Goal: Task Accomplishment & Management: Manage account settings

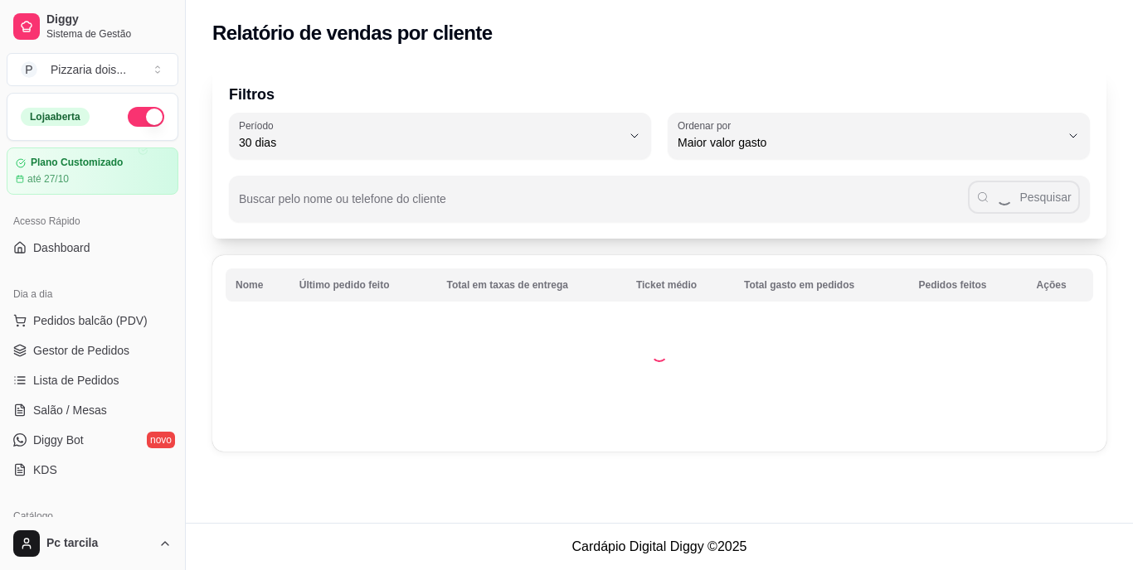
select select "30"
select select "HIGHEST_TOTAL_SPENT_WITH_ORDERS"
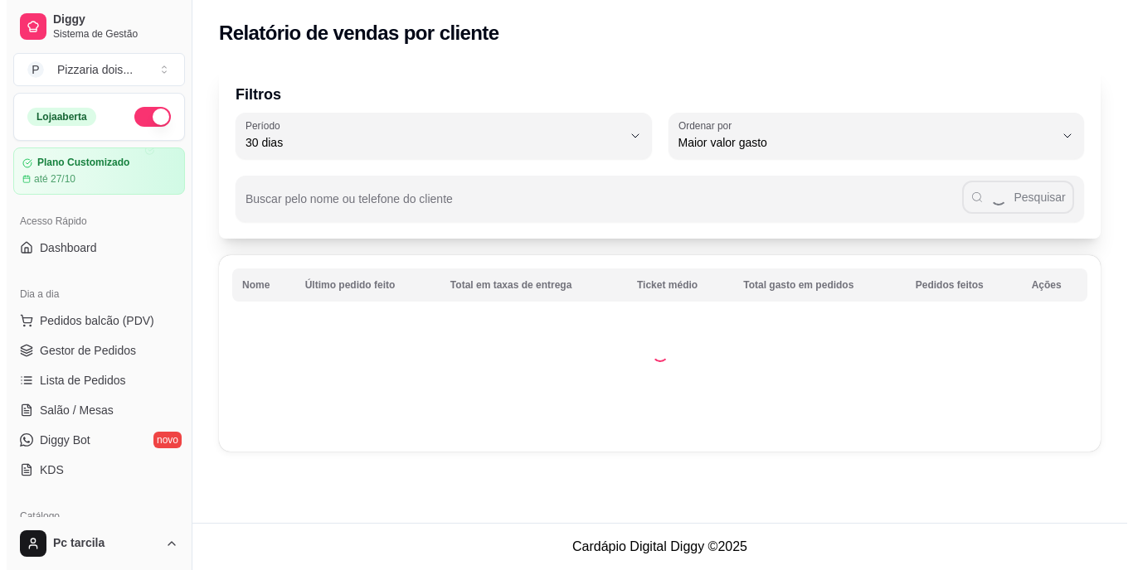
scroll to position [498, 0]
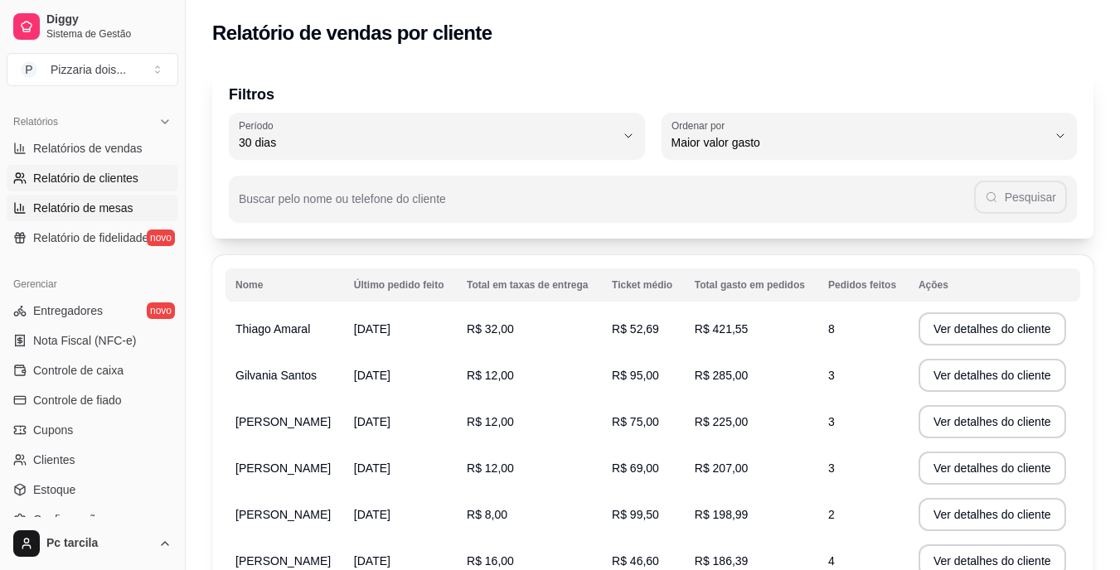
click at [85, 217] on link "Relatório de mesas" at bounding box center [93, 208] width 172 height 27
select select "TOTAL_OF_ORDERS"
select select "7"
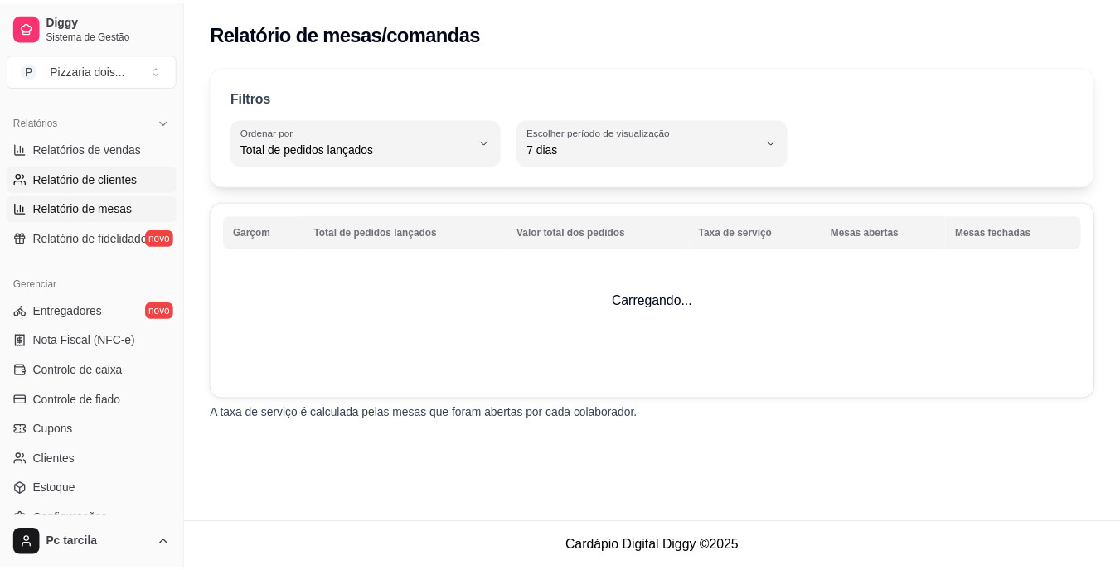
scroll to position [166, 0]
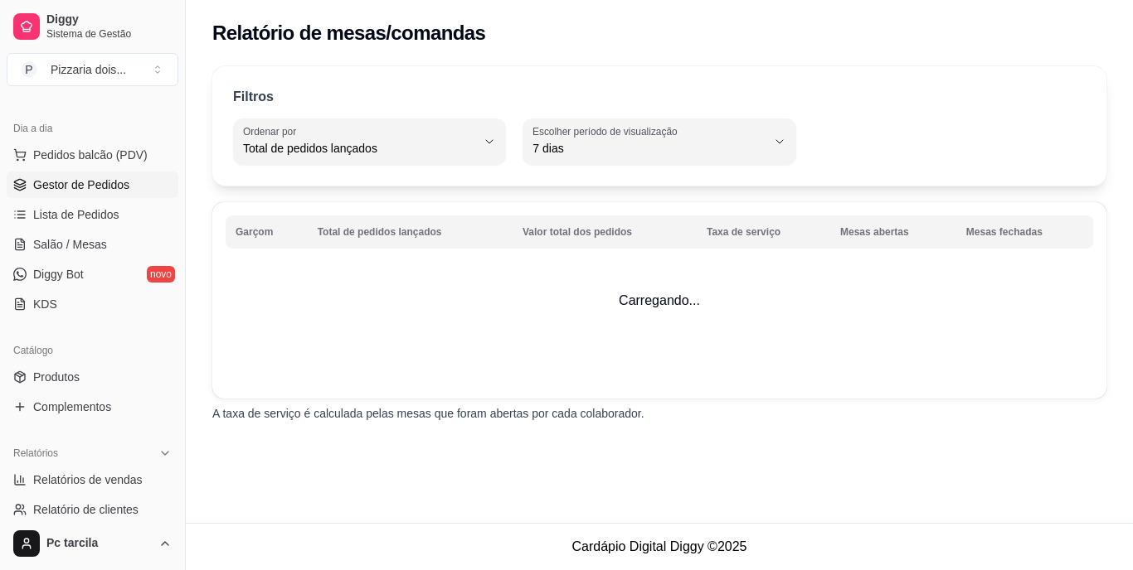
click at [81, 189] on span "Gestor de Pedidos" at bounding box center [81, 185] width 96 height 17
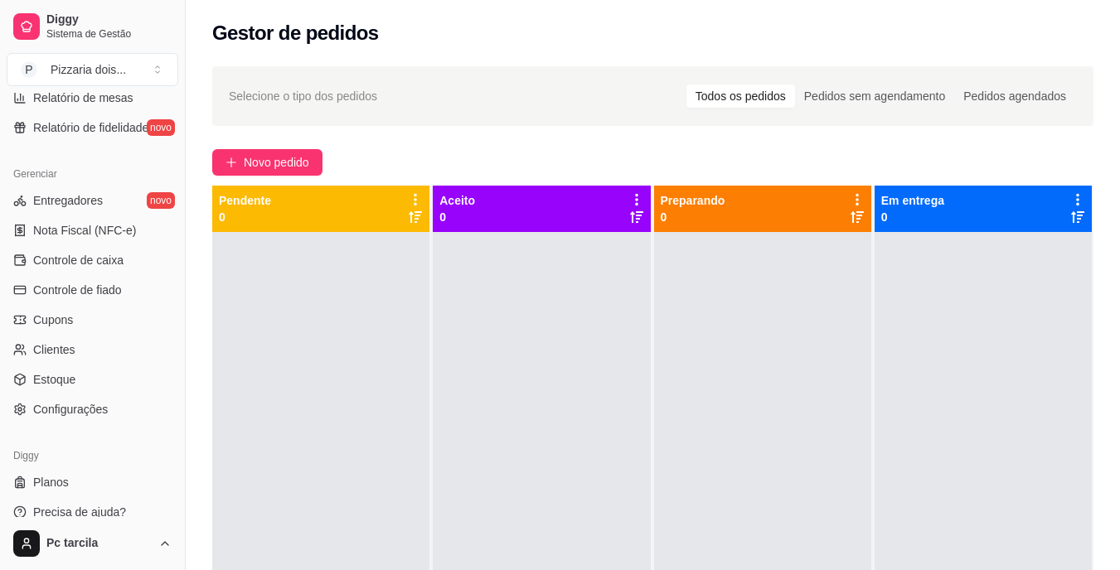
scroll to position [623, 0]
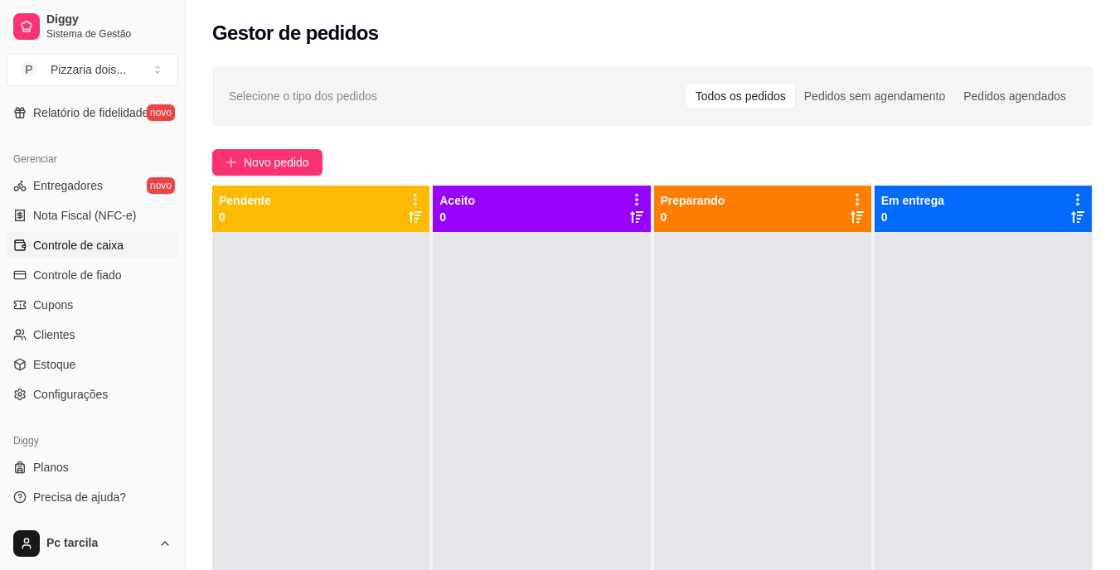
click at [55, 249] on span "Controle de caixa" at bounding box center [78, 245] width 90 height 17
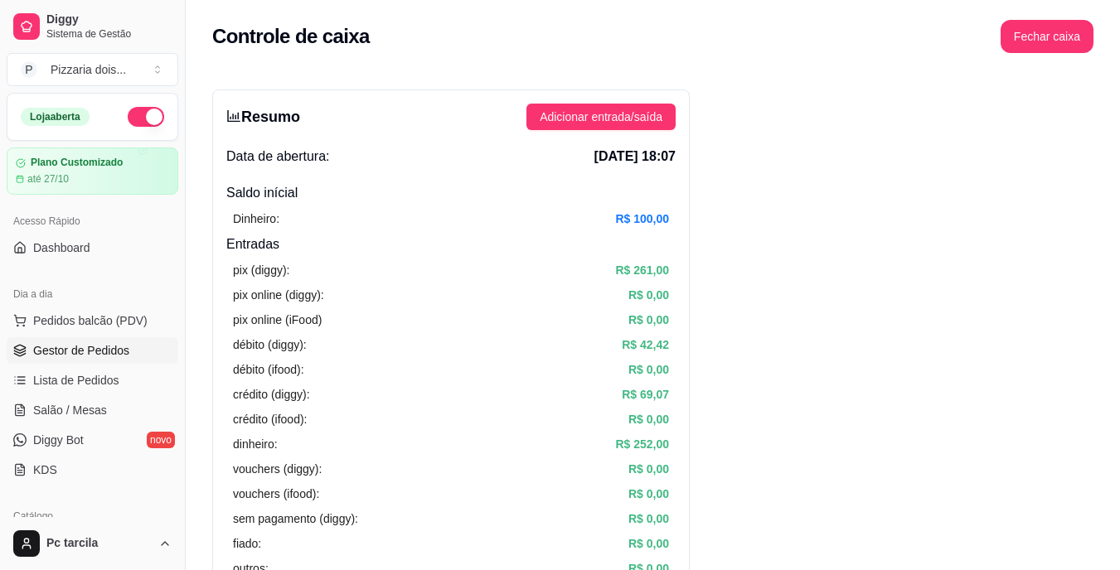
click at [44, 347] on span "Gestor de Pedidos" at bounding box center [81, 350] width 96 height 17
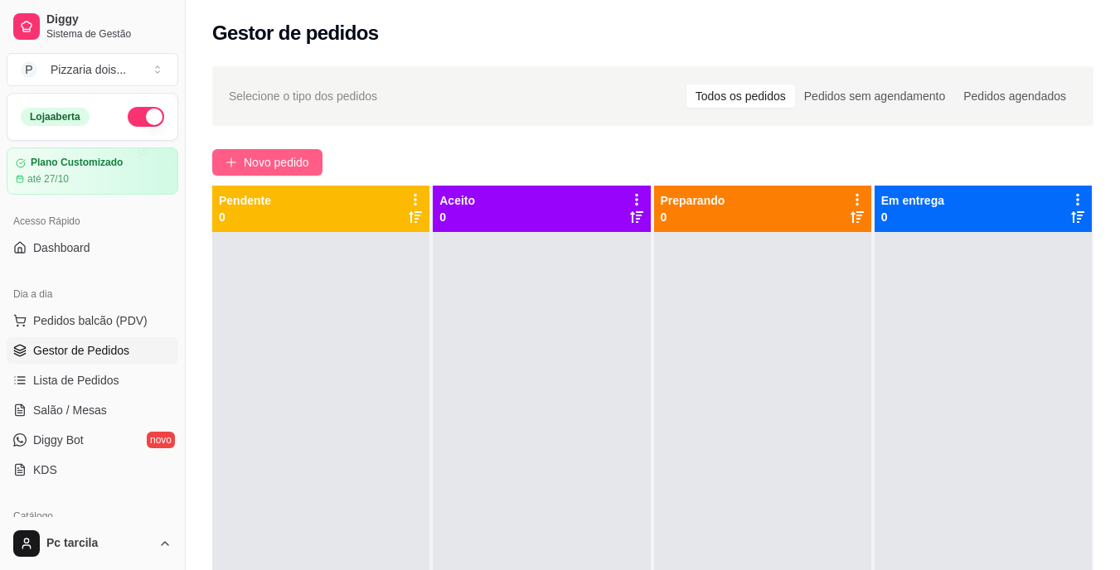
click at [255, 158] on span "Novo pedido" at bounding box center [277, 162] width 66 height 18
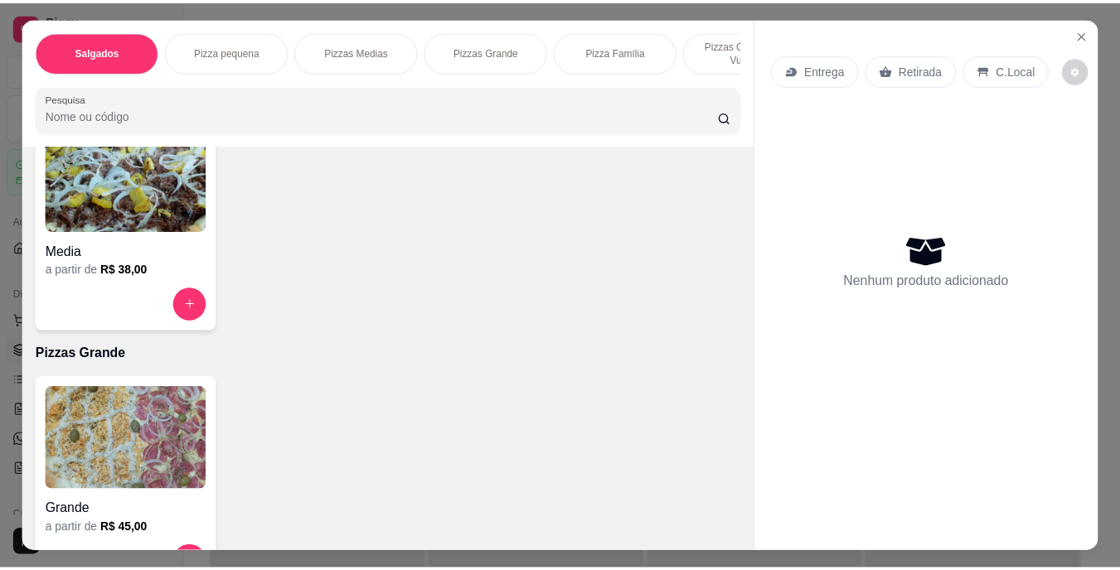
scroll to position [663, 0]
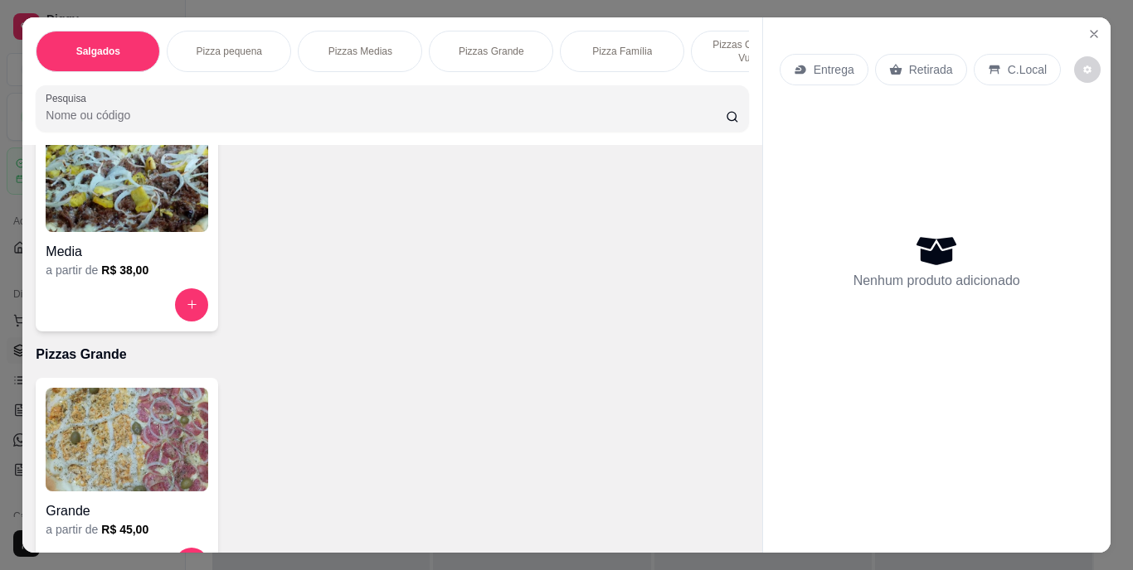
click at [97, 434] on img at bounding box center [127, 440] width 163 height 104
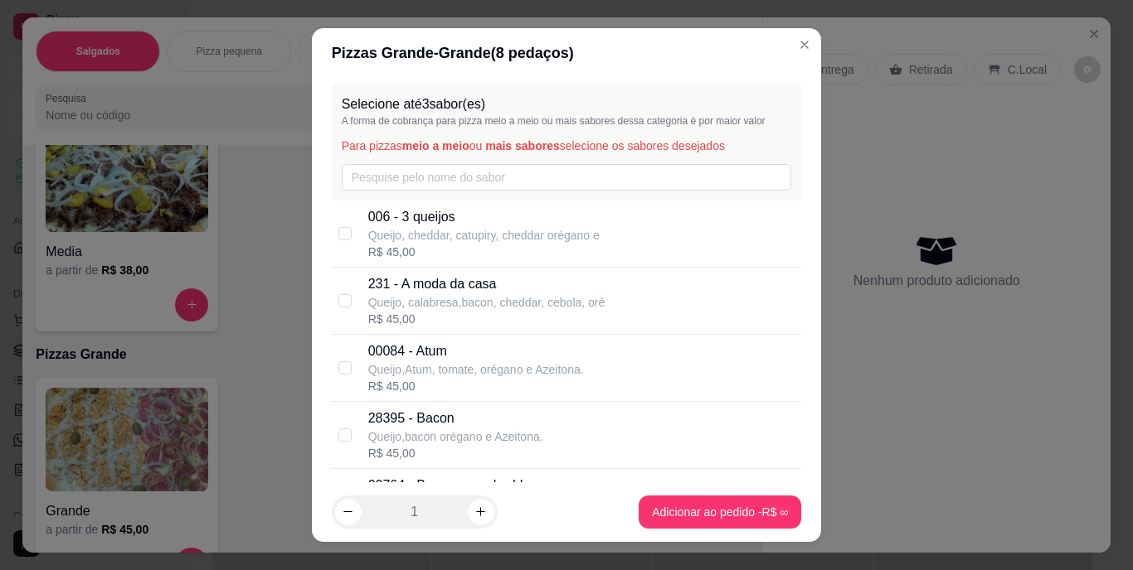
click at [397, 353] on p "00084 - Atum" at bounding box center [476, 352] width 216 height 20
checkbox input "true"
click at [464, 169] on input "text" at bounding box center [567, 177] width 450 height 27
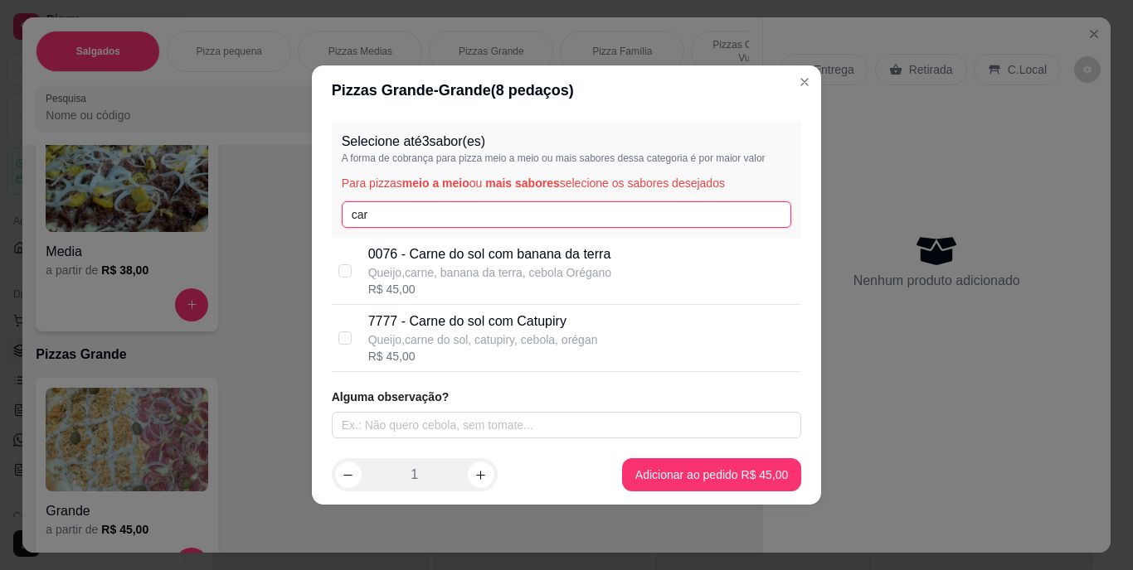
type input "car"
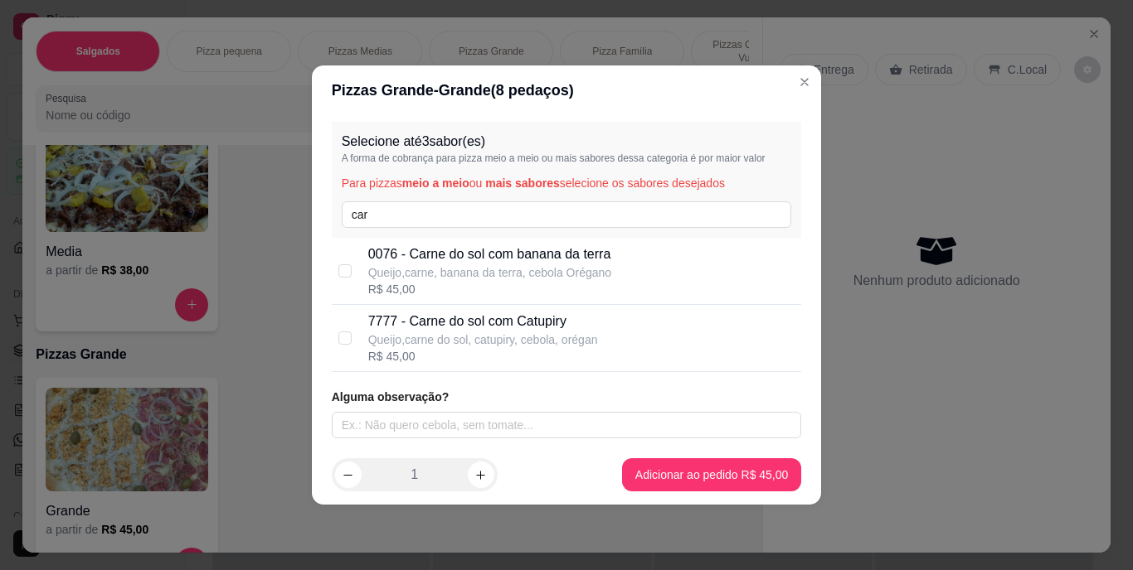
click at [410, 268] on p "Queijo,carne, banana da terra, cebola Orégano" at bounding box center [489, 273] width 243 height 17
checkbox input "true"
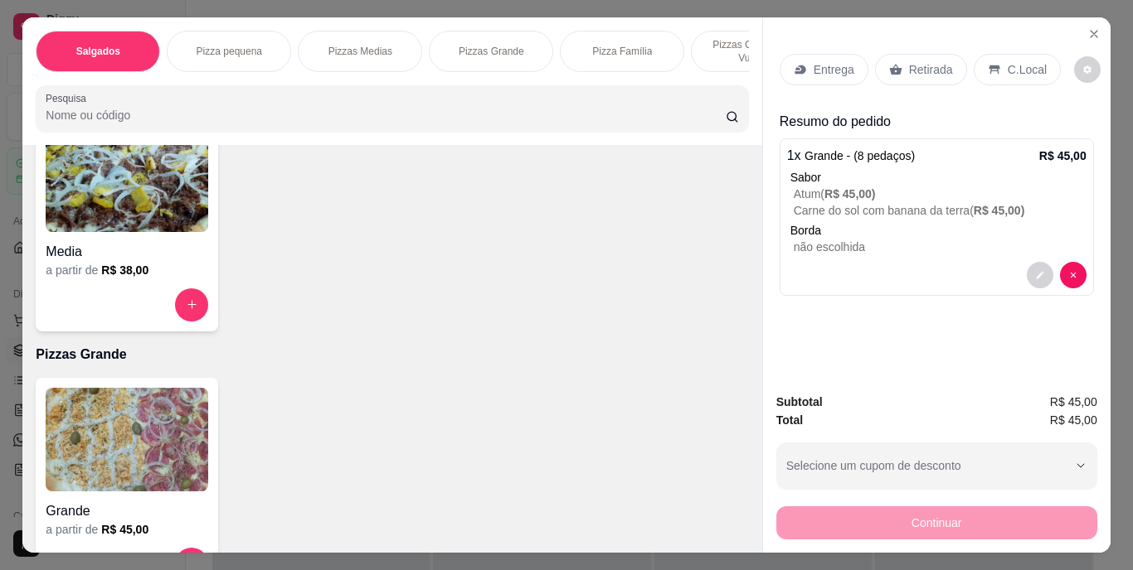
click at [937, 65] on p "Retirada" at bounding box center [931, 69] width 44 height 17
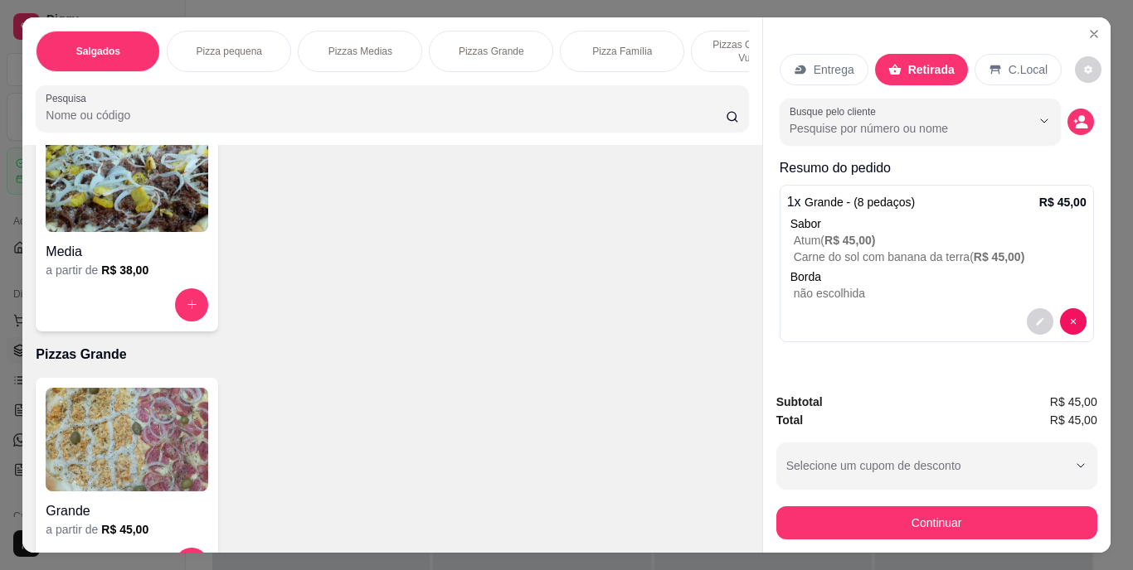
click at [848, 502] on div "Continuar" at bounding box center [936, 520] width 321 height 37
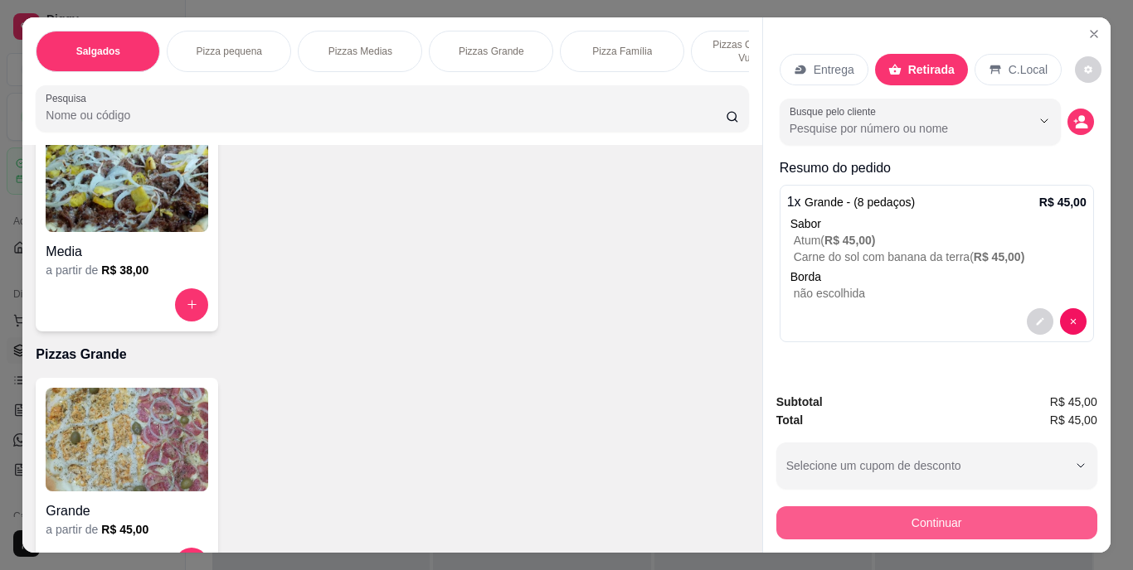
click at [850, 507] on button "Continuar" at bounding box center [936, 523] width 321 height 33
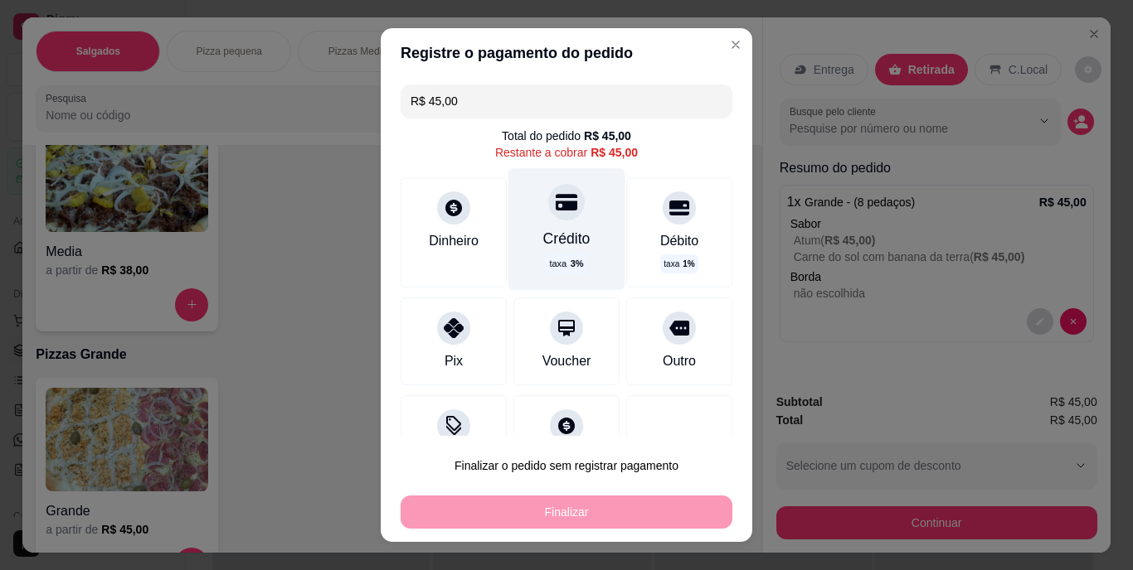
click at [556, 203] on icon at bounding box center [567, 203] width 22 height 17
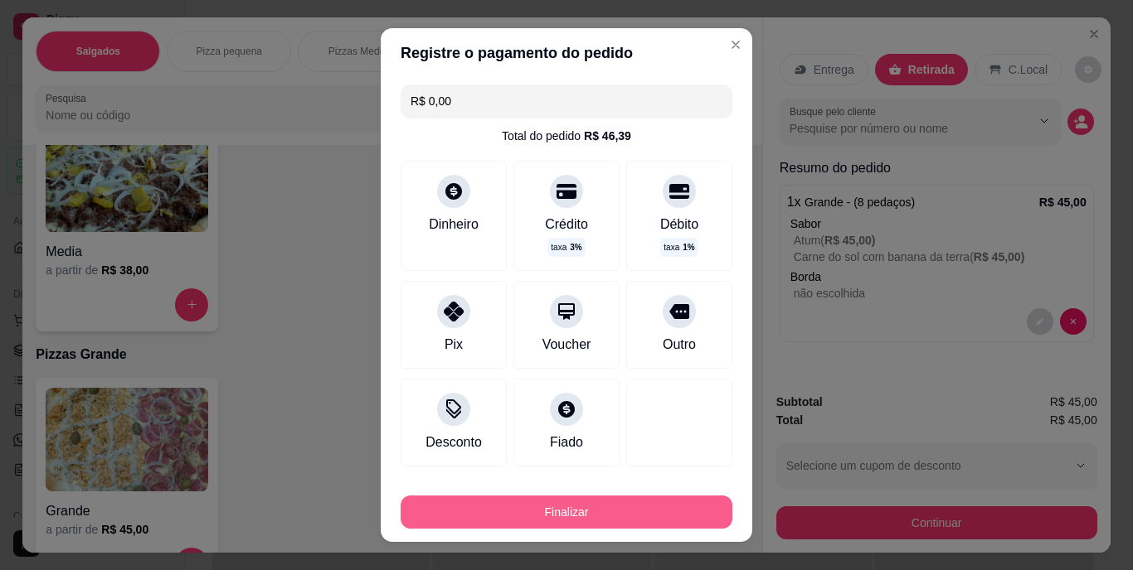
click at [571, 509] on button "Finalizar" at bounding box center [566, 512] width 332 height 33
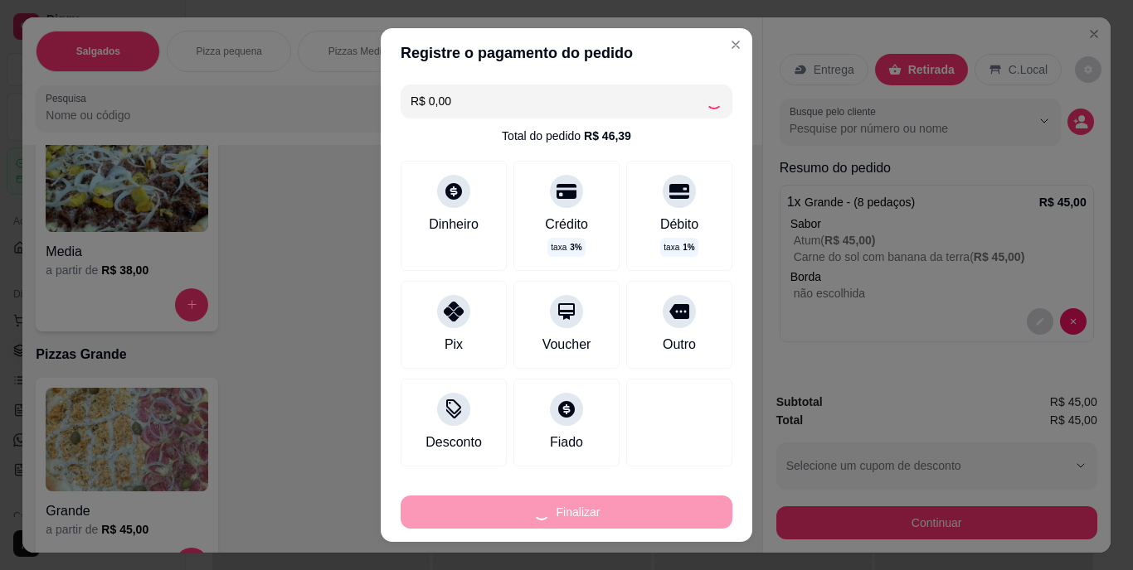
type input "-R$ 45,00"
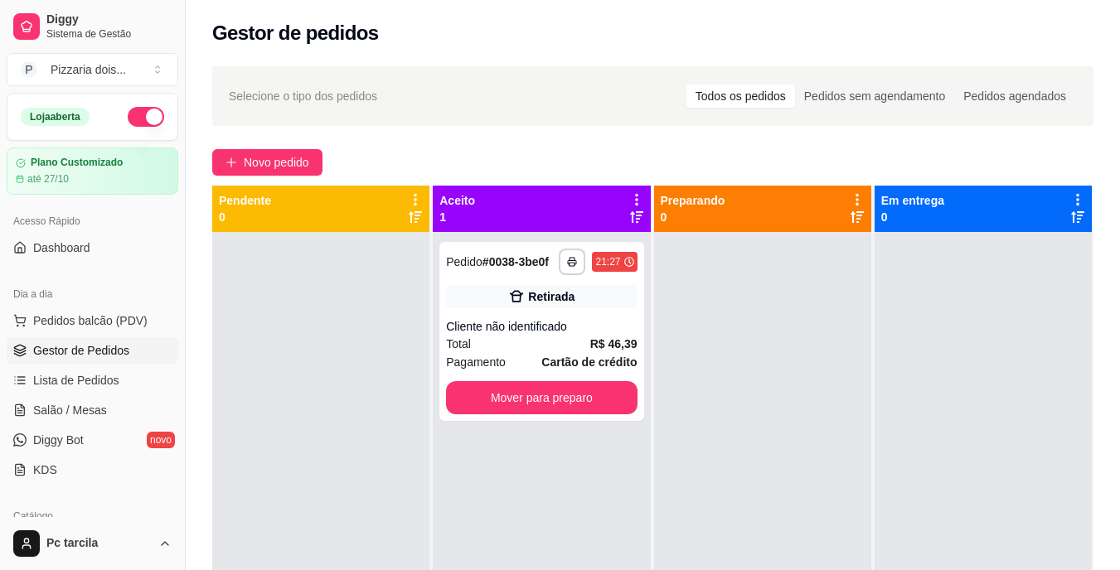
drag, startPoint x: 570, startPoint y: 509, endPoint x: 925, endPoint y: 609, distance: 368.8
click at [925, 570] on html "**********" at bounding box center [560, 285] width 1120 height 570
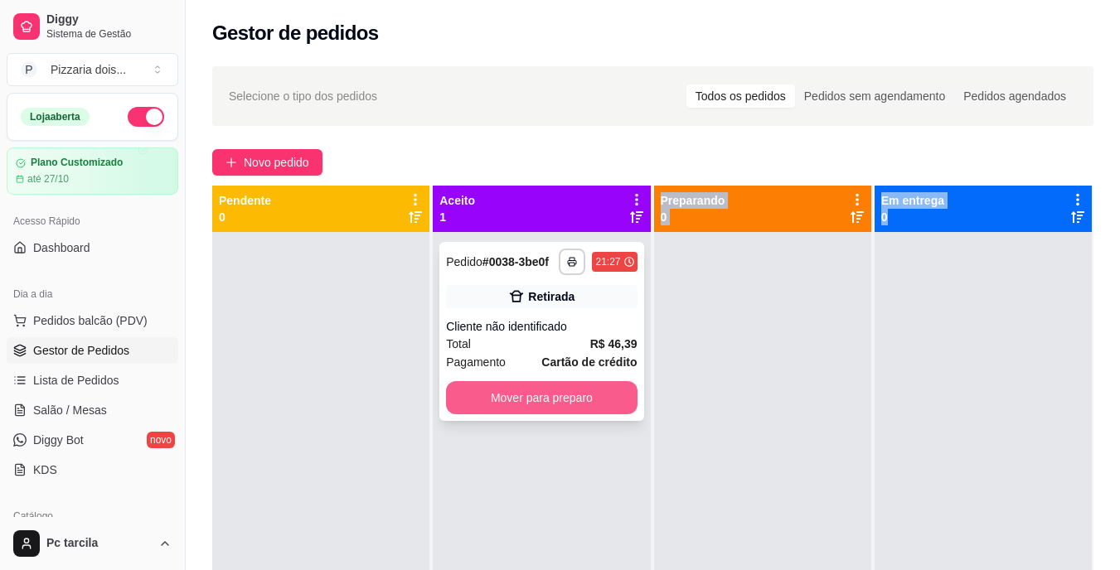
click at [504, 391] on button "Mover para preparo" at bounding box center [541, 397] width 191 height 33
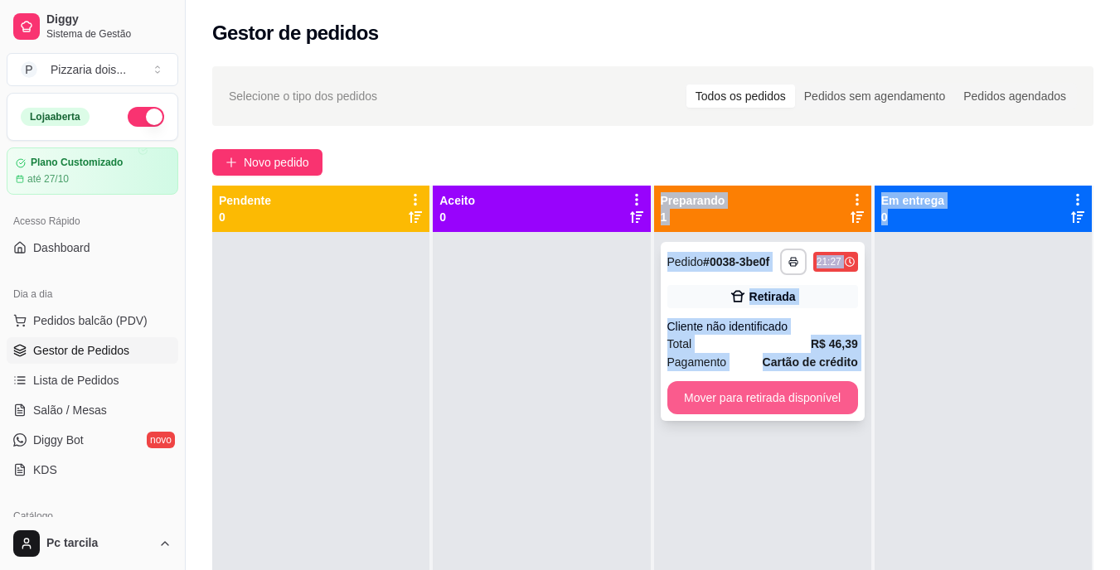
click at [824, 404] on button "Mover para retirada disponível" at bounding box center [762, 397] width 191 height 33
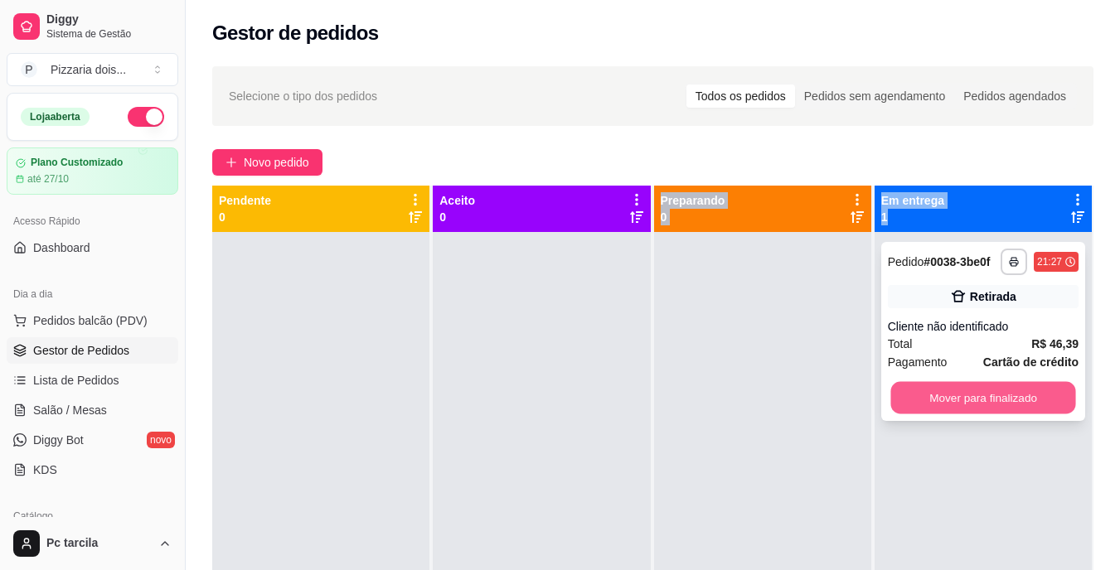
click at [905, 394] on button "Mover para finalizado" at bounding box center [983, 398] width 185 height 32
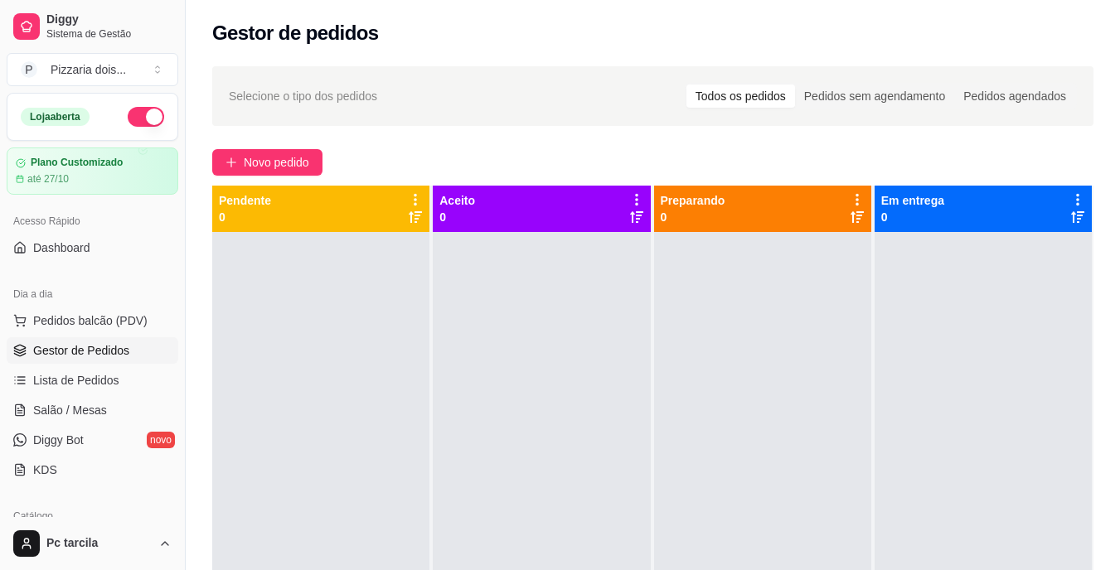
click at [502, 321] on div at bounding box center [541, 517] width 217 height 570
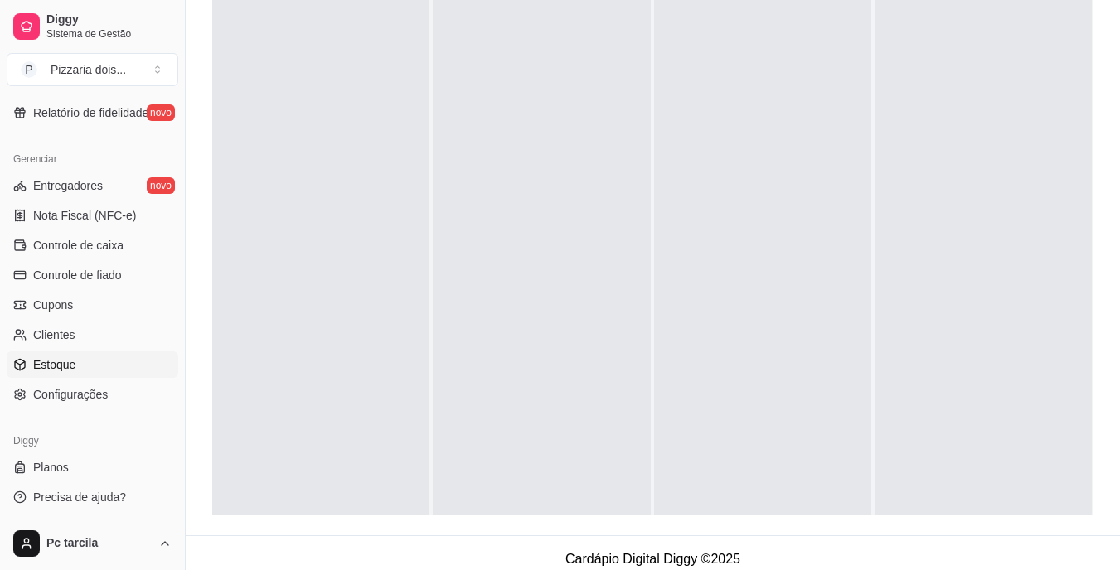
scroll to position [253, 0]
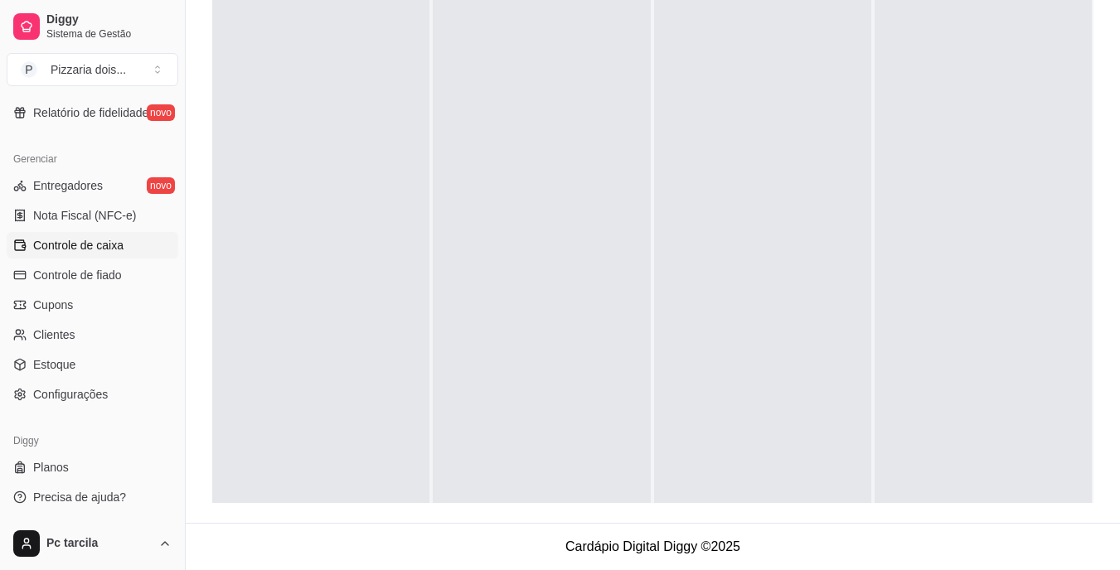
click at [134, 250] on link "Controle de caixa" at bounding box center [93, 245] width 172 height 27
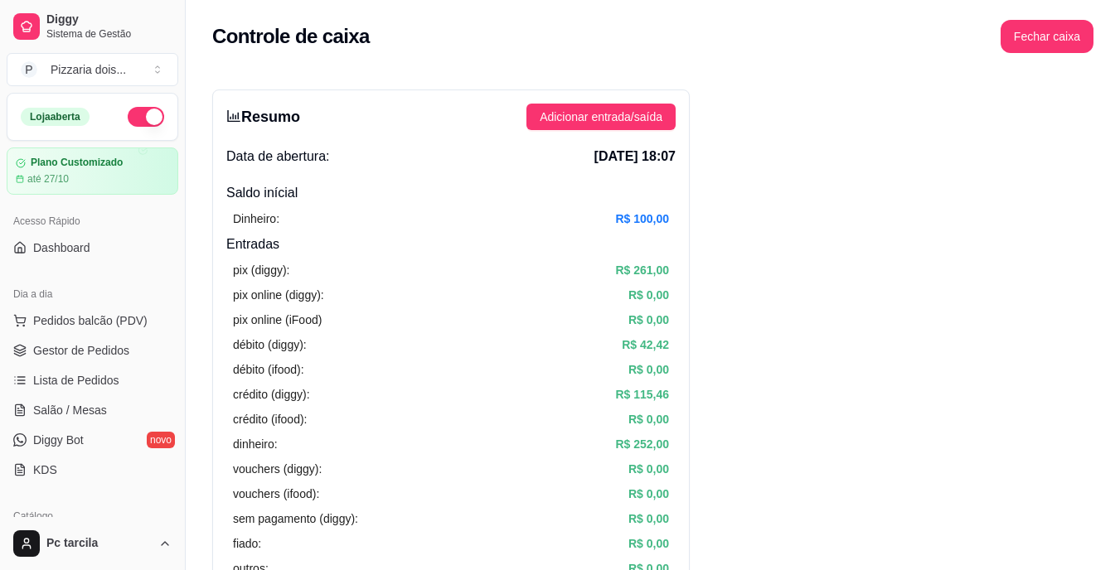
click at [153, 336] on ul "Pedidos balcão (PDV) Gestor de Pedidos Lista de Pedidos Salão / Mesas Diggy Bot…" at bounding box center [93, 396] width 172 height 176
click at [153, 347] on link "Gestor de Pedidos" at bounding box center [93, 350] width 172 height 27
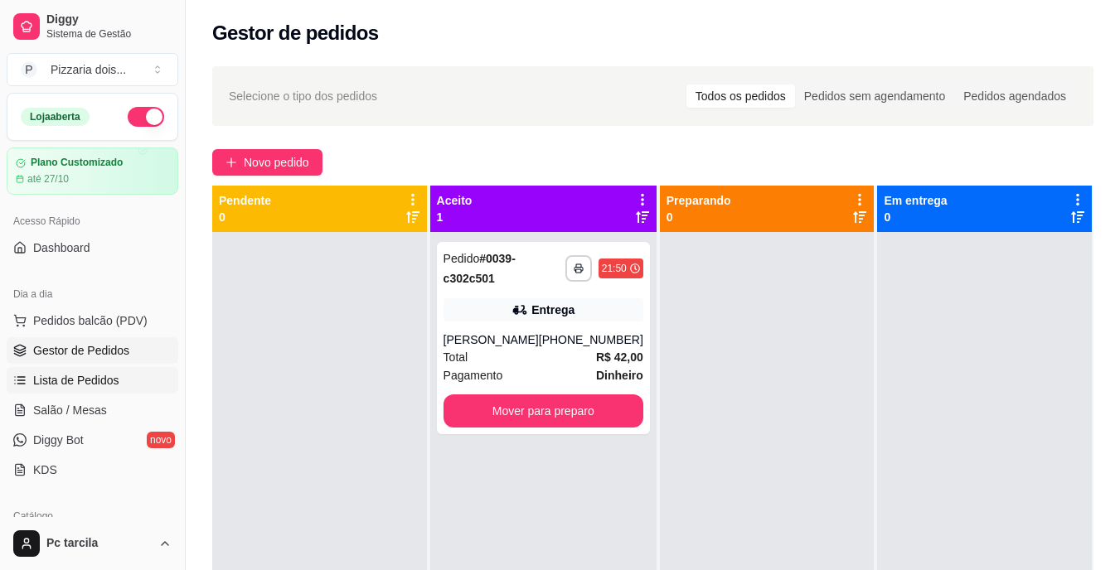
click at [71, 381] on span "Lista de Pedidos" at bounding box center [76, 380] width 86 height 17
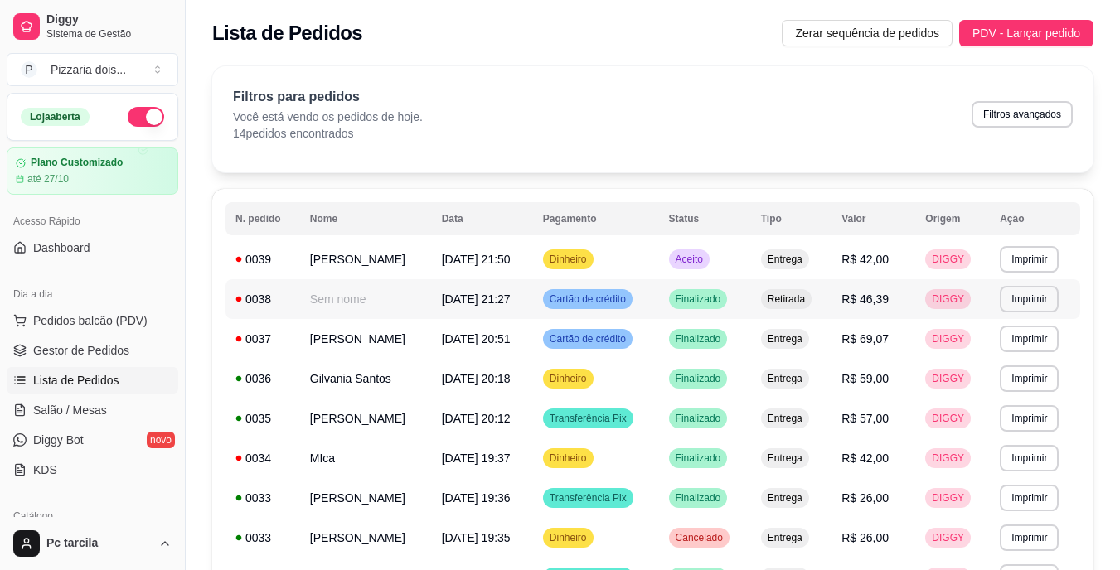
click at [321, 297] on td "Sem nome" at bounding box center [366, 299] width 132 height 40
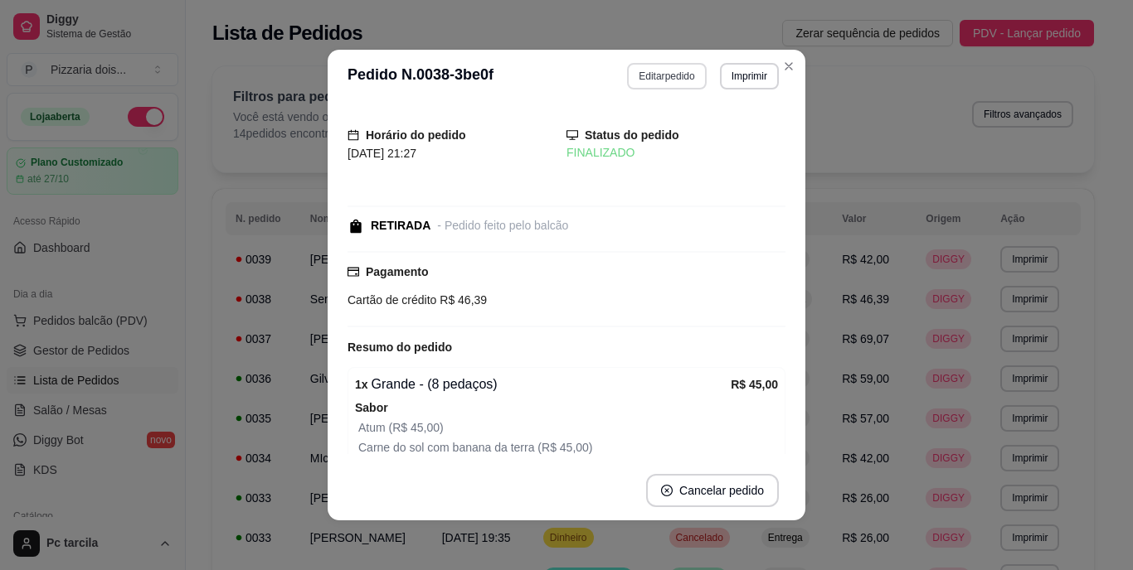
click at [653, 82] on button "Editar pedido" at bounding box center [666, 76] width 79 height 27
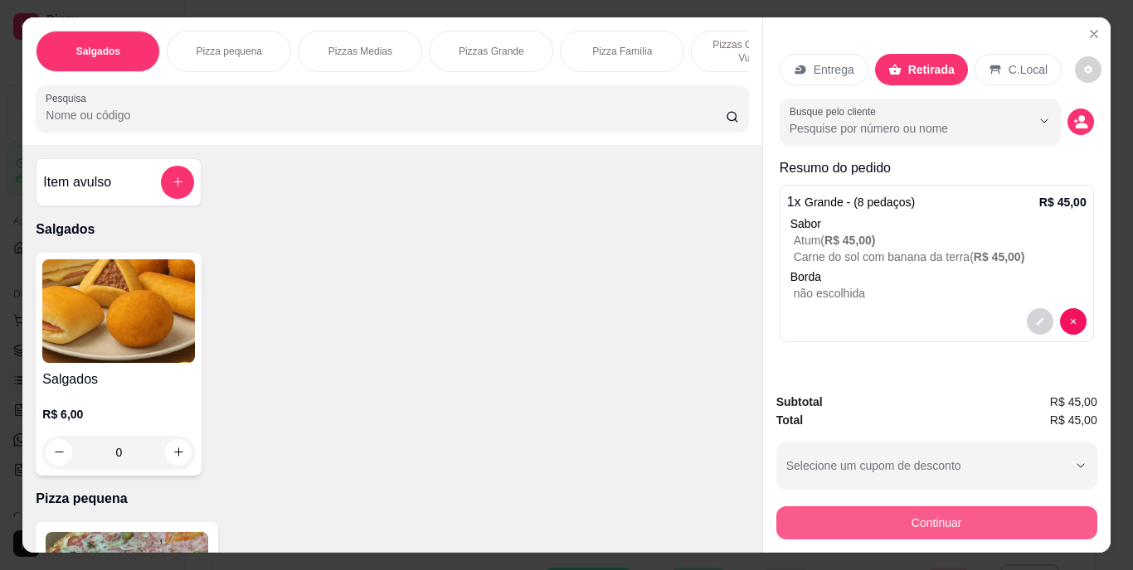
click at [840, 507] on button "Continuar" at bounding box center [936, 523] width 321 height 33
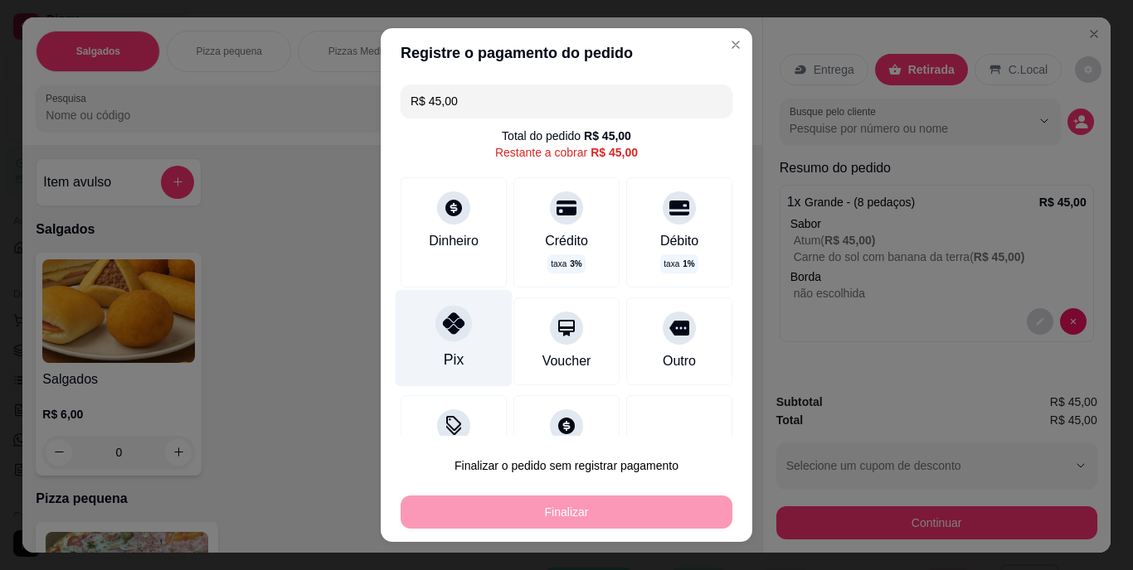
click at [459, 356] on div "Pix" at bounding box center [454, 338] width 117 height 97
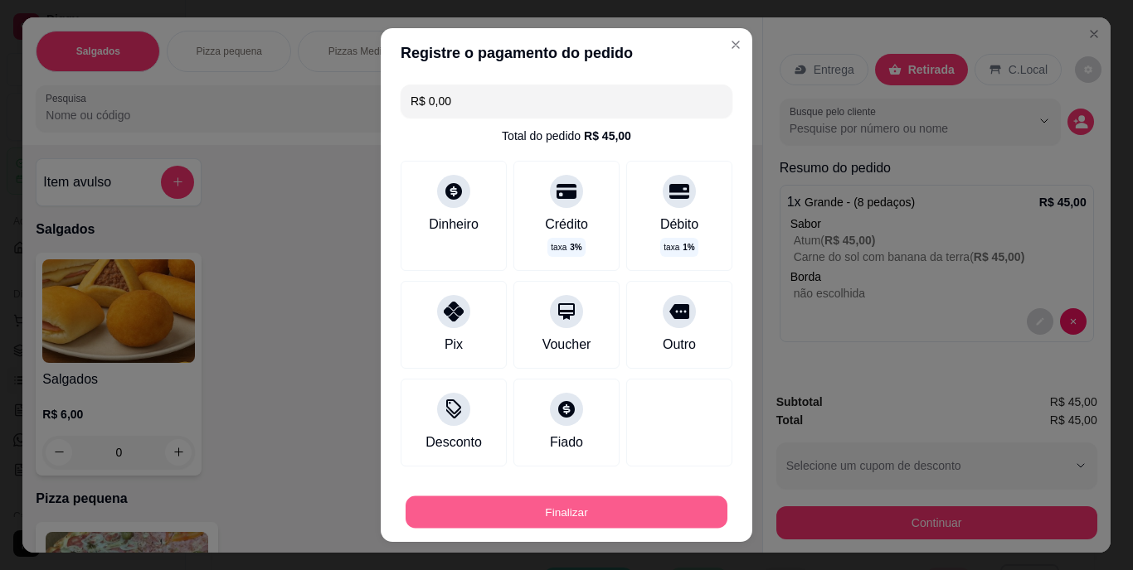
click at [581, 501] on button "Finalizar" at bounding box center [566, 512] width 322 height 32
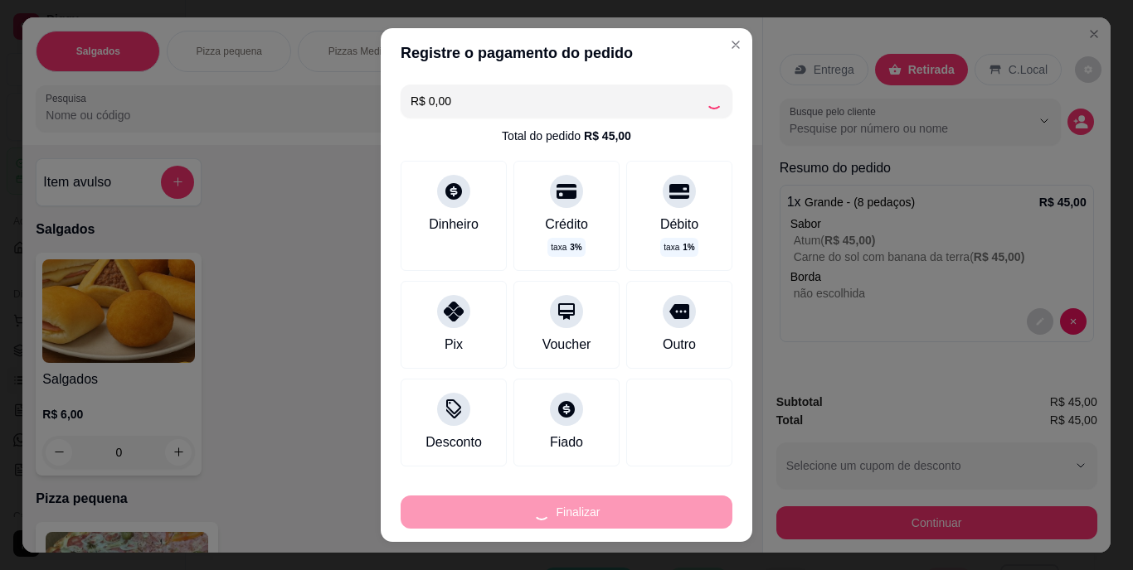
type input "-R$ 45,00"
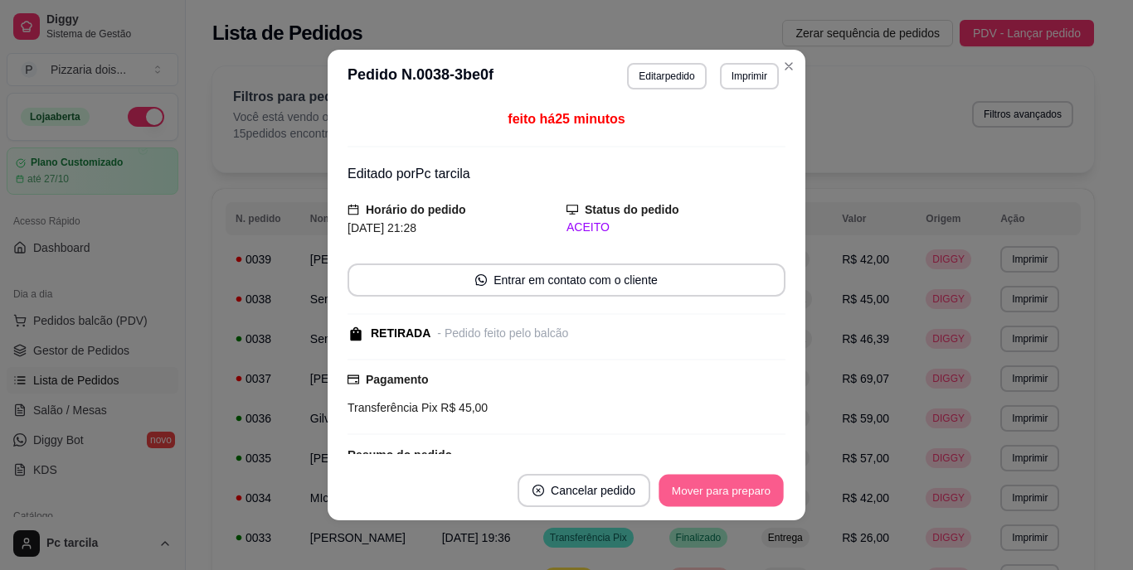
click at [683, 478] on button "Mover para preparo" at bounding box center [720, 491] width 124 height 32
click at [702, 489] on button "Mover para retirada disponível" at bounding box center [692, 491] width 177 height 32
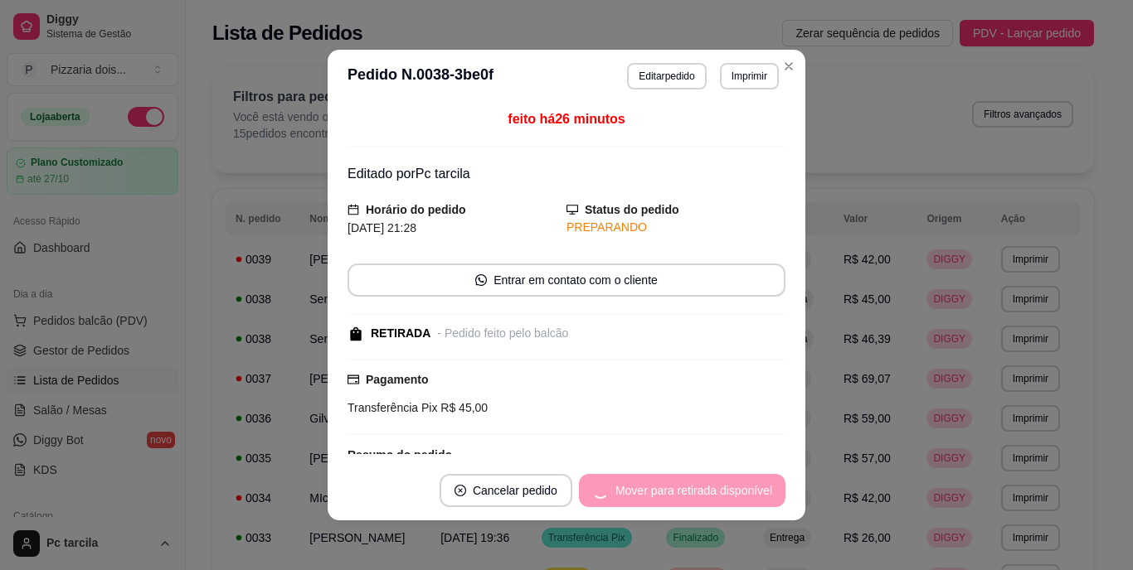
click at [702, 489] on div "Mover para retirada disponível" at bounding box center [682, 490] width 206 height 33
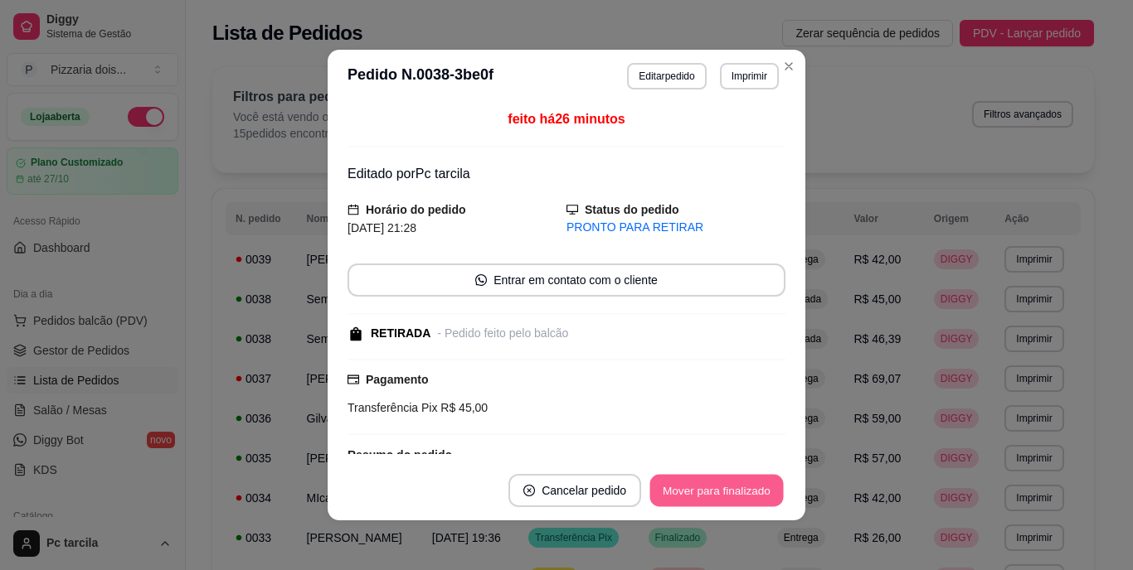
click at [702, 489] on button "Mover para finalizado" at bounding box center [716, 491] width 133 height 32
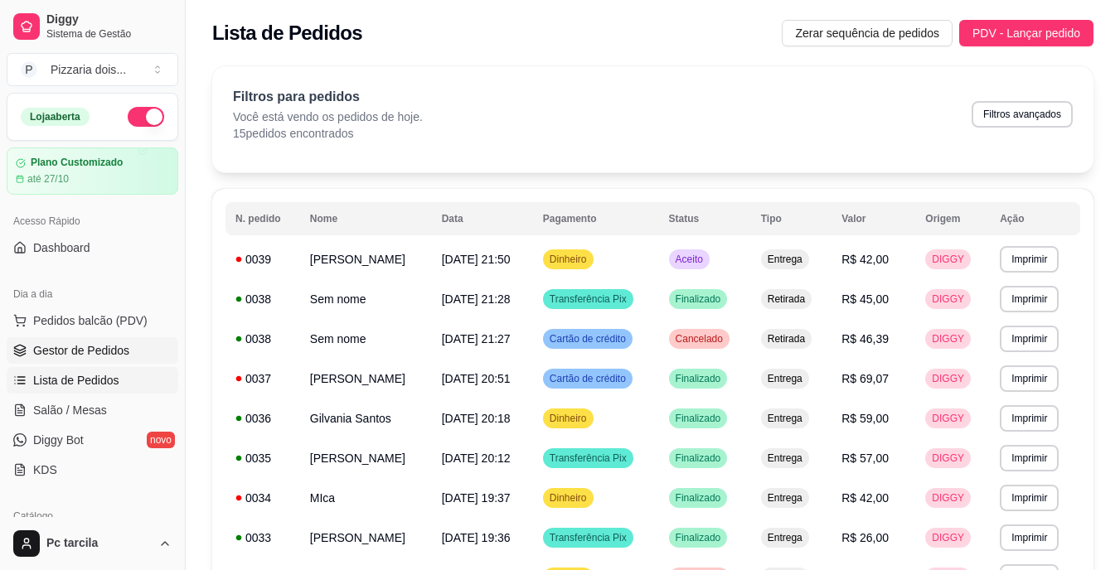
click at [75, 348] on span "Gestor de Pedidos" at bounding box center [81, 350] width 96 height 17
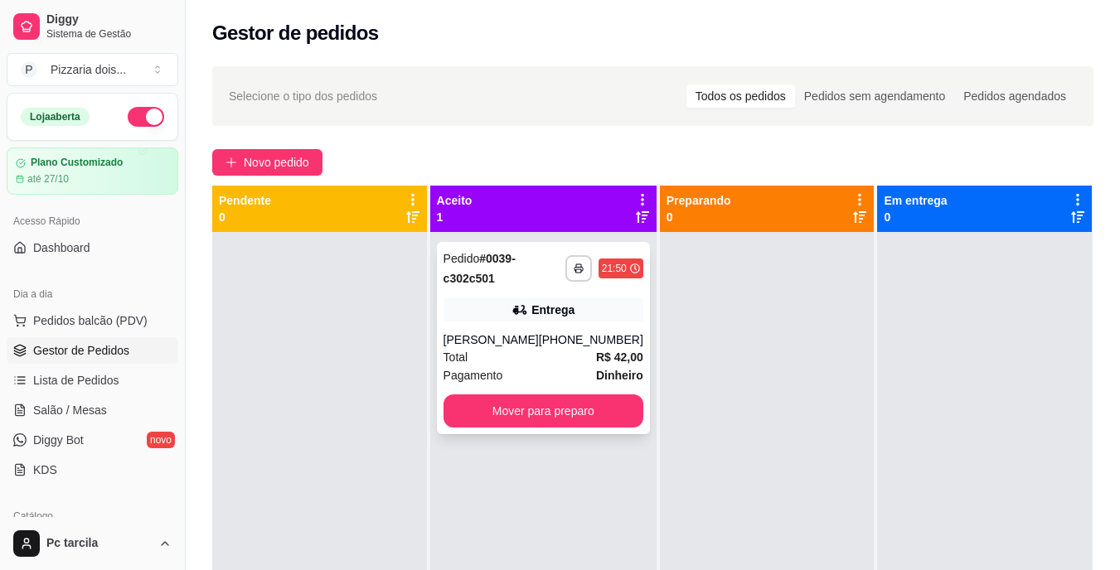
click at [446, 346] on div "[PERSON_NAME]" at bounding box center [491, 340] width 95 height 17
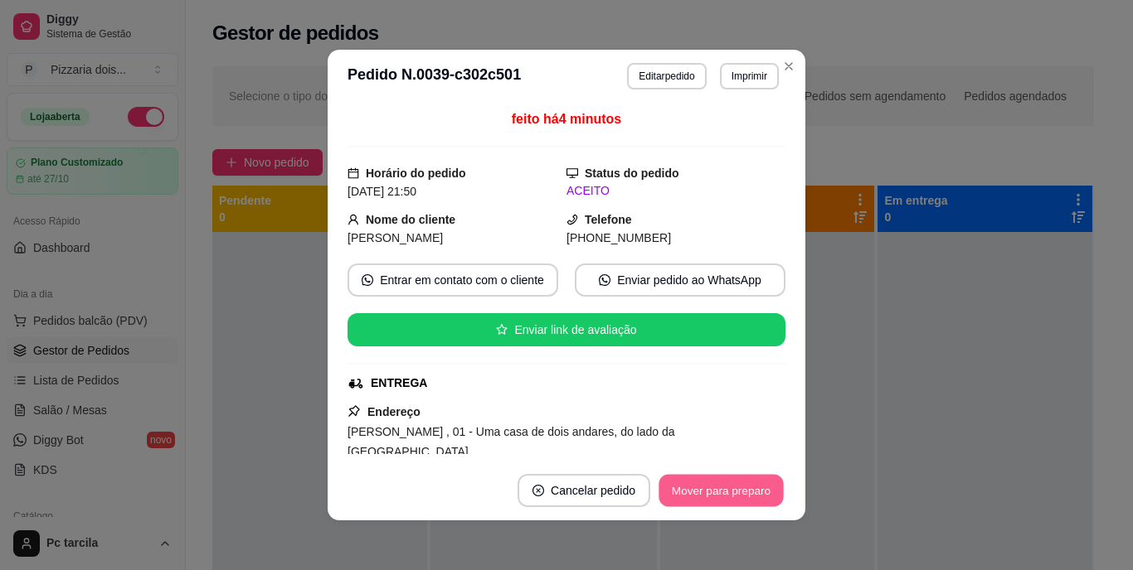
click at [681, 498] on button "Mover para preparo" at bounding box center [720, 491] width 124 height 32
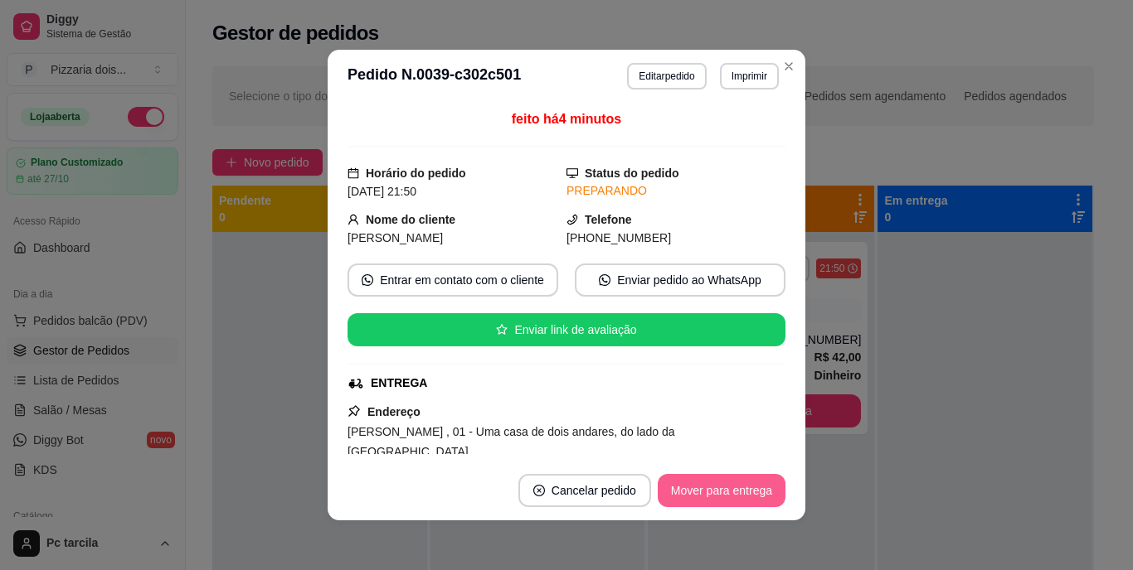
click at [681, 498] on button "Mover para entrega" at bounding box center [722, 490] width 128 height 33
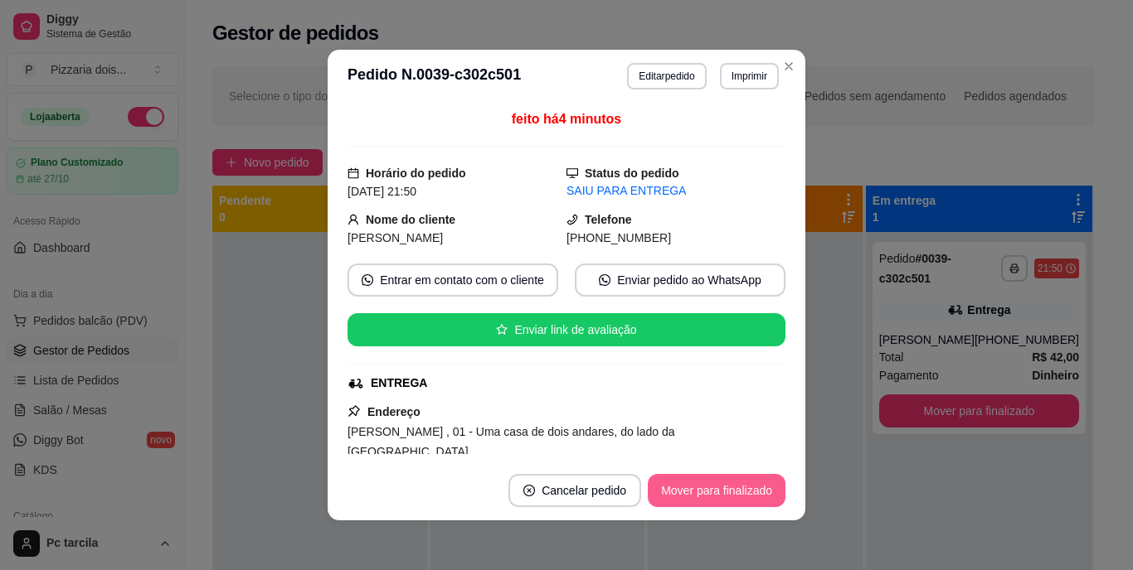
click at [680, 498] on button "Mover para finalizado" at bounding box center [717, 490] width 138 height 33
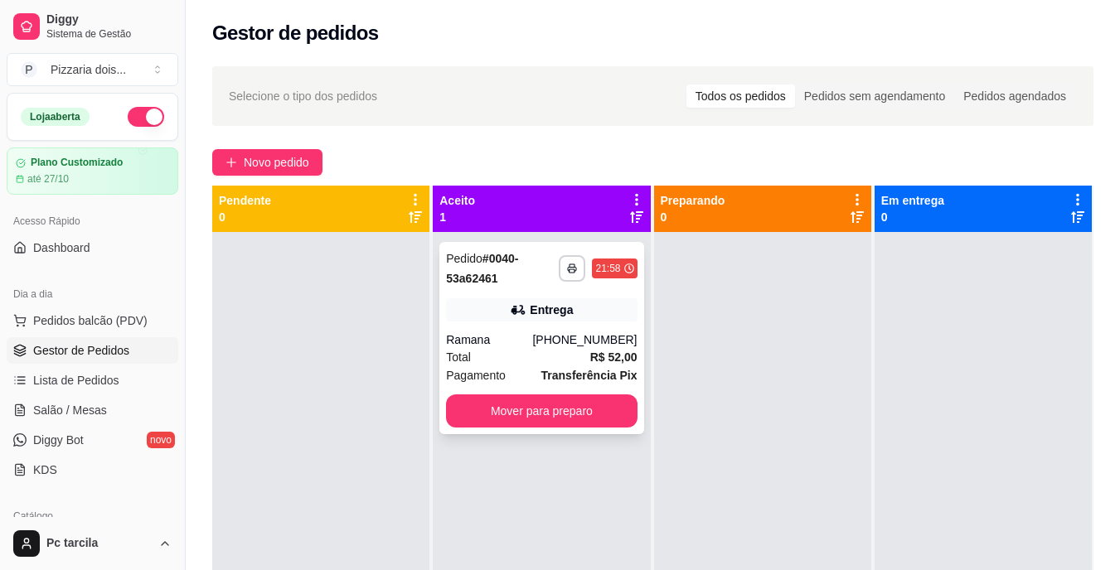
click at [587, 317] on div "Entrega" at bounding box center [541, 310] width 191 height 23
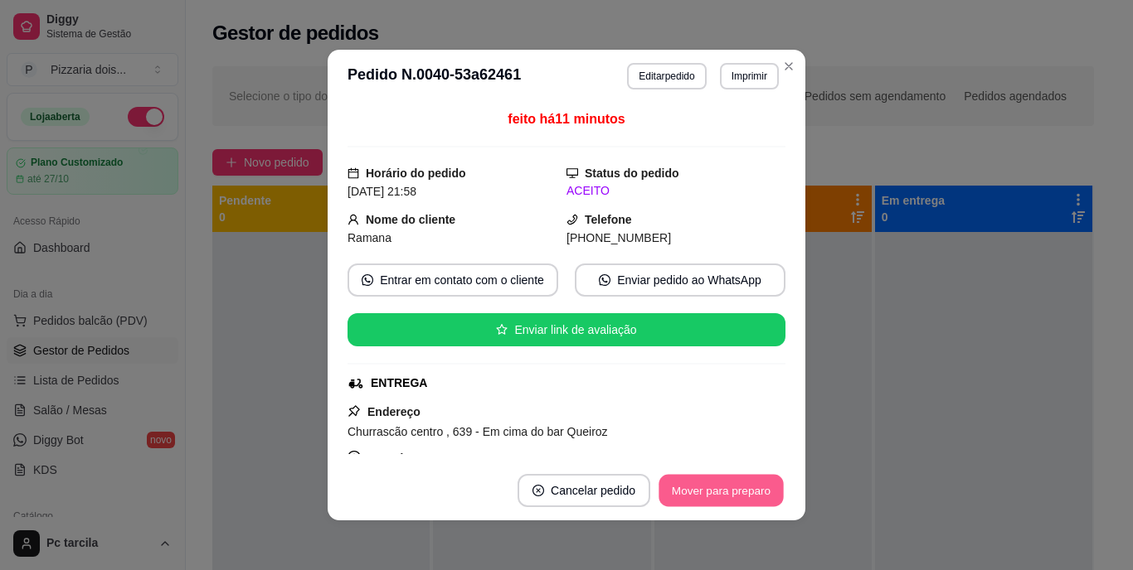
click at [687, 488] on button "Mover para preparo" at bounding box center [720, 491] width 124 height 32
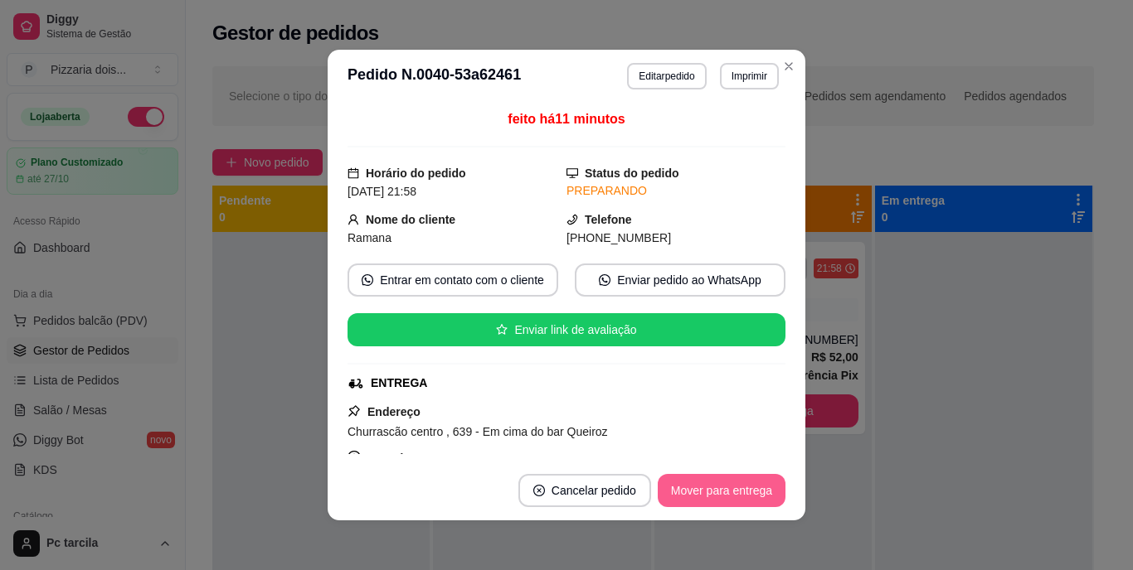
click at [692, 492] on button "Mover para entrega" at bounding box center [722, 490] width 128 height 33
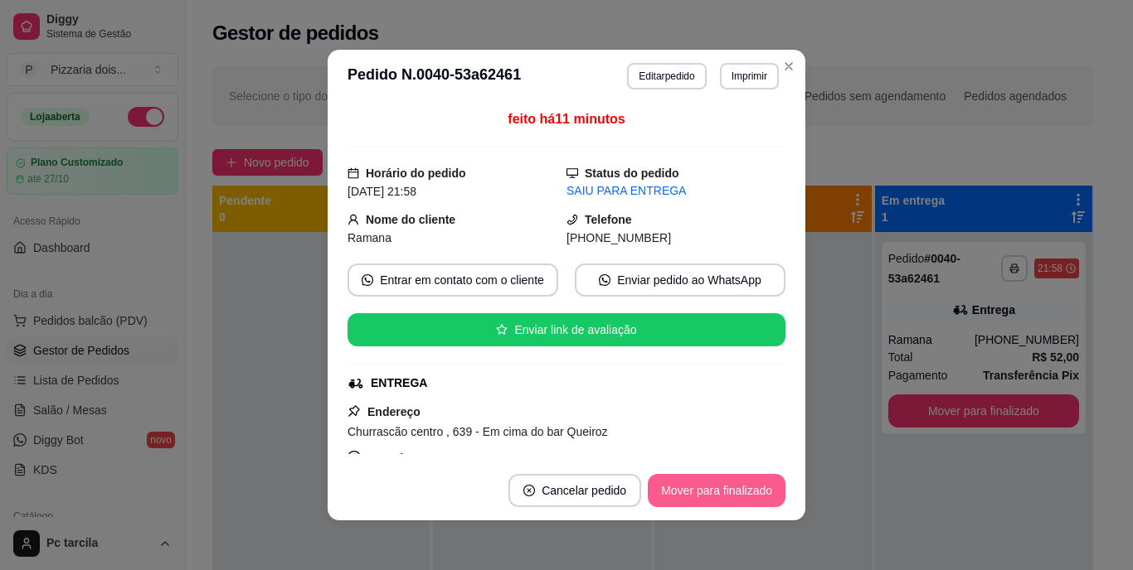
click at [695, 488] on button "Mover para finalizado" at bounding box center [717, 490] width 138 height 33
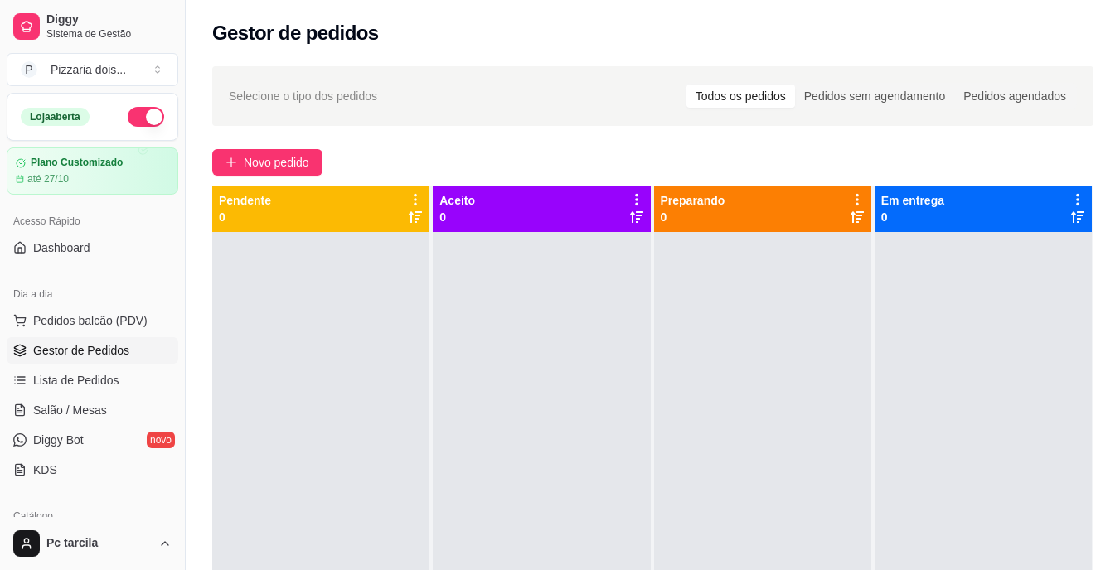
click at [244, 144] on div "Selecione o tipo dos pedidos Todos os pedidos Pedidos sem agendamento Pedidos a…" at bounding box center [653, 416] width 934 height 720
click at [276, 163] on span "Novo pedido" at bounding box center [277, 162] width 66 height 18
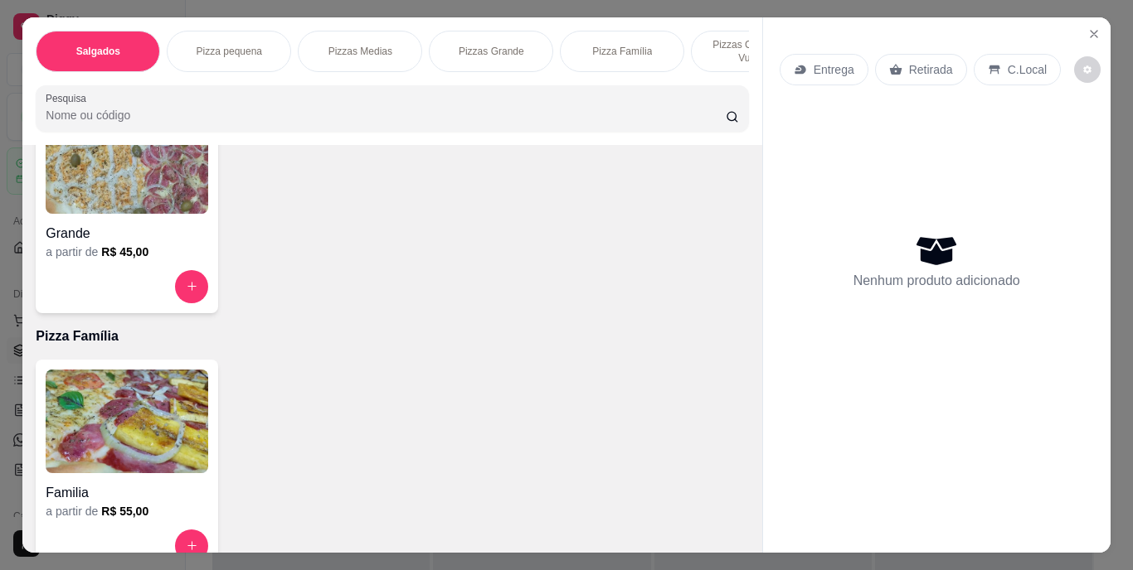
scroll to position [1078, 0]
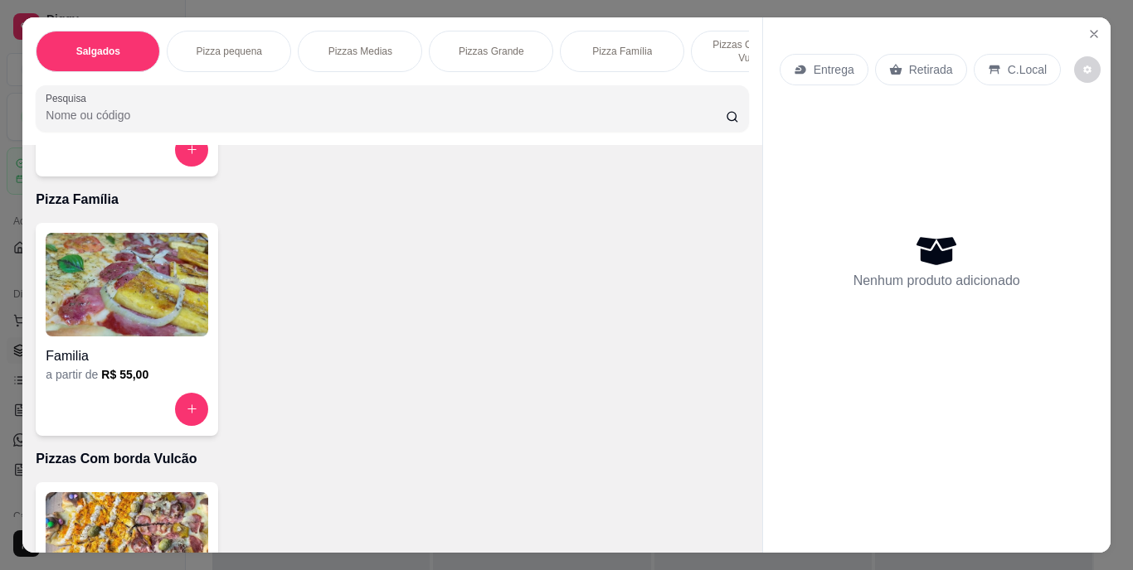
click at [114, 288] on img at bounding box center [127, 285] width 163 height 104
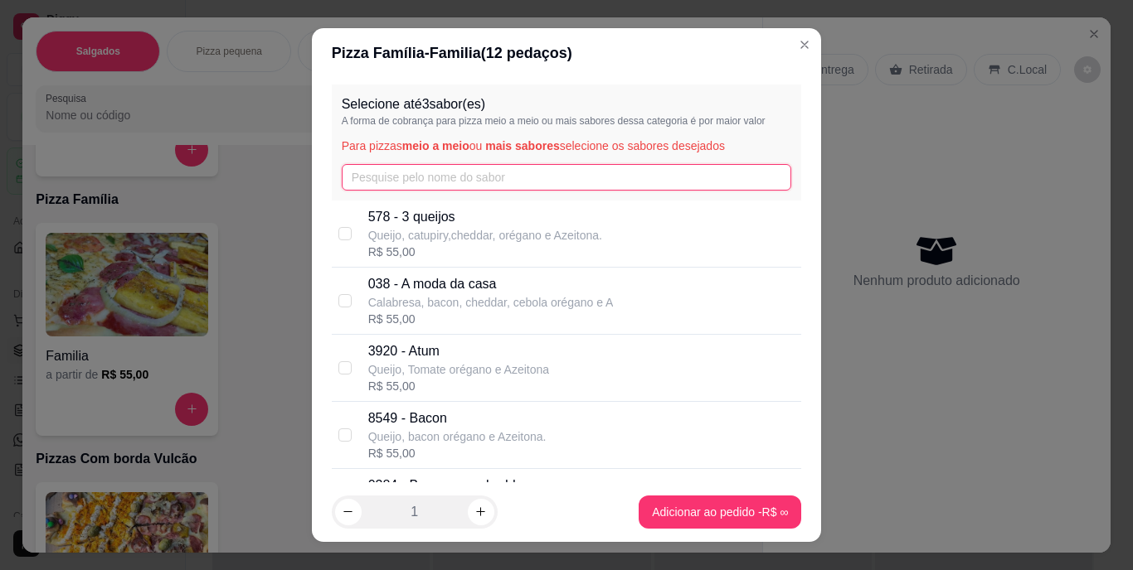
click at [408, 183] on input "text" at bounding box center [567, 177] width 450 height 27
click at [403, 221] on p "578 - 3 queijos" at bounding box center [485, 217] width 234 height 20
checkbox input "true"
click at [378, 168] on input "text" at bounding box center [567, 177] width 450 height 27
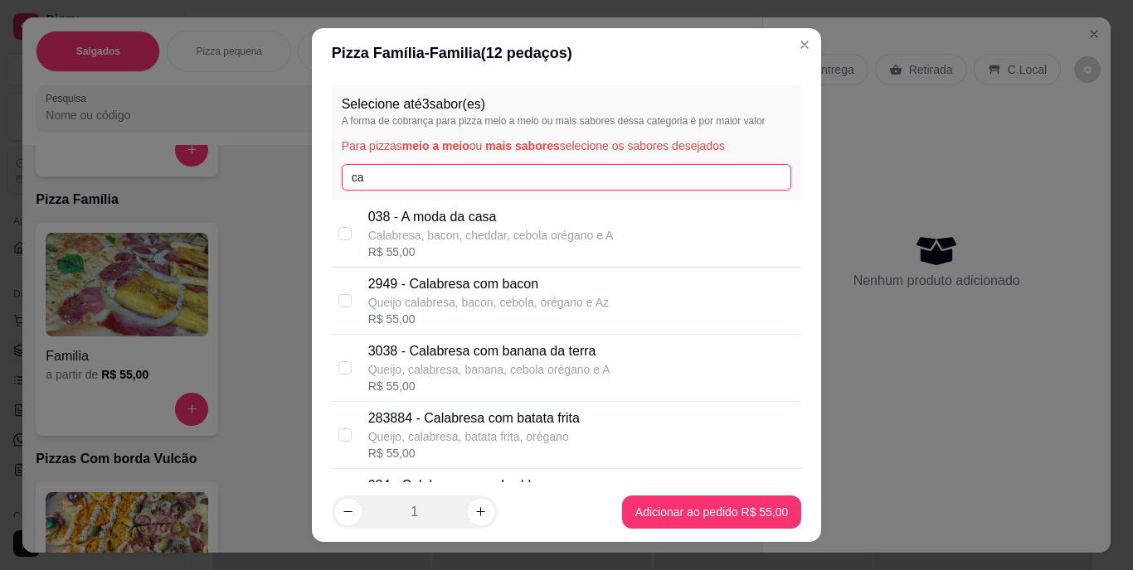
scroll to position [249, 0]
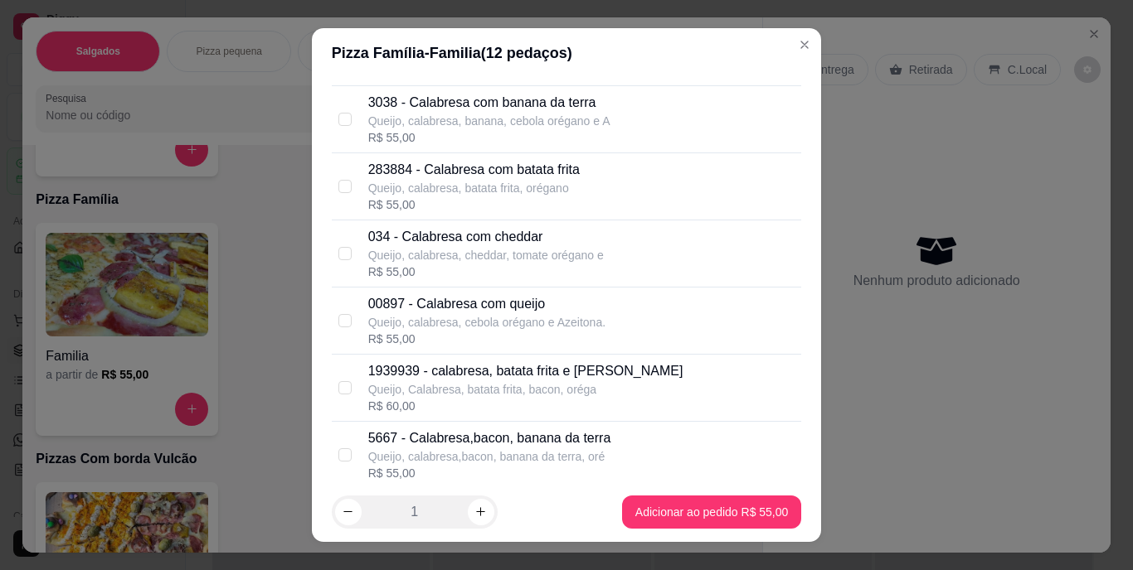
type input "ca"
click at [465, 295] on p "00897 - Calabresa com queijo" at bounding box center [486, 304] width 237 height 20
checkbox input "true"
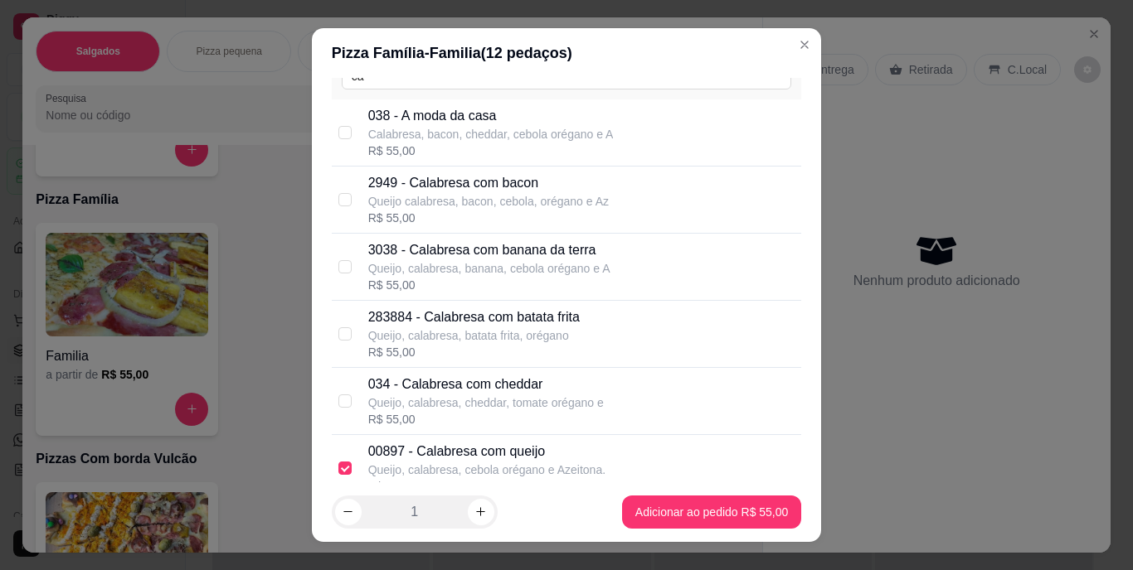
scroll to position [0, 0]
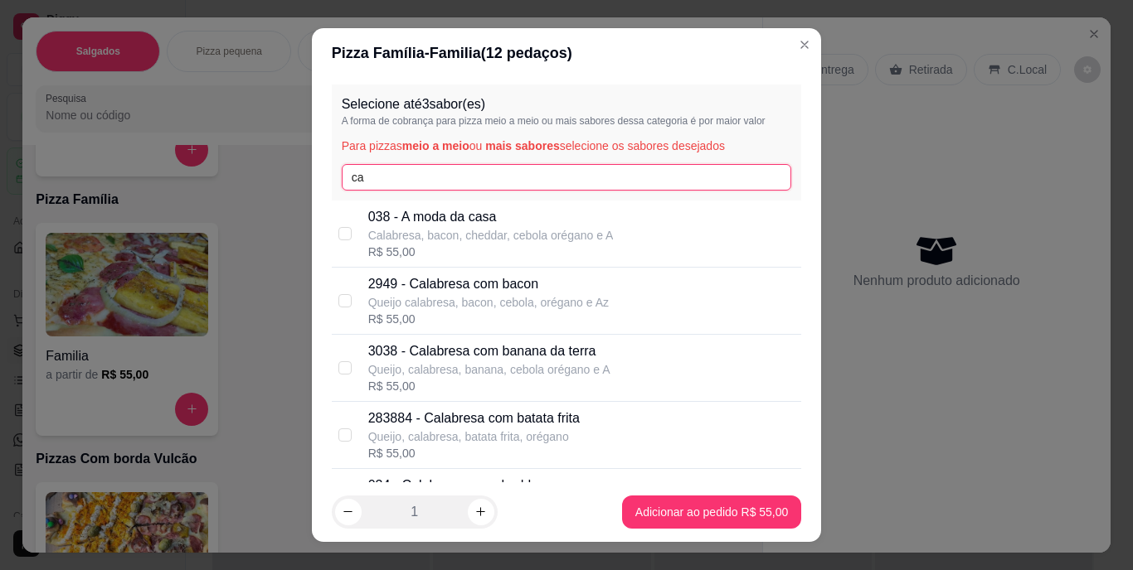
click at [422, 185] on input "ca" at bounding box center [567, 177] width 450 height 27
type input "c"
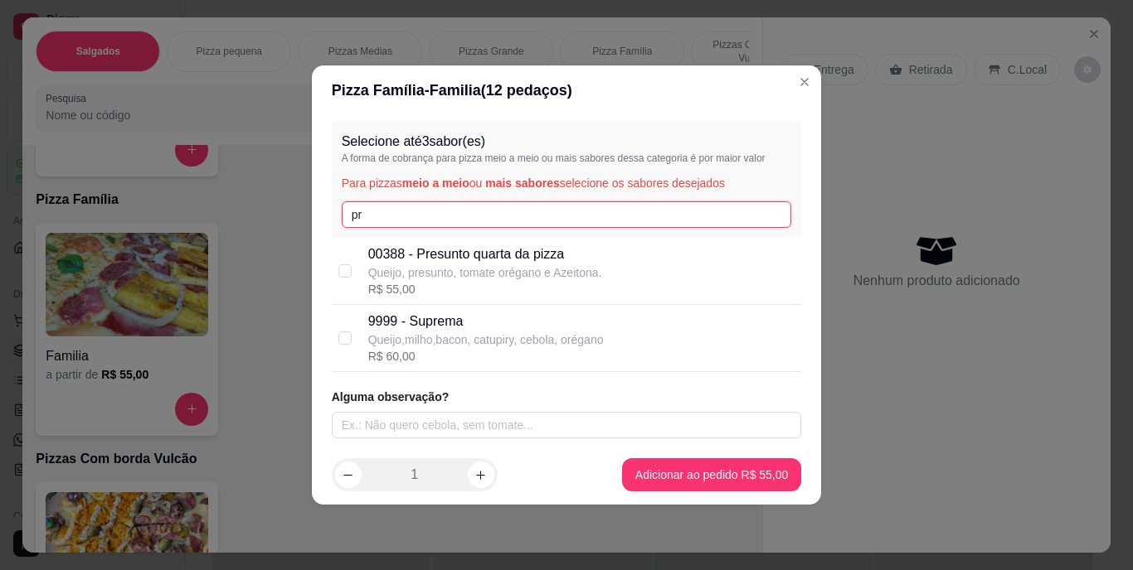
type input "pr"
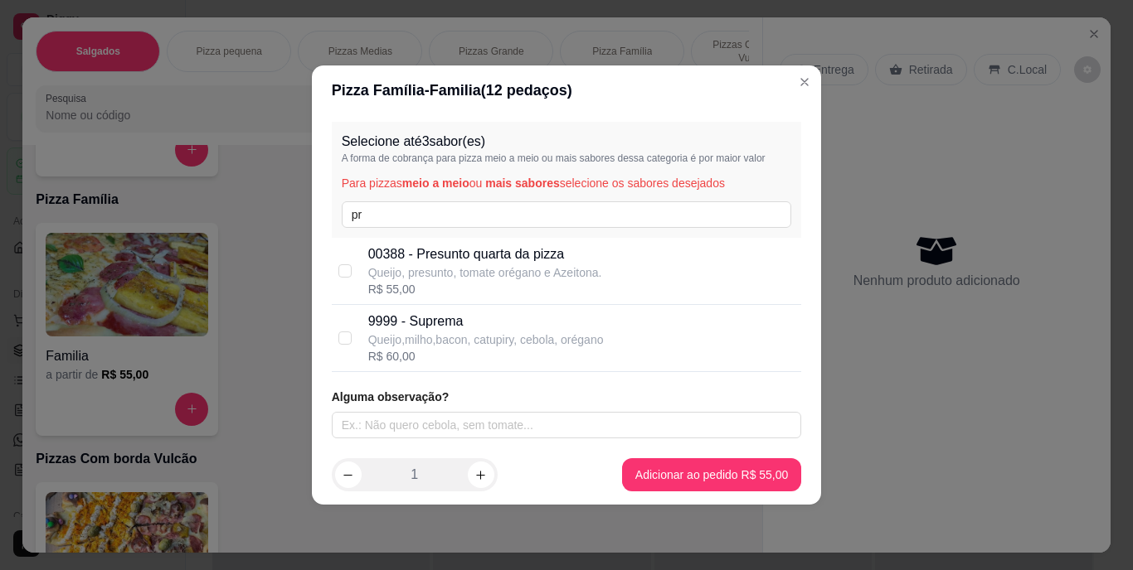
click at [452, 267] on p "Queijo, presunto, tomate orégano e Azeitona." at bounding box center [485, 273] width 234 height 17
checkbox input "true"
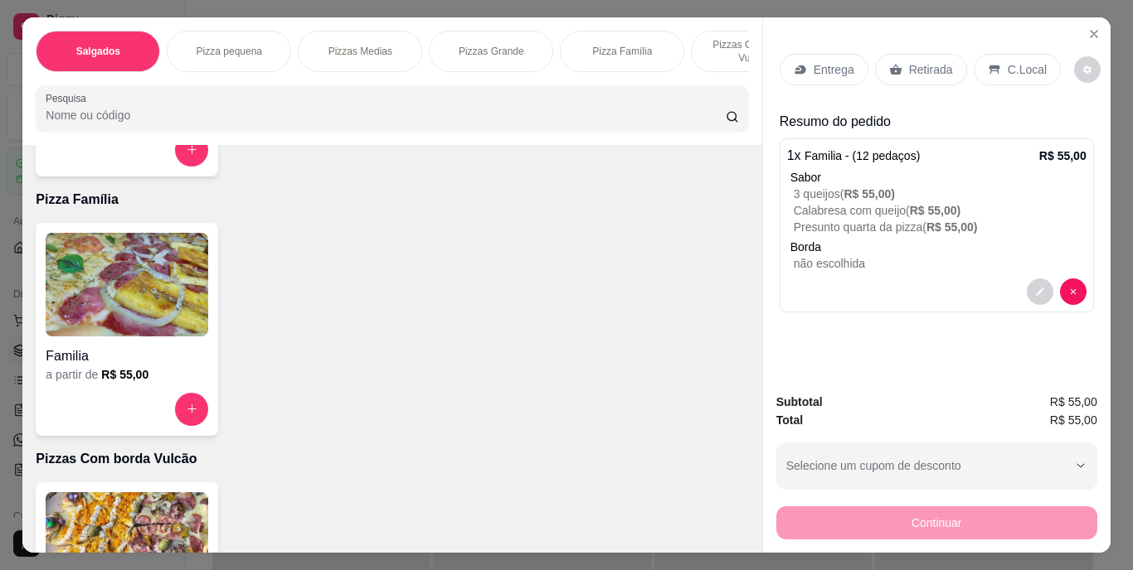
click at [804, 61] on div "Entrega" at bounding box center [823, 70] width 89 height 32
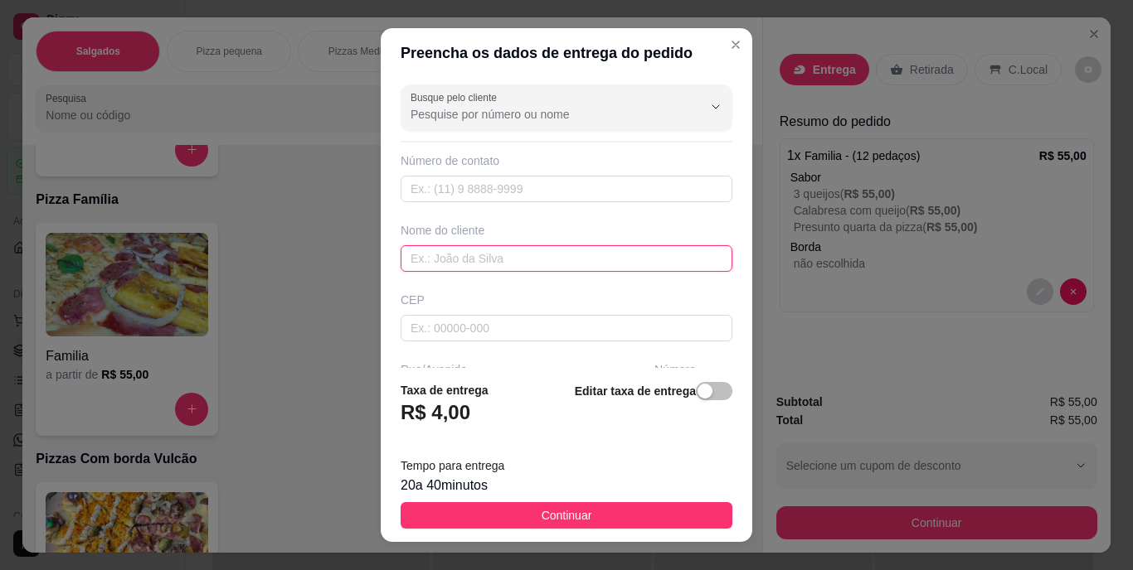
click at [473, 271] on input "text" at bounding box center [566, 258] width 332 height 27
type input "Vitor"
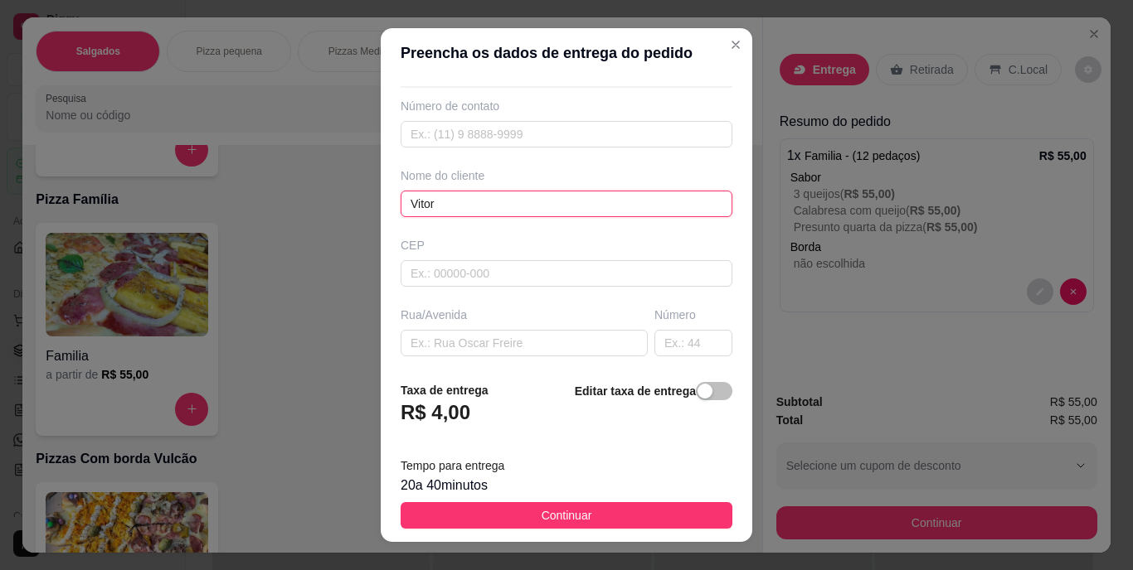
scroll to position [83, 0]
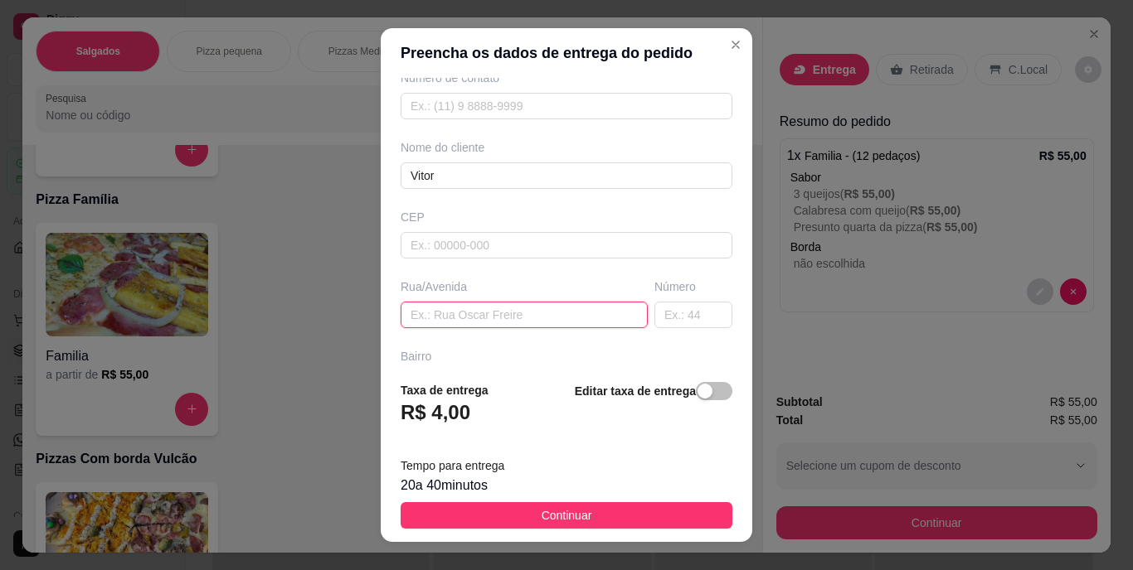
click at [468, 305] on input "text" at bounding box center [523, 315] width 247 height 27
paste input "Camamuzinho [STREET_ADDRESS]"
type input "Camamuzinho [STREET_ADDRESS]"
click at [507, 509] on button "Continuar" at bounding box center [566, 515] width 332 height 27
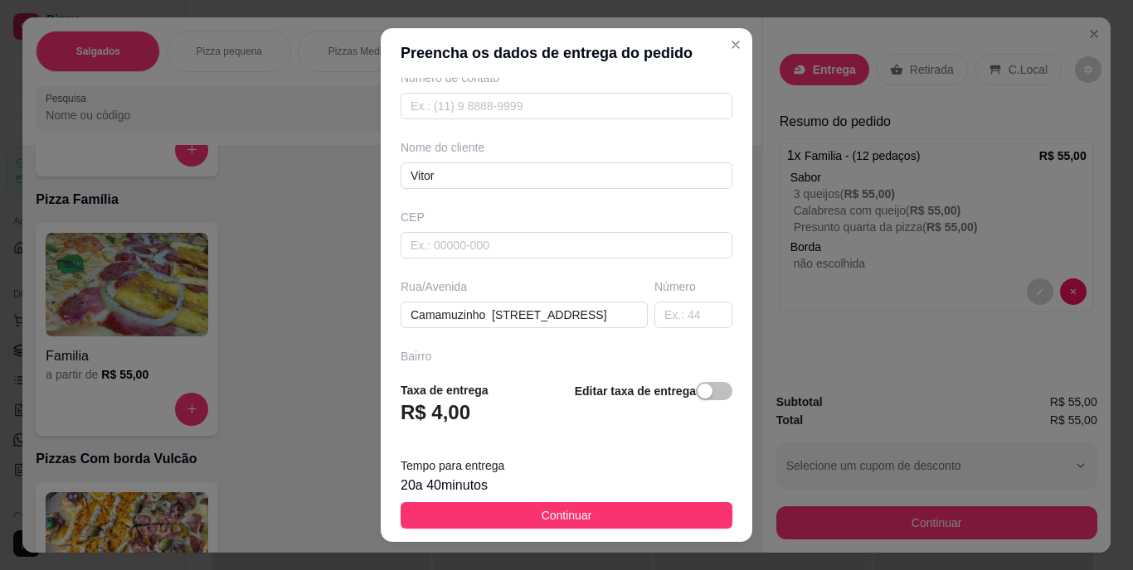
scroll to position [0, 0]
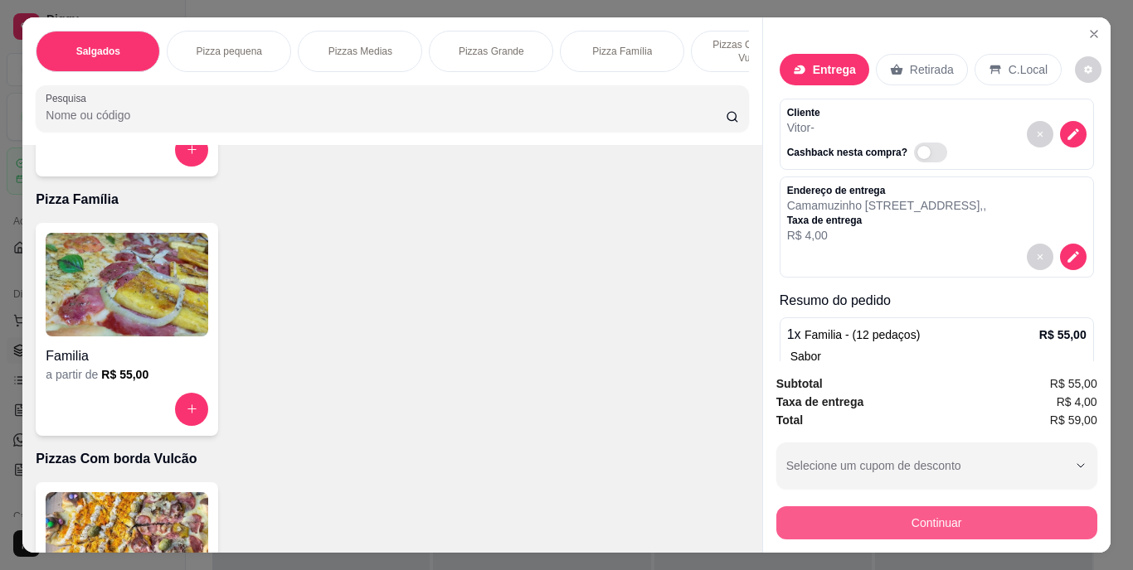
click at [889, 523] on button "Continuar" at bounding box center [936, 523] width 321 height 33
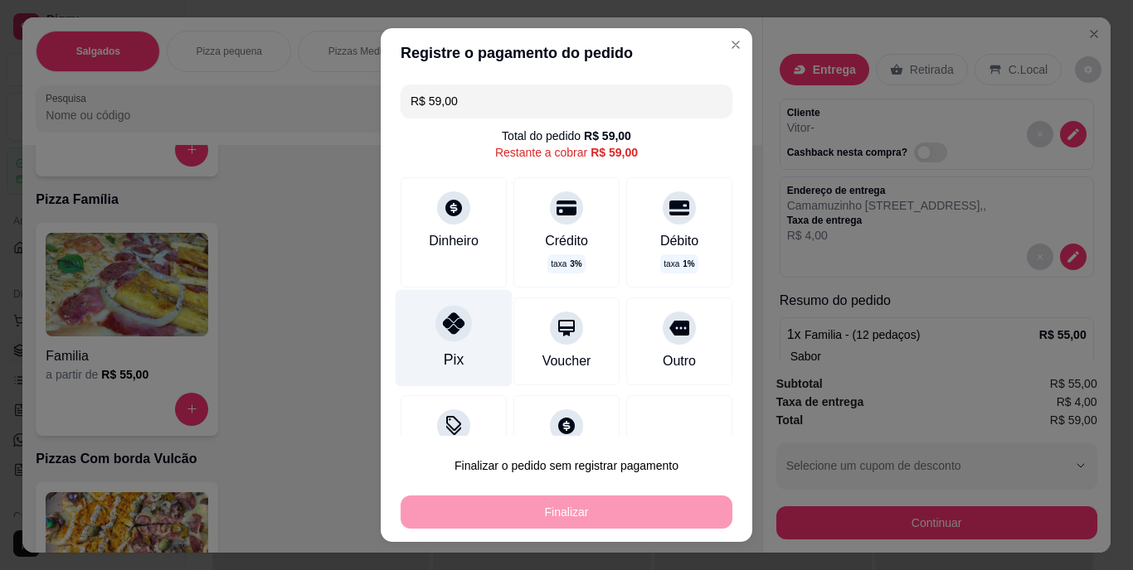
click at [421, 330] on div "Pix" at bounding box center [454, 338] width 117 height 97
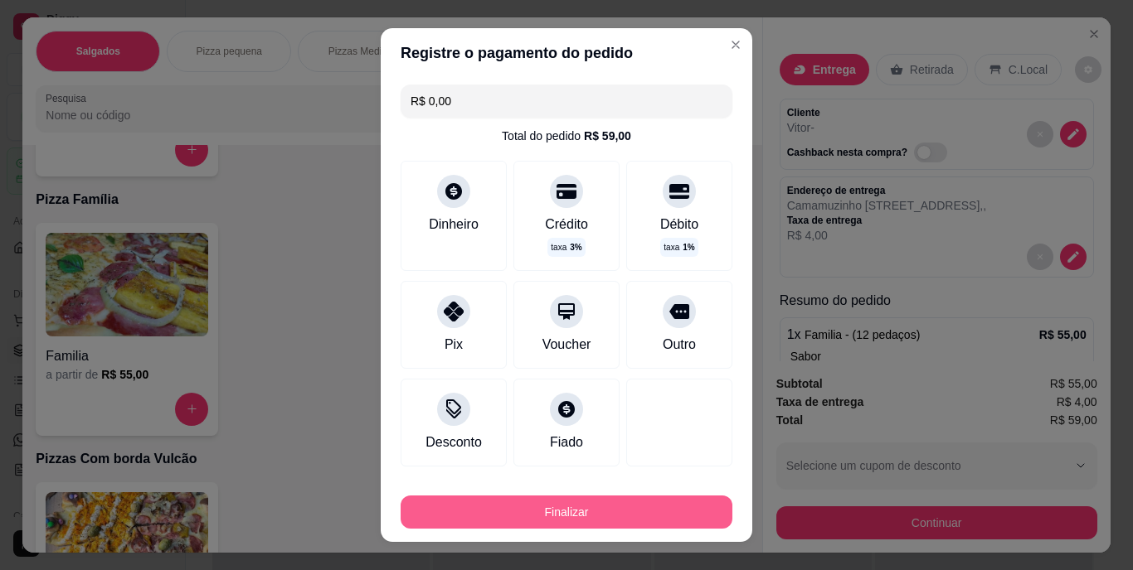
click at [588, 499] on button "Finalizar" at bounding box center [566, 512] width 332 height 33
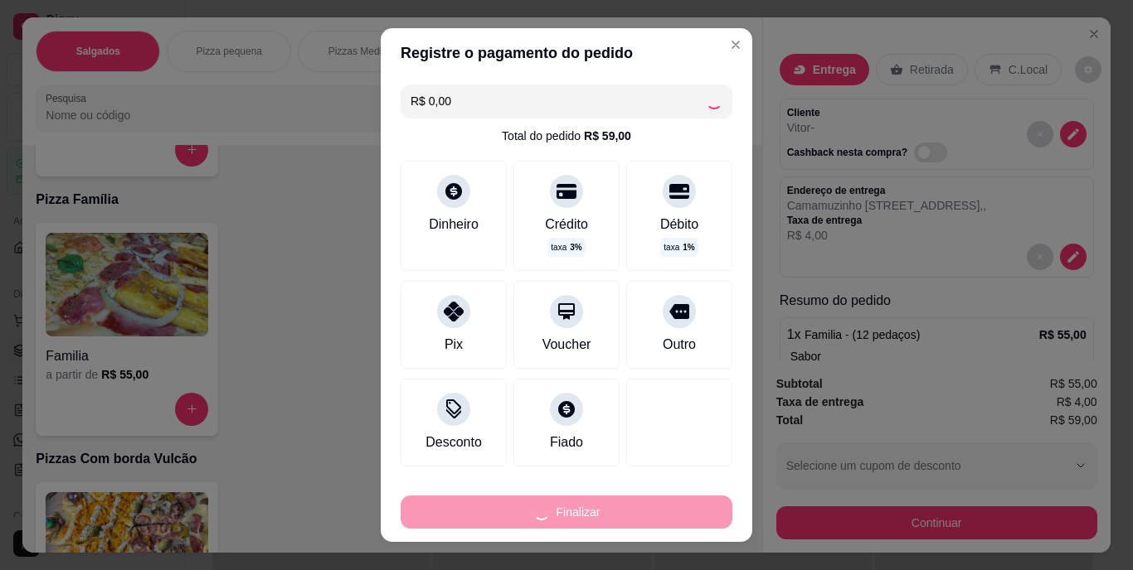
type input "-R$ 59,00"
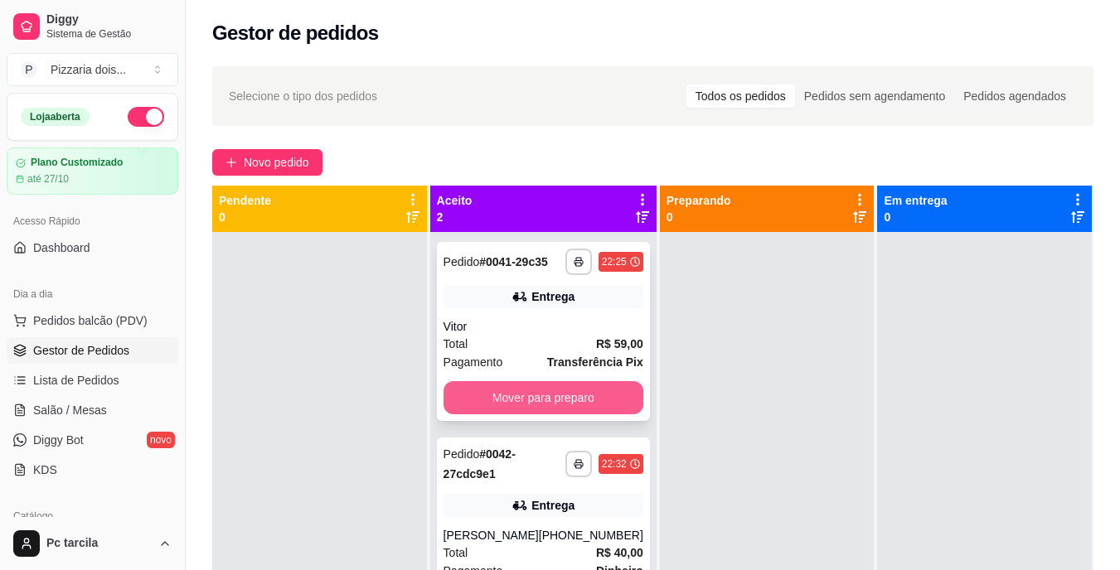
click at [614, 391] on button "Mover para preparo" at bounding box center [544, 397] width 200 height 33
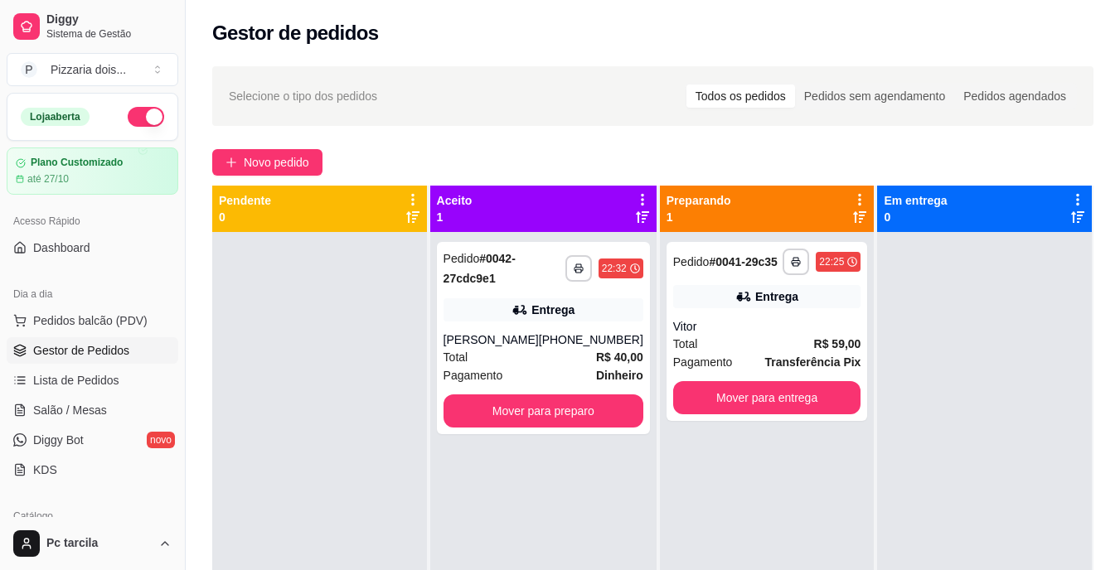
click at [614, 391] on div "**********" at bounding box center [543, 338] width 213 height 192
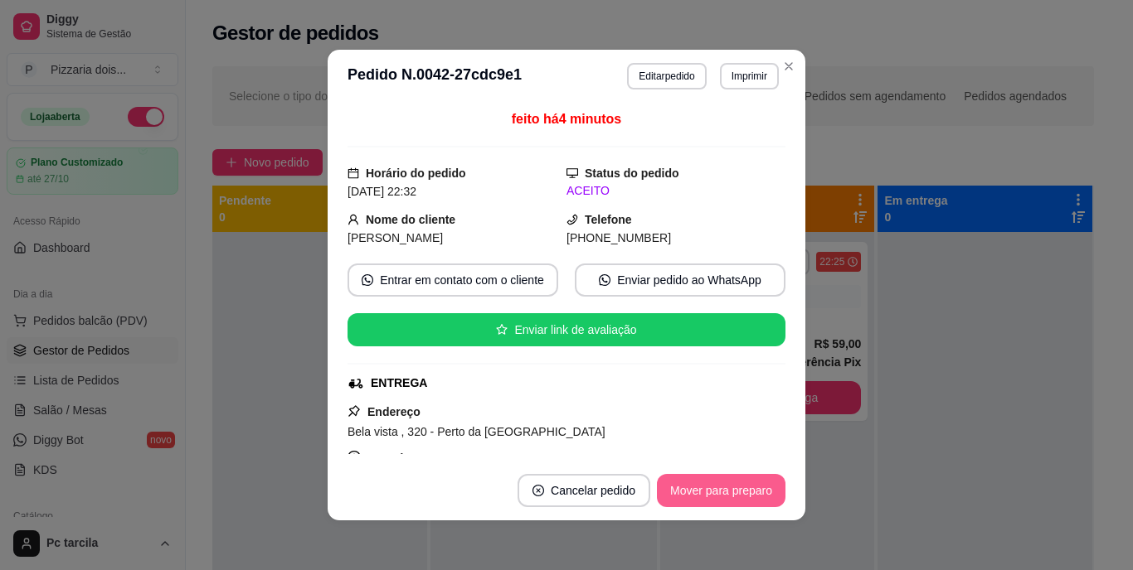
click at [739, 479] on button "Mover para preparo" at bounding box center [721, 490] width 129 height 33
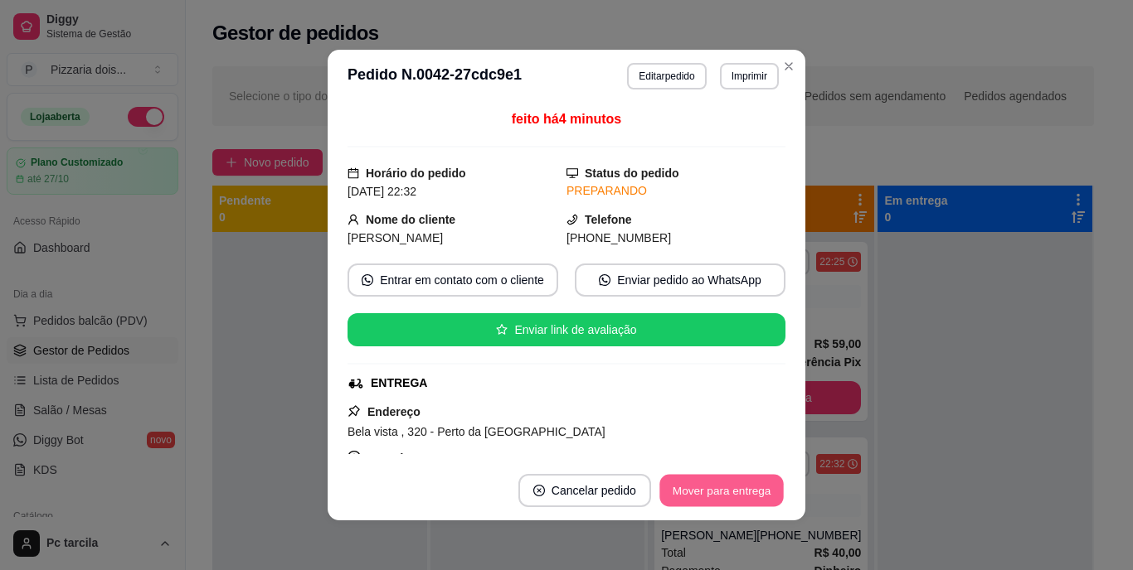
click at [741, 478] on button "Mover para entrega" at bounding box center [721, 491] width 124 height 32
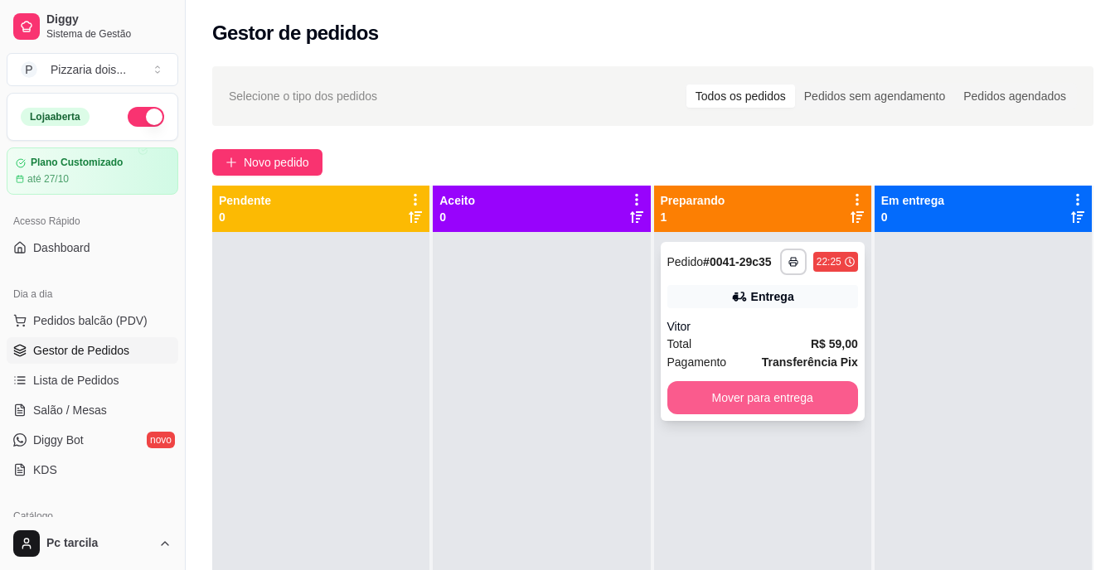
click at [835, 384] on button "Mover para entrega" at bounding box center [762, 397] width 191 height 33
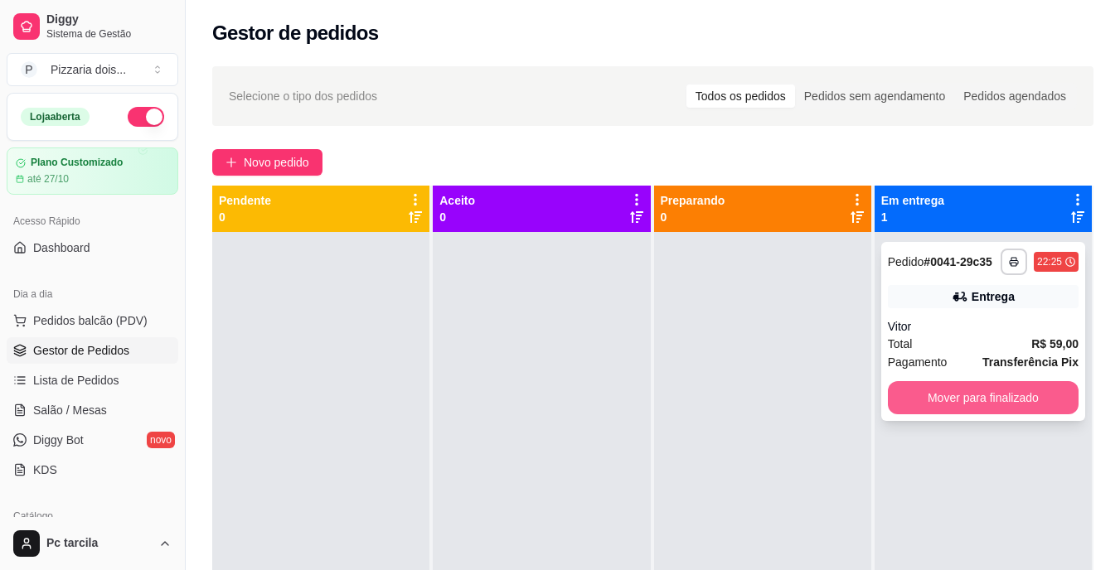
click at [901, 401] on button "Mover para finalizado" at bounding box center [983, 397] width 191 height 33
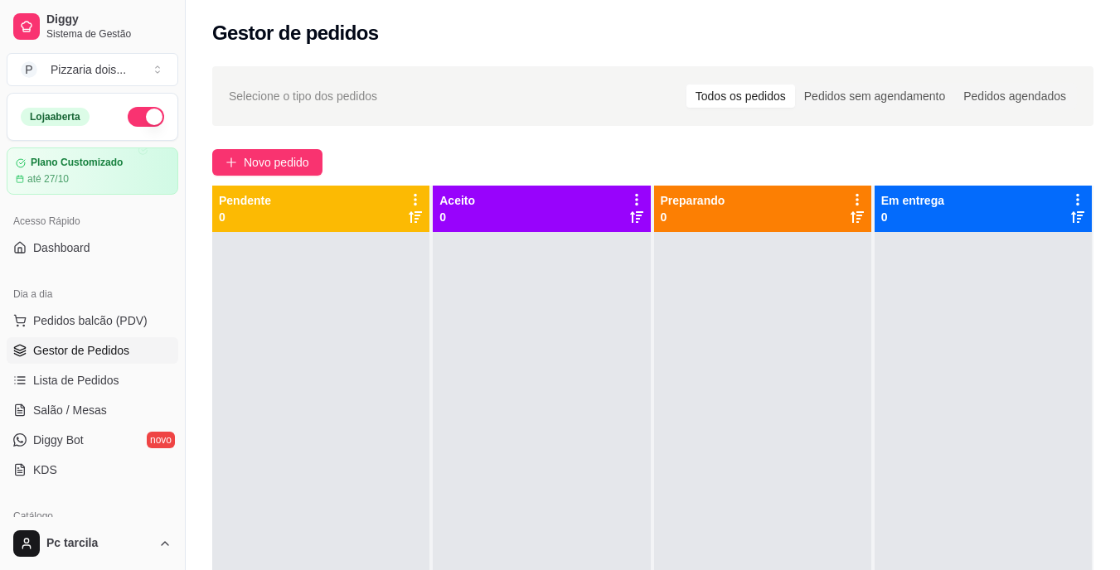
click at [706, 367] on div at bounding box center [762, 517] width 217 height 570
click at [84, 375] on span "Lista de Pedidos" at bounding box center [76, 380] width 86 height 17
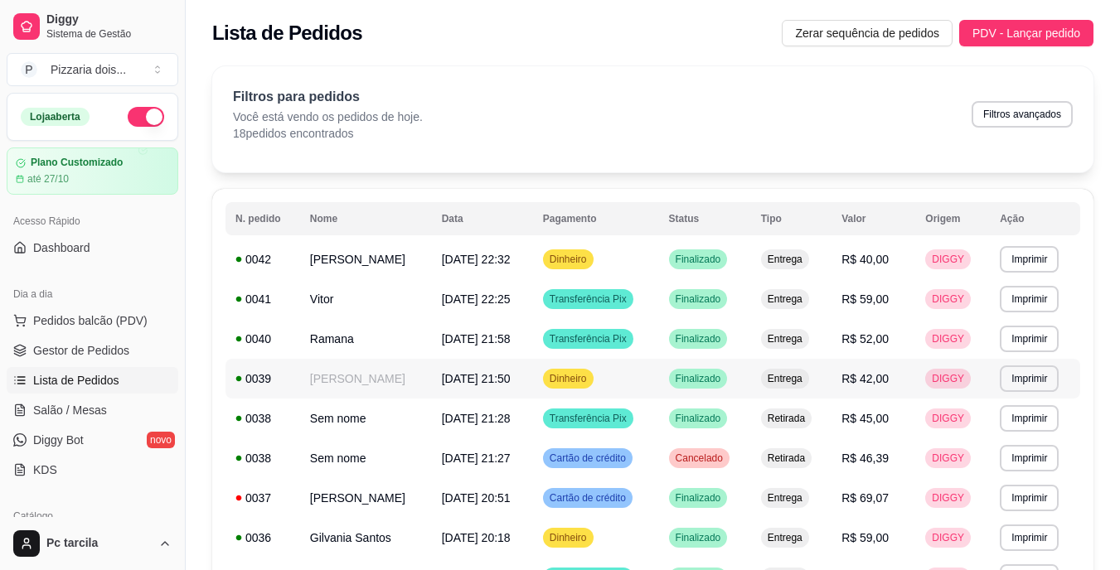
click at [342, 376] on td "[PERSON_NAME]" at bounding box center [366, 379] width 132 height 40
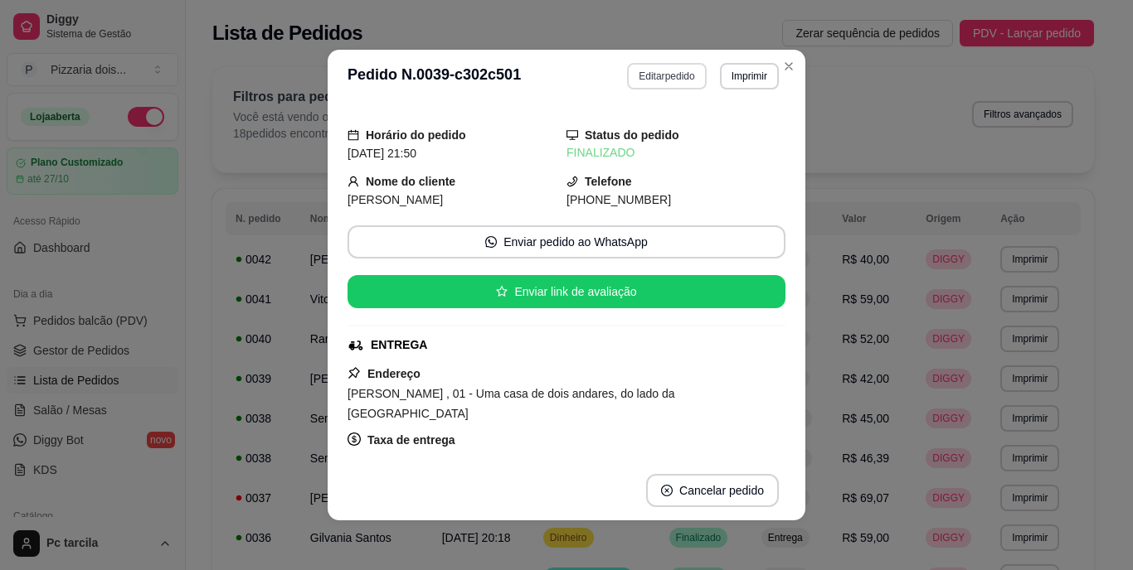
click at [667, 78] on button "Editar pedido" at bounding box center [666, 76] width 79 height 27
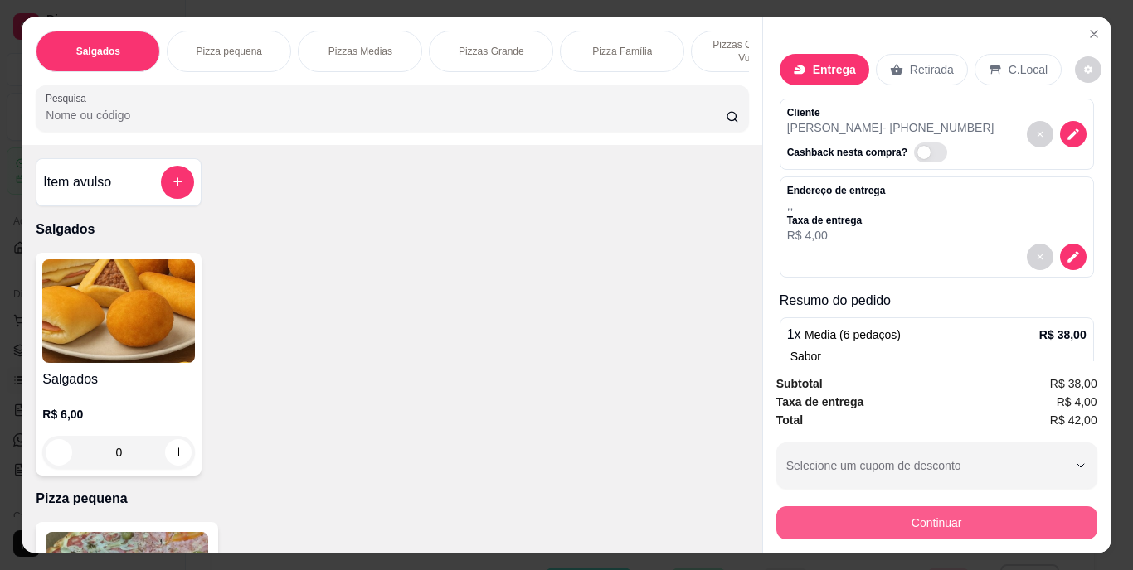
click at [884, 529] on button "Continuar" at bounding box center [936, 523] width 321 height 33
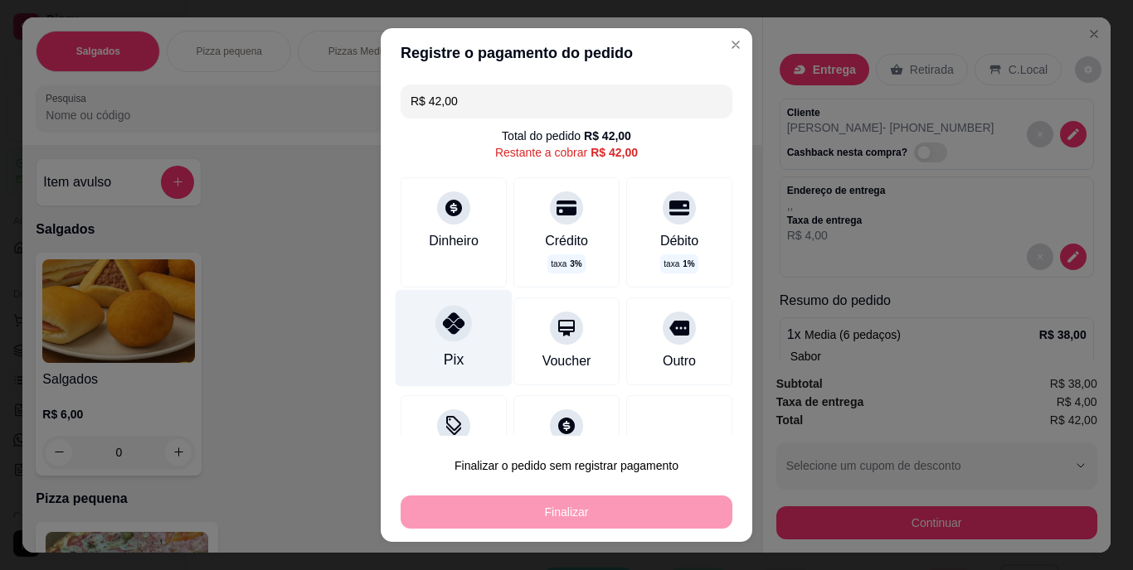
click at [443, 328] on icon at bounding box center [454, 324] width 22 height 22
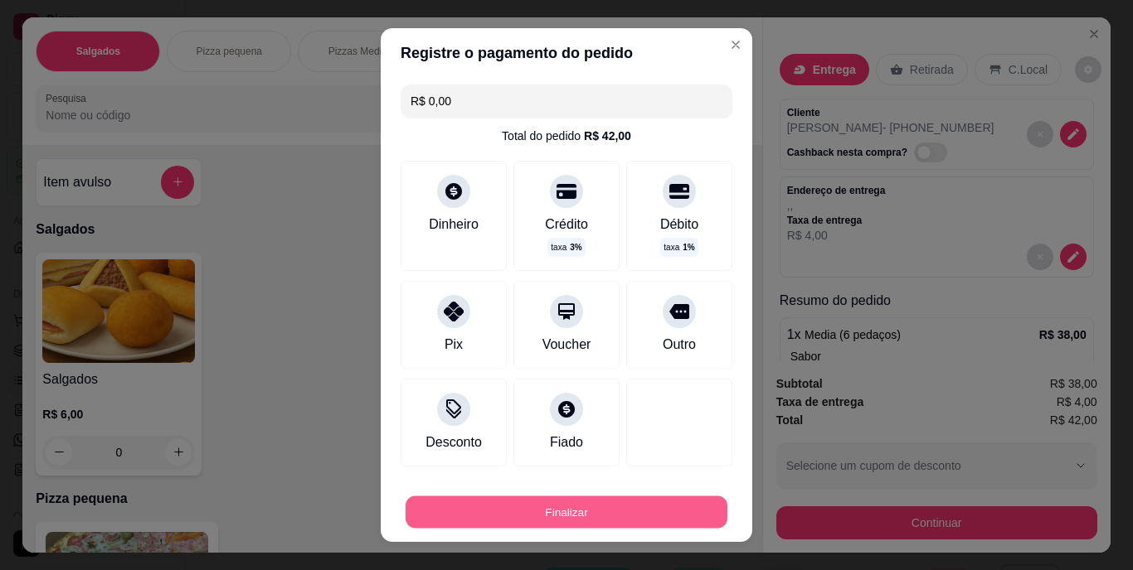
click at [527, 502] on button "Finalizar" at bounding box center [566, 512] width 322 height 32
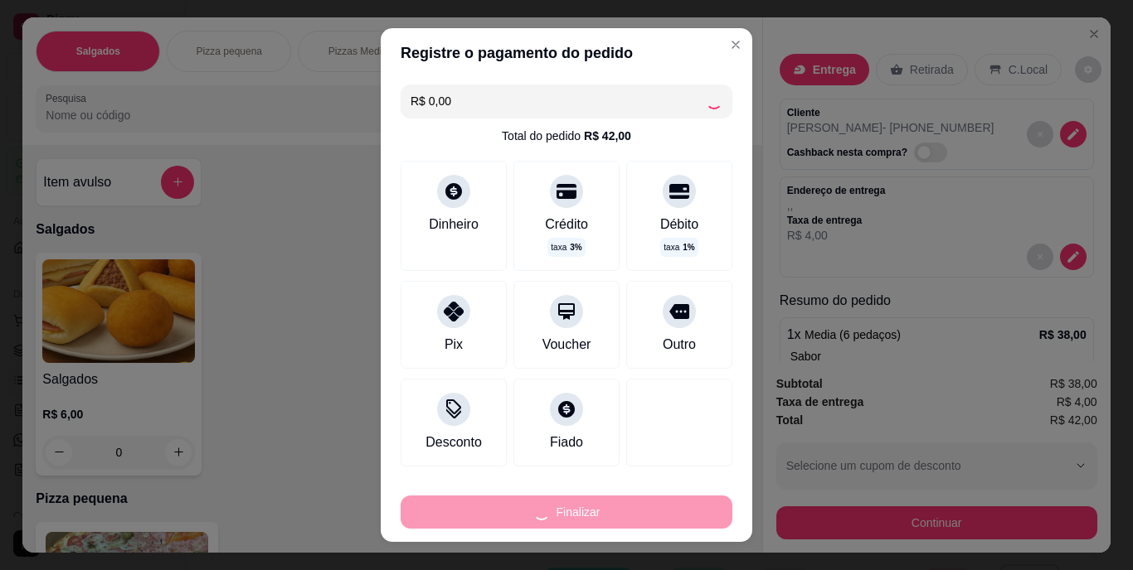
type input "-R$ 42,00"
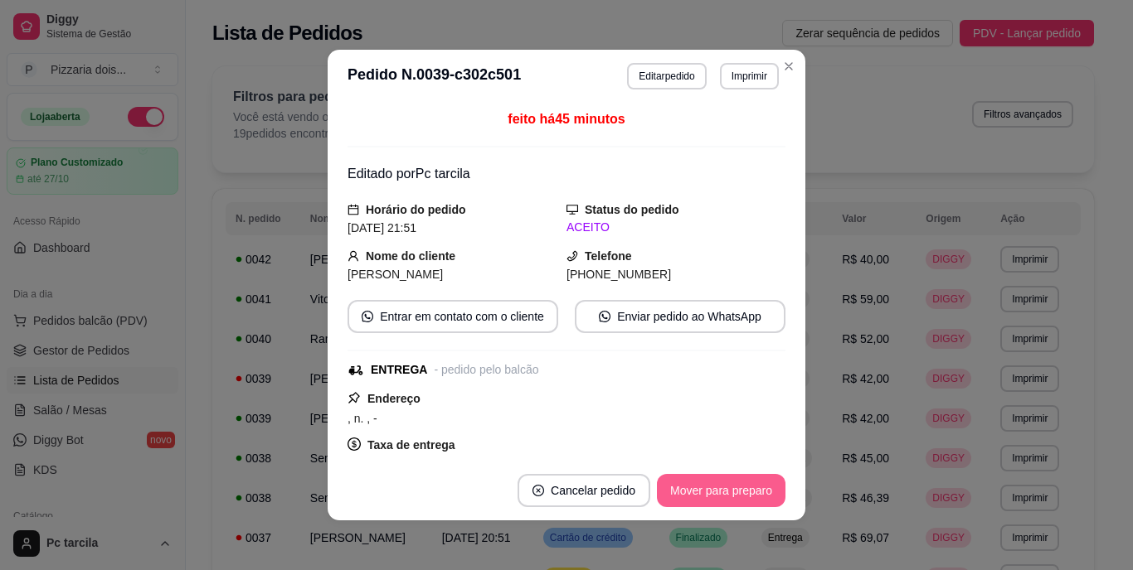
click at [674, 477] on button "Mover para preparo" at bounding box center [721, 490] width 129 height 33
click at [678, 477] on button "Mover para entrega" at bounding box center [722, 490] width 128 height 33
click at [727, 487] on button "Mover para finalizado" at bounding box center [716, 491] width 133 height 32
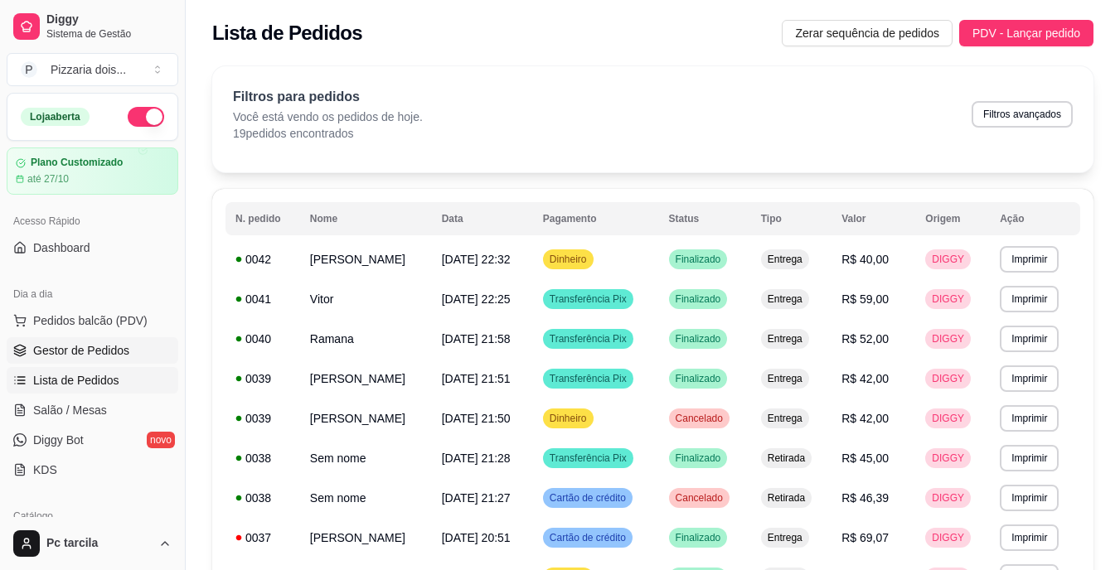
click at [70, 357] on span "Gestor de Pedidos" at bounding box center [81, 350] width 96 height 17
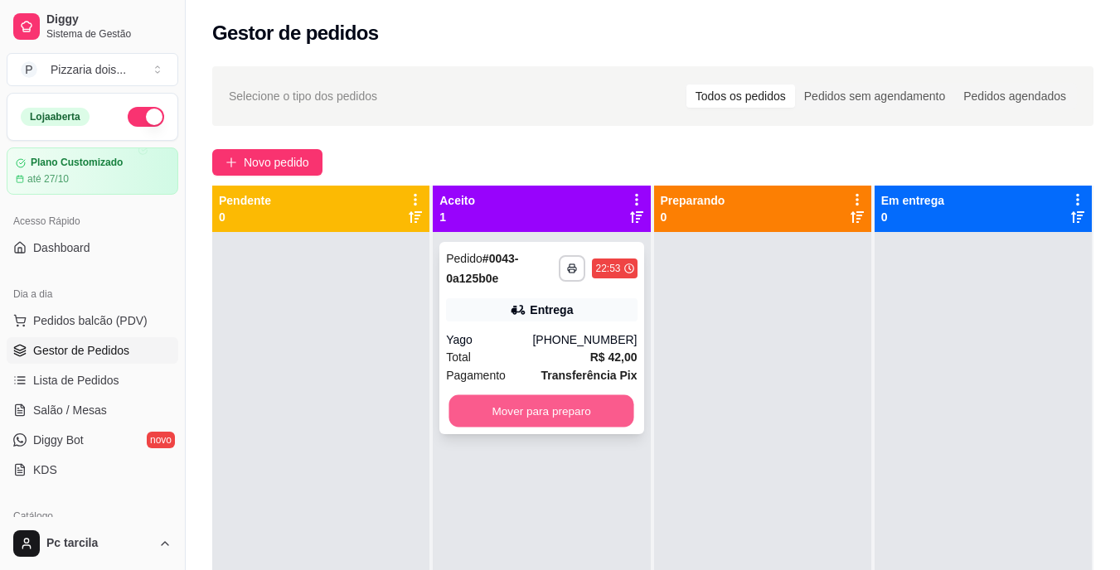
click at [501, 420] on button "Mover para preparo" at bounding box center [541, 412] width 185 height 32
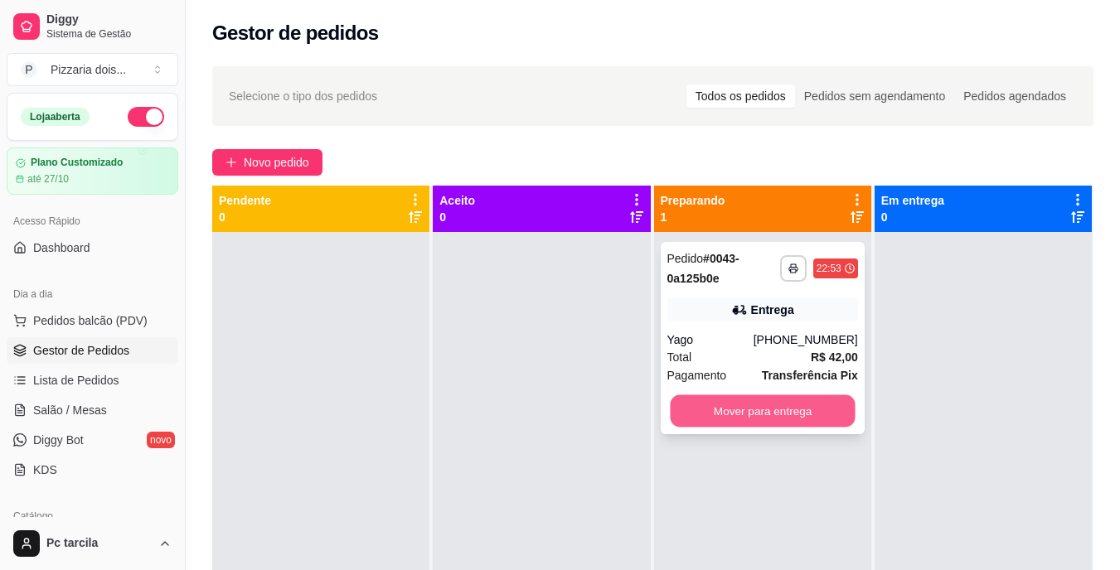
click at [818, 414] on button "Mover para entrega" at bounding box center [762, 412] width 185 height 32
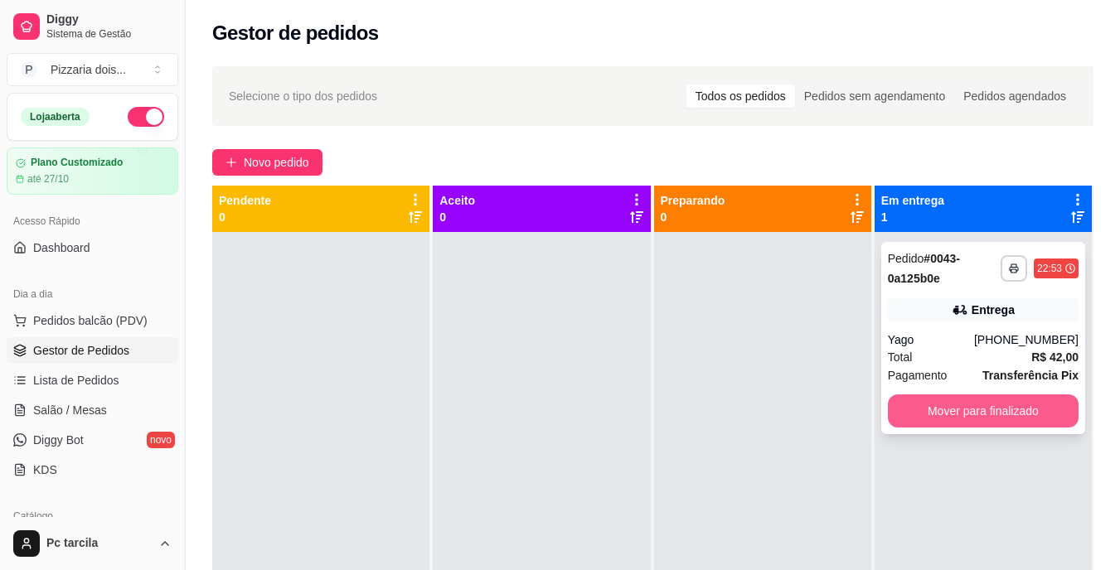
click at [951, 417] on button "Mover para finalizado" at bounding box center [983, 411] width 191 height 33
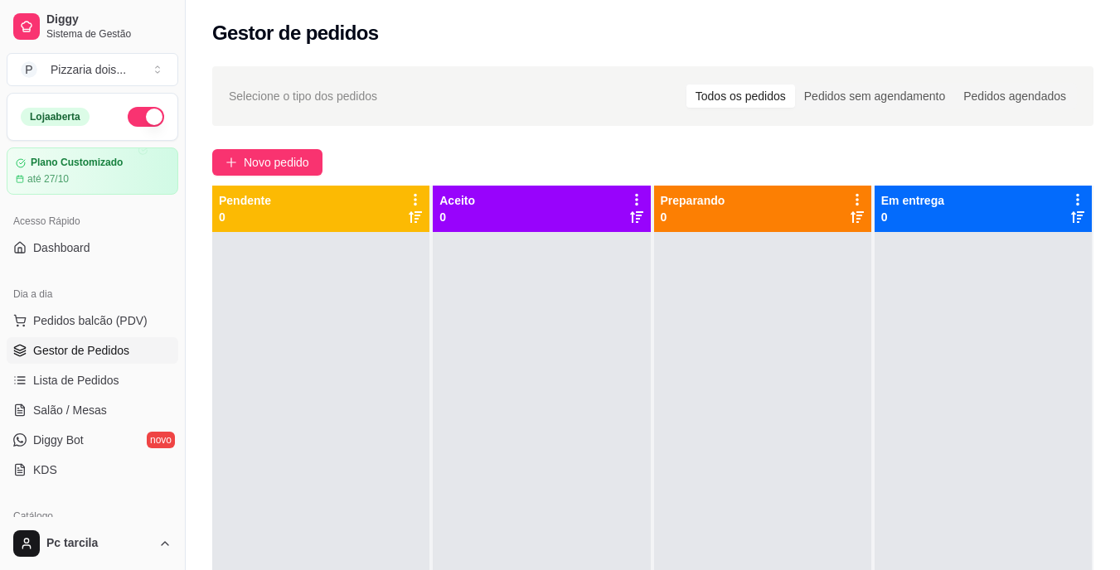
click at [641, 376] on div at bounding box center [541, 517] width 217 height 570
click at [325, 172] on div "Novo pedido" at bounding box center [652, 162] width 881 height 27
click at [317, 168] on button "Novo pedido" at bounding box center [267, 162] width 110 height 27
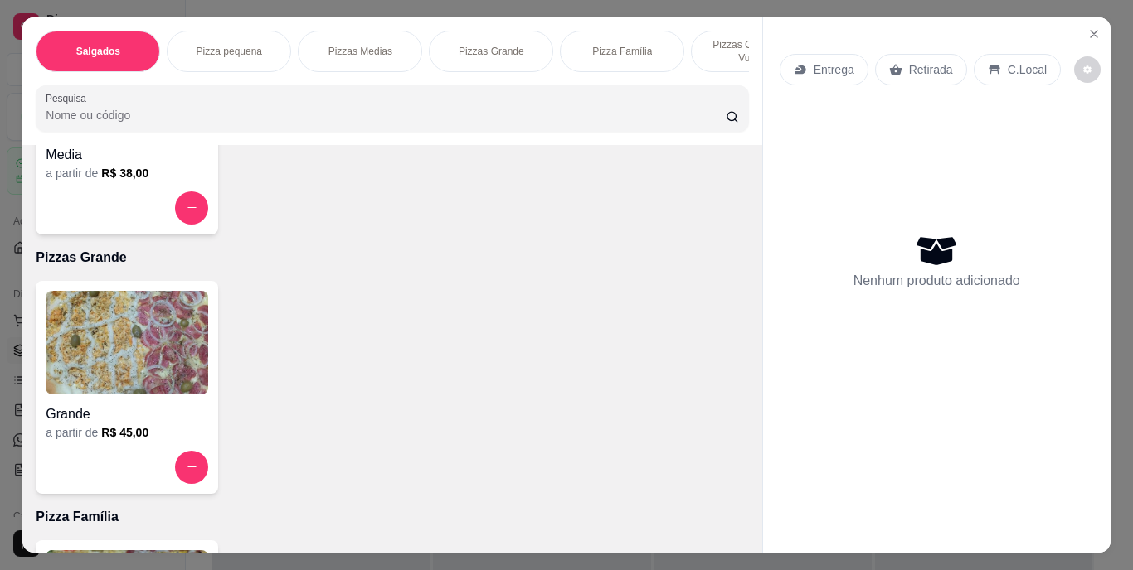
scroll to position [746, 0]
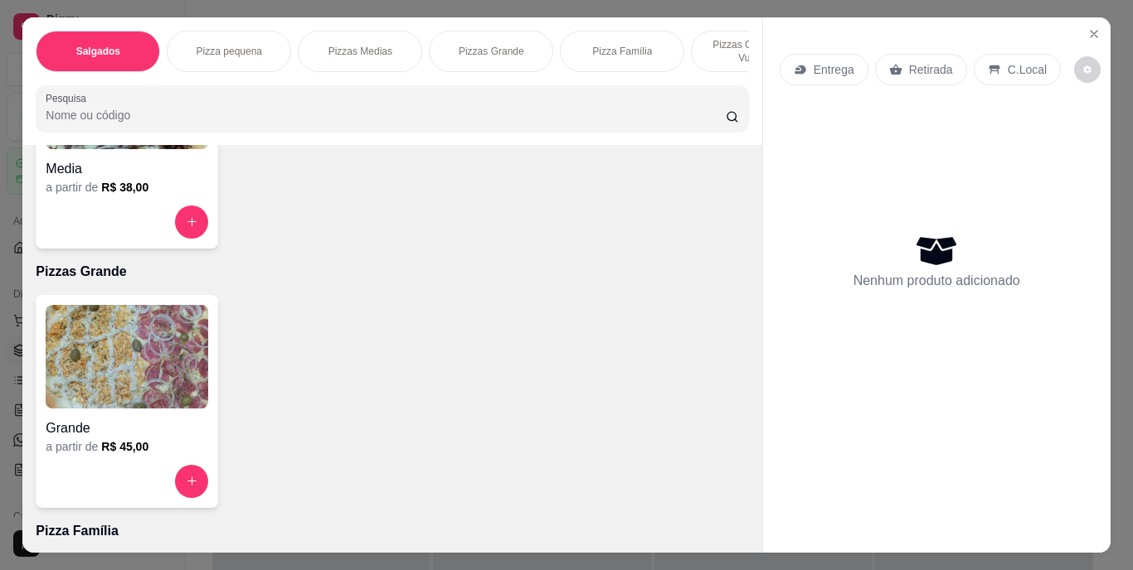
click at [117, 280] on p "Pizzas Grande" at bounding box center [392, 272] width 712 height 20
click at [124, 324] on img at bounding box center [127, 357] width 163 height 104
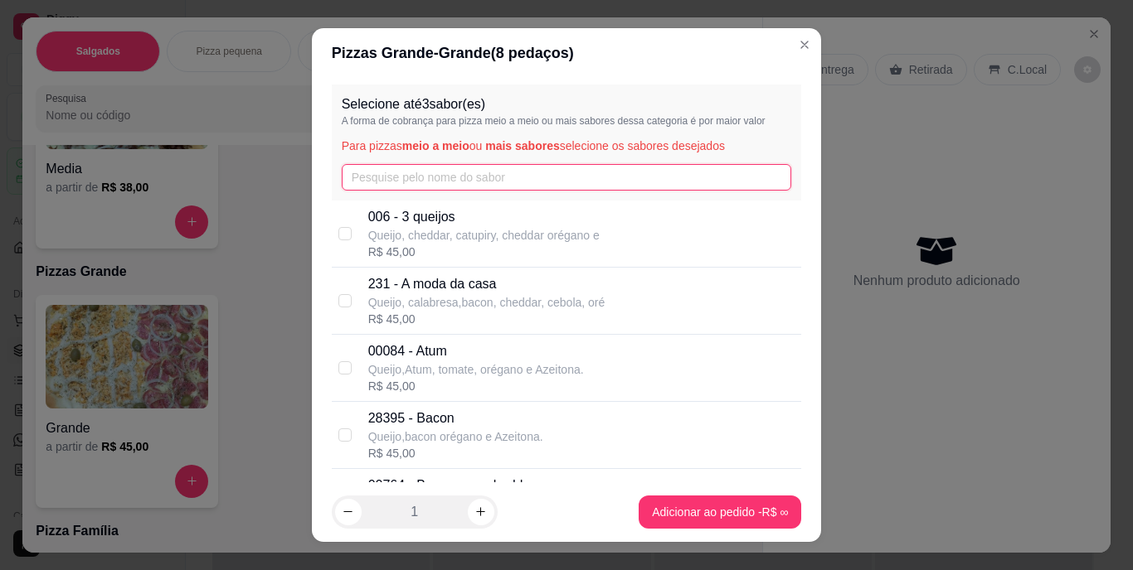
click at [422, 178] on input "text" at bounding box center [567, 177] width 450 height 27
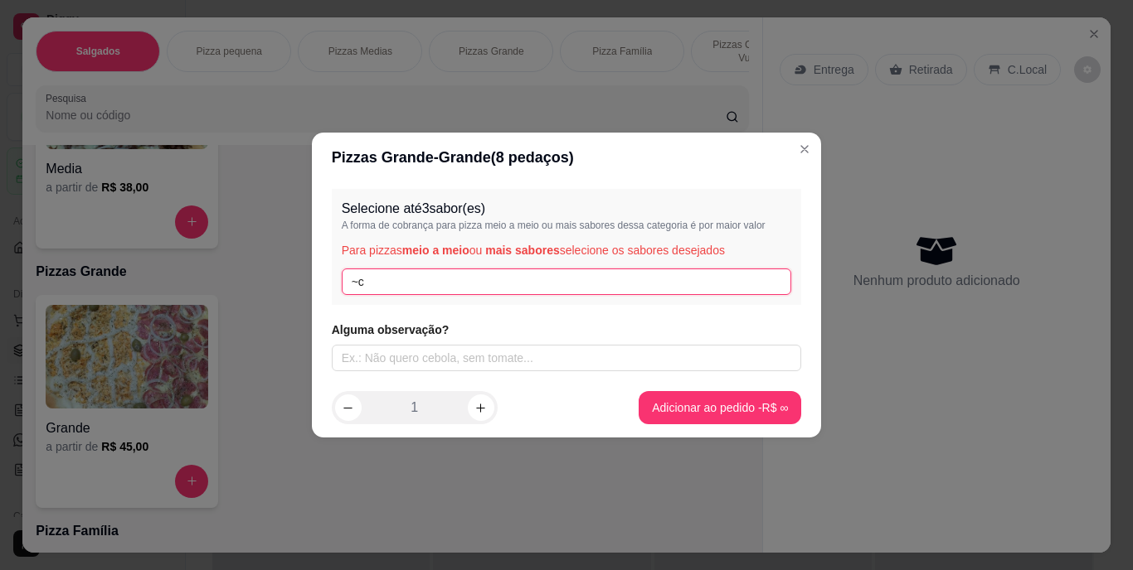
type input "~"
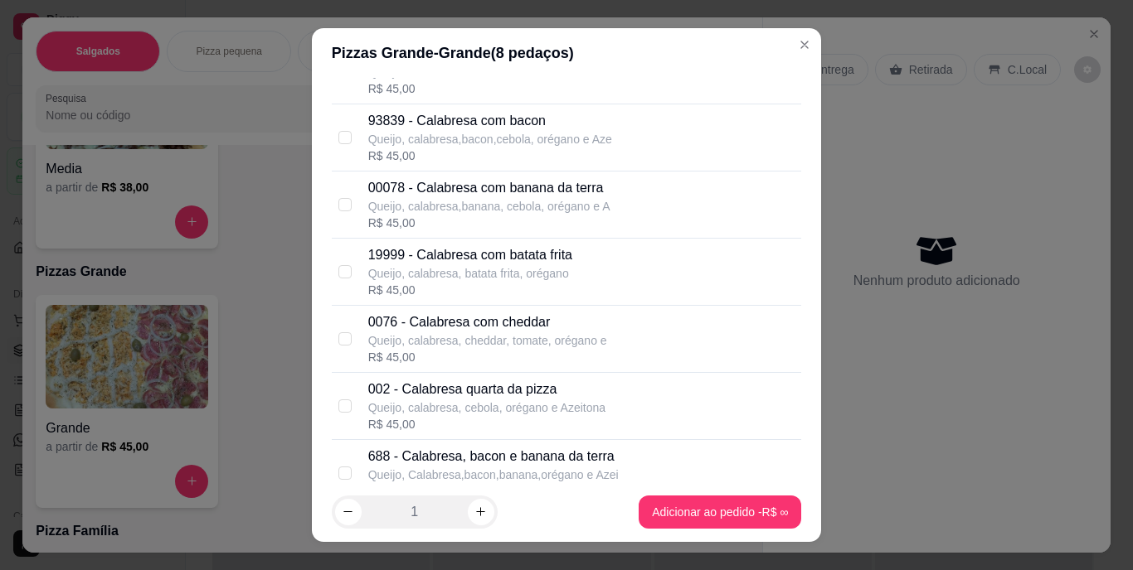
scroll to position [166, 0]
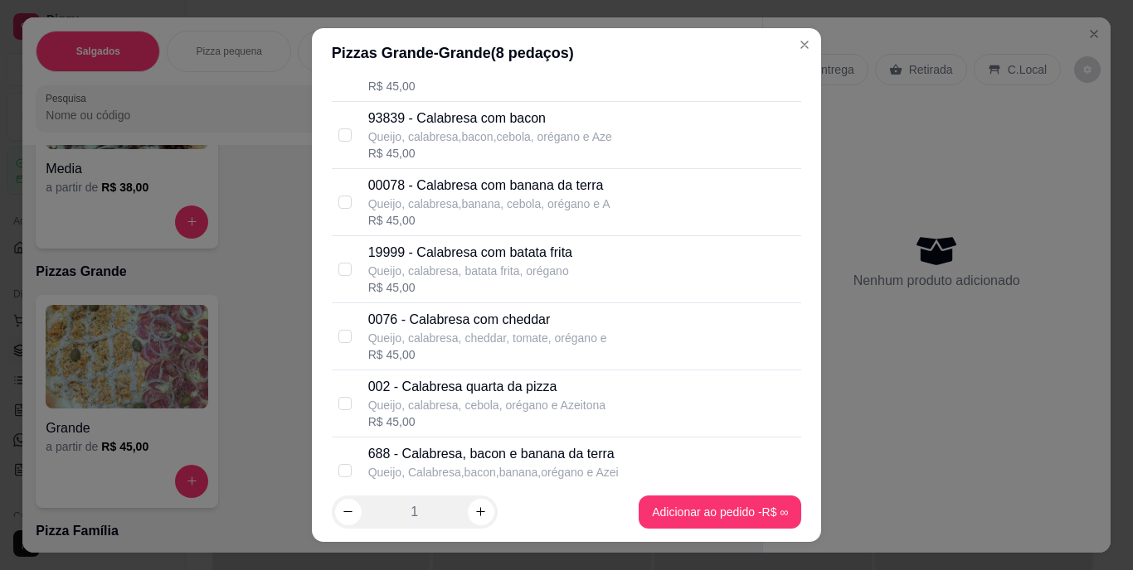
type input "ca"
click at [515, 389] on p "002 - Calabresa quarta da pizza" at bounding box center [486, 387] width 237 height 20
checkbox input "true"
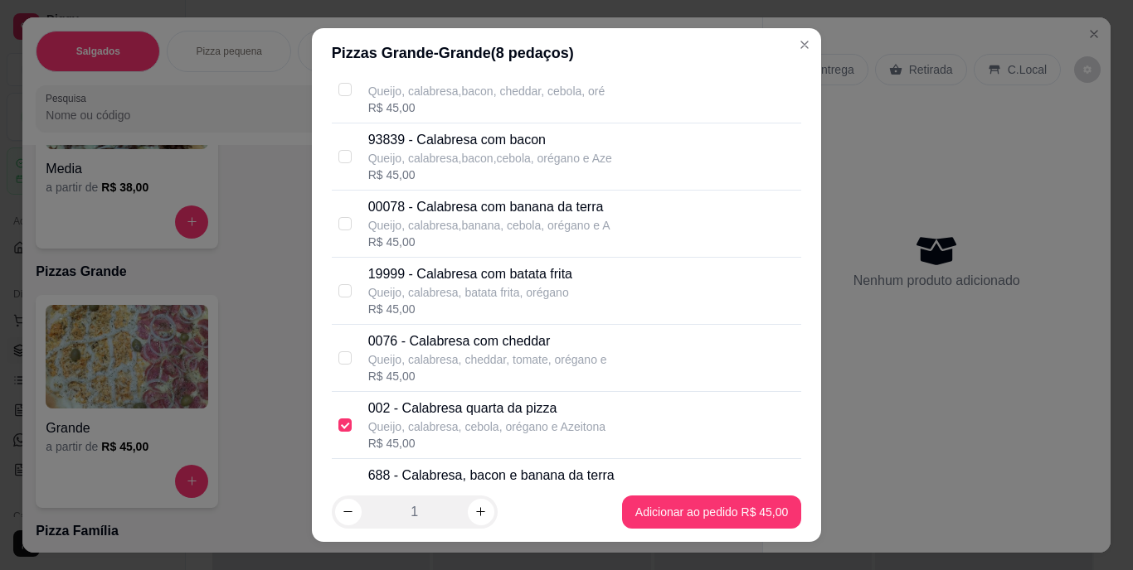
scroll to position [0, 0]
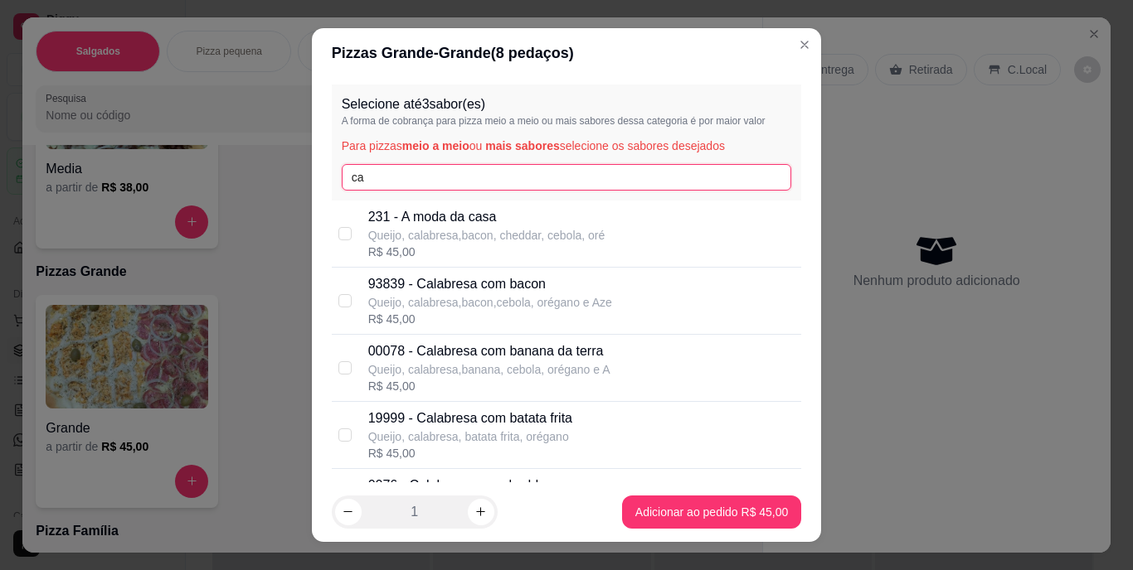
drag, startPoint x: 402, startPoint y: 182, endPoint x: 414, endPoint y: 176, distance: 13.0
click at [404, 180] on input "ca" at bounding box center [567, 177] width 450 height 27
type input "c"
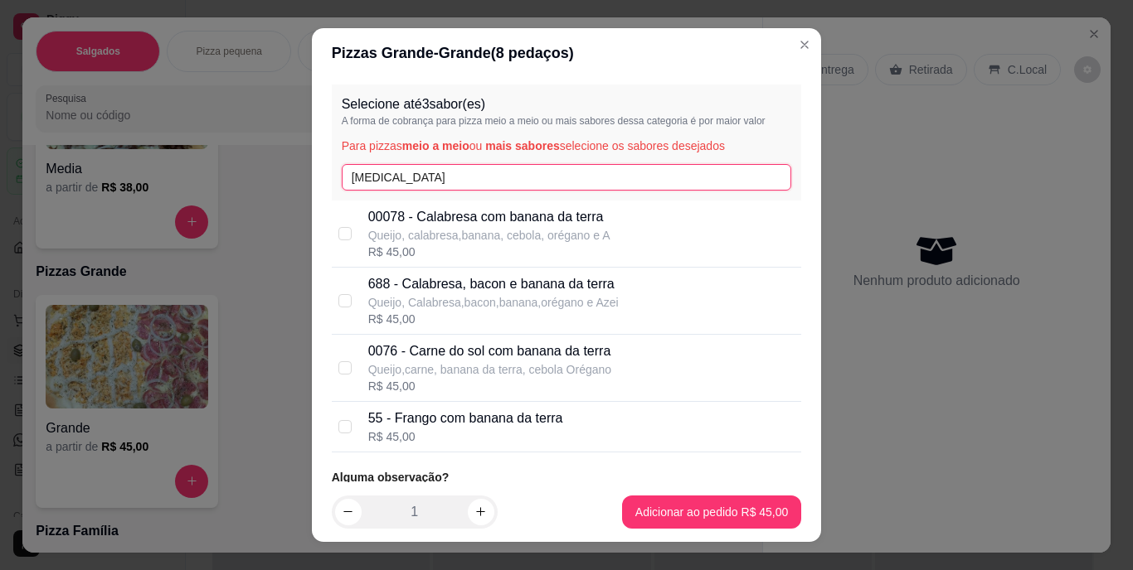
type input "[MEDICAL_DATA]"
click at [524, 292] on p "688 - Calabresa, bacon e banana da terra" at bounding box center [493, 284] width 250 height 20
checkbox input "true"
click at [508, 357] on p "0076 - Carne do sol com banana da terra" at bounding box center [489, 352] width 243 height 20
checkbox input "true"
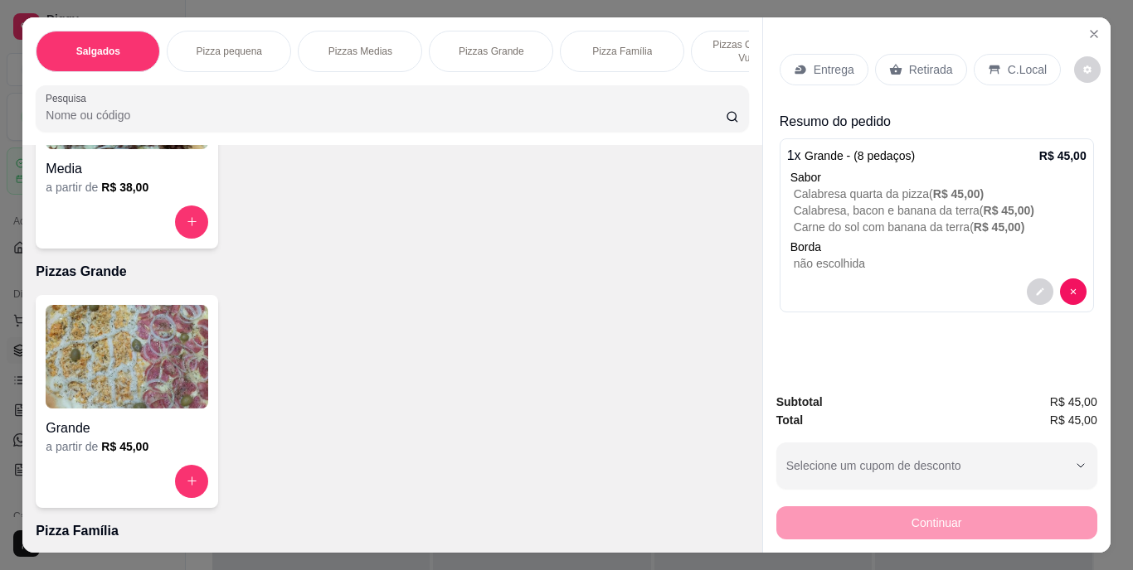
click at [836, 61] on p "Entrega" at bounding box center [833, 69] width 41 height 17
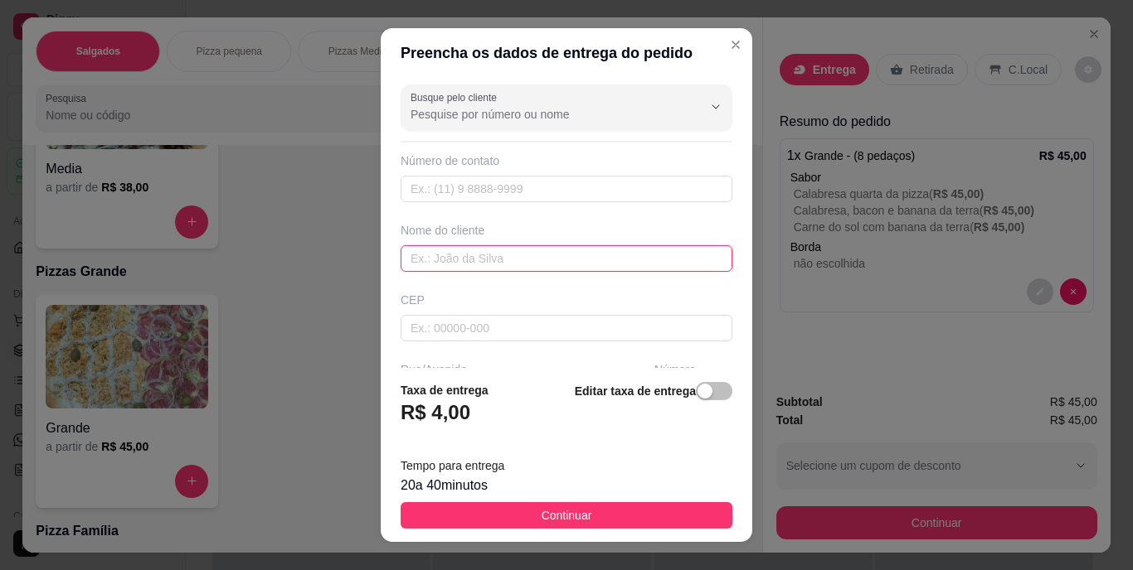
click at [534, 245] on input "text" at bounding box center [566, 258] width 332 height 27
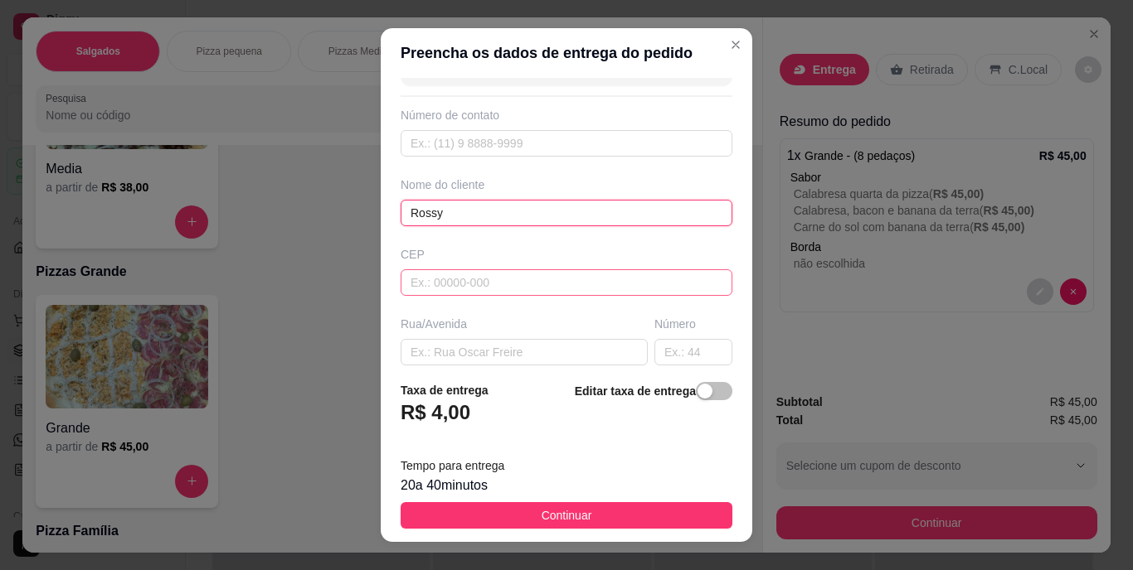
scroll to position [83, 0]
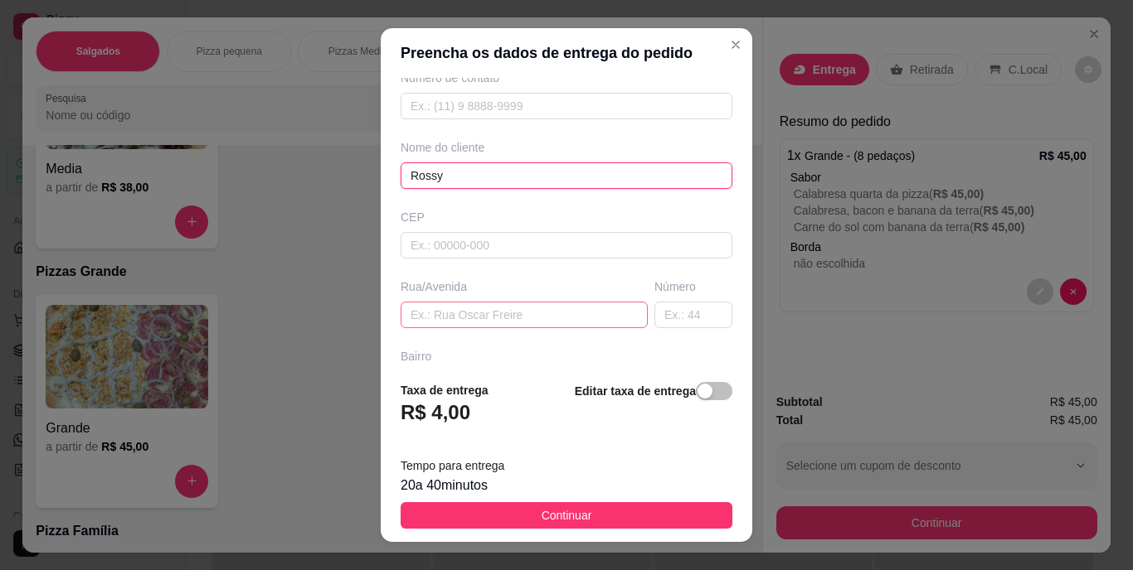
type input "Rossy"
click at [513, 308] on input "text" at bounding box center [523, 315] width 247 height 27
paste input "[STREET_ADDRESS][PERSON_NAME]"
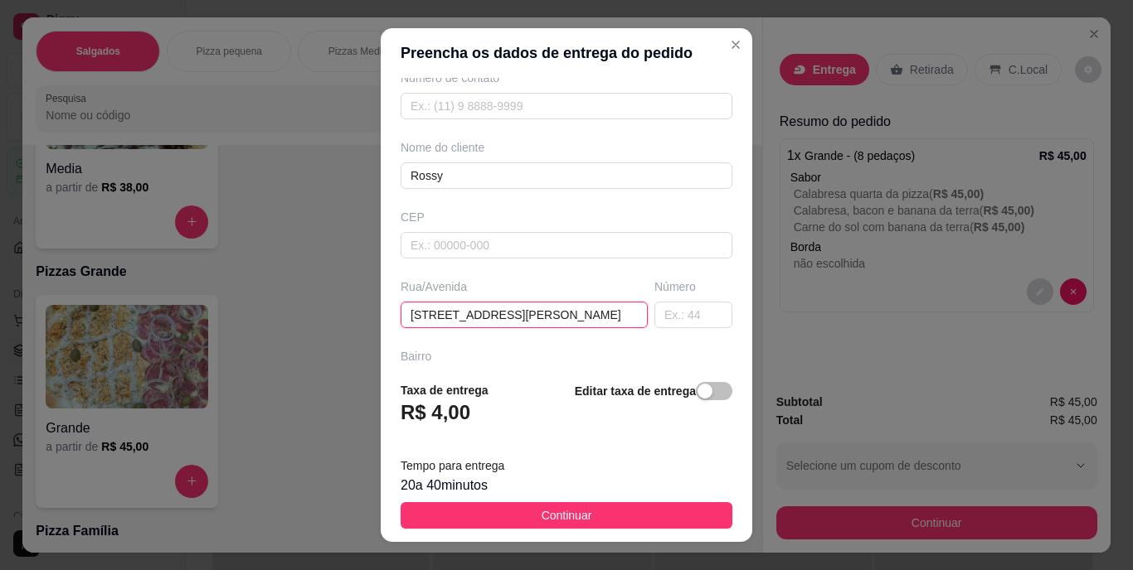
scroll to position [0, 41]
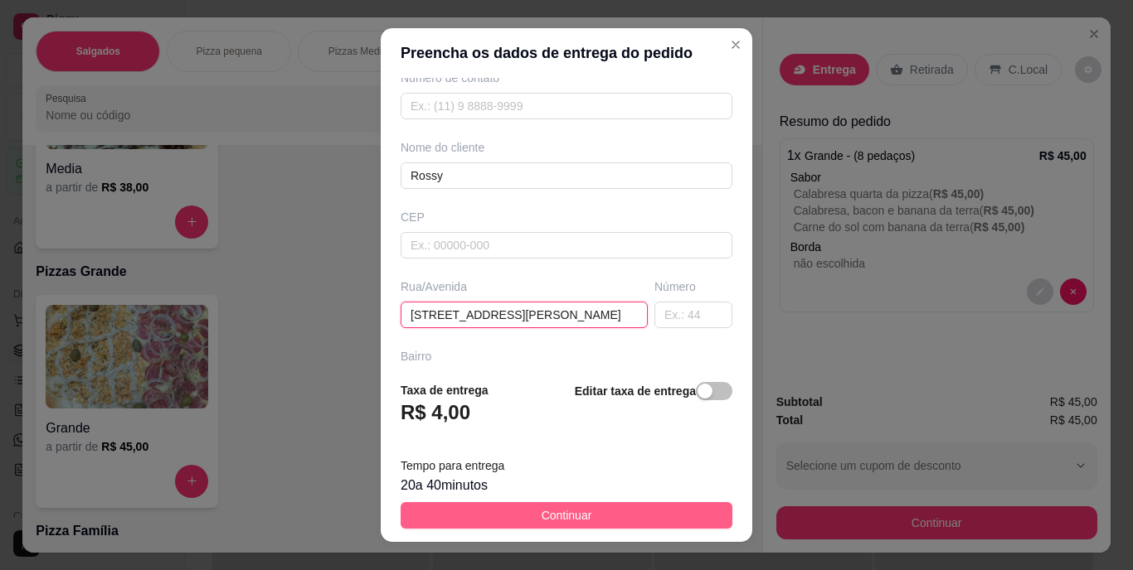
type input "[STREET_ADDRESS][PERSON_NAME]"
click at [585, 502] on button "Continuar" at bounding box center [566, 515] width 332 height 27
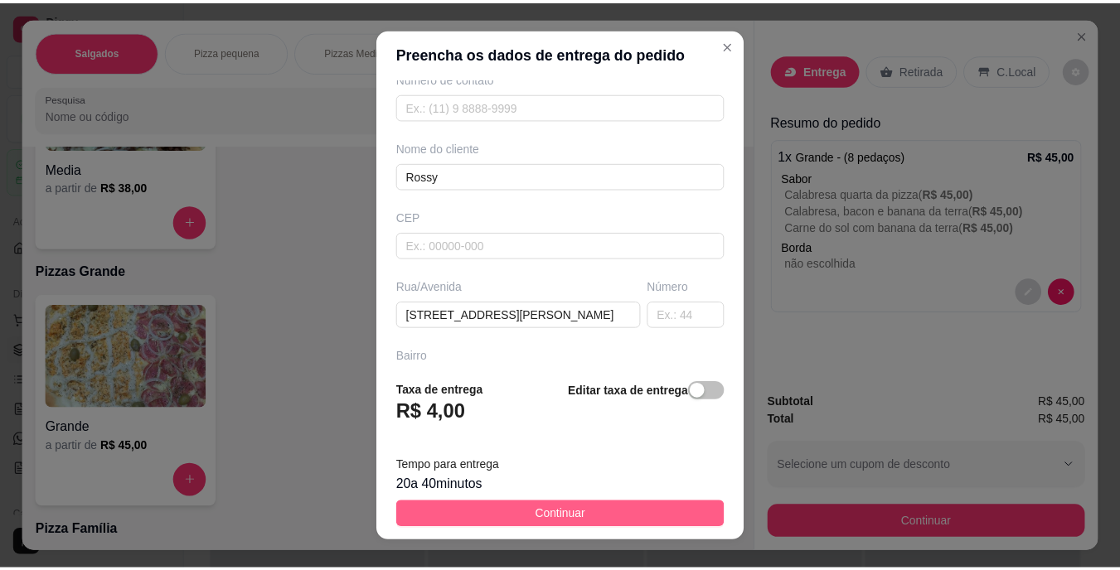
scroll to position [0, 0]
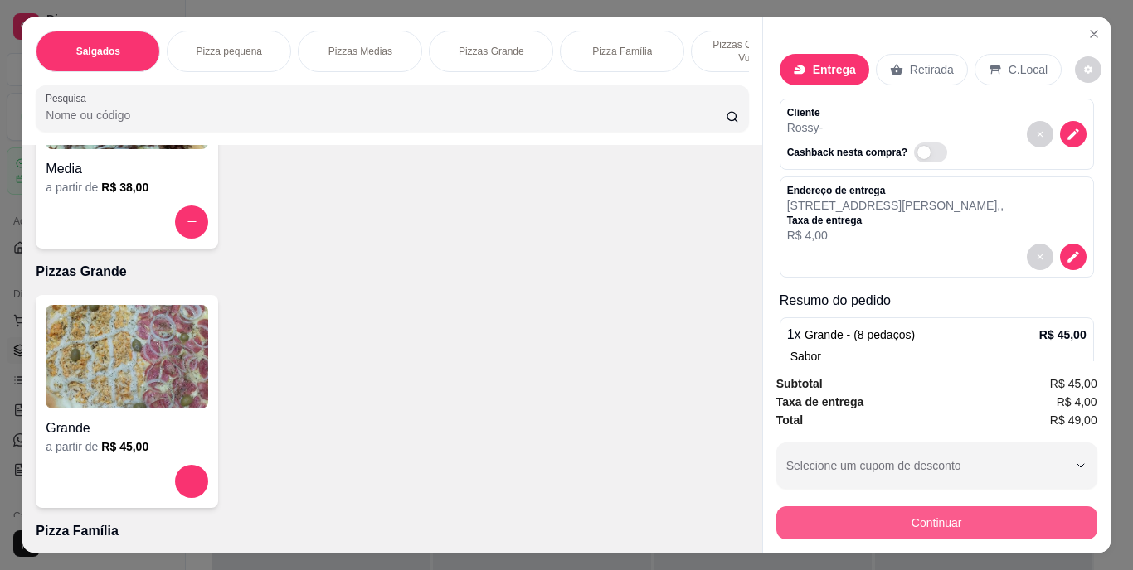
click at [846, 517] on button "Continuar" at bounding box center [936, 523] width 321 height 33
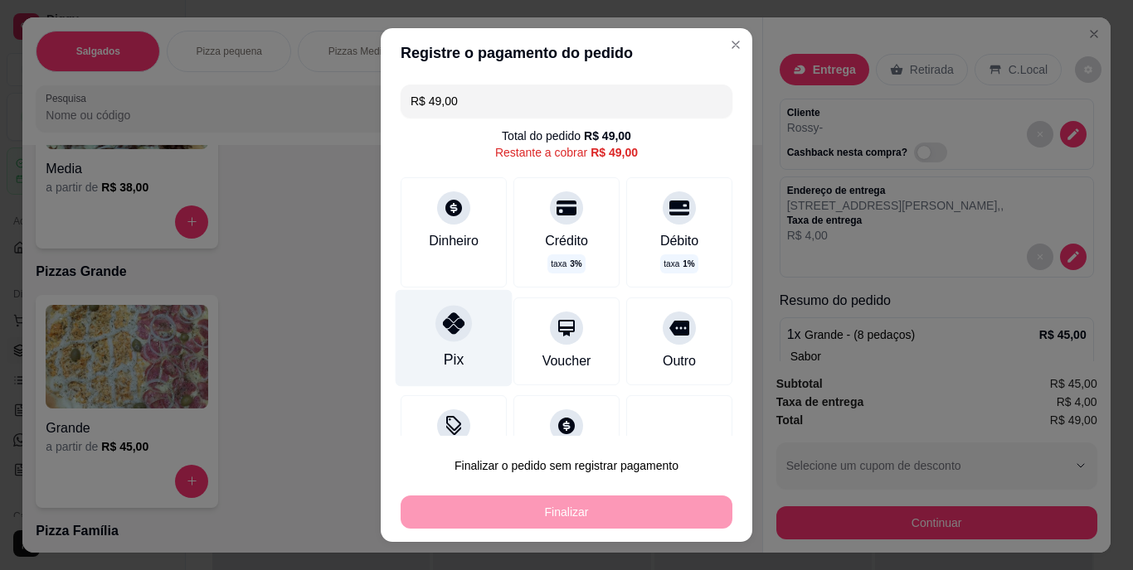
click at [463, 352] on div "Pix" at bounding box center [454, 338] width 117 height 97
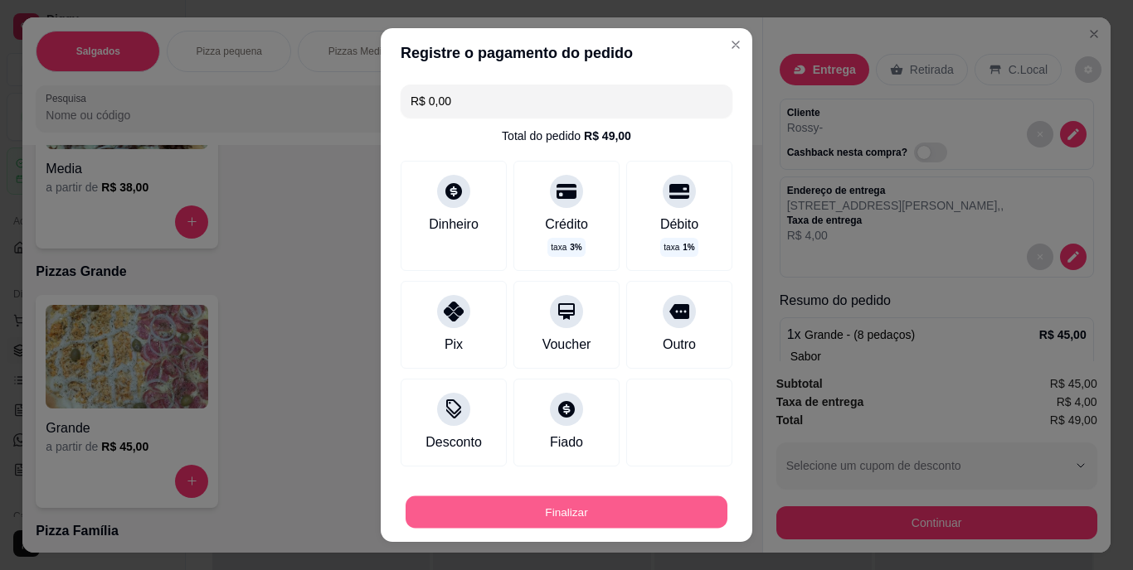
click at [569, 502] on button "Finalizar" at bounding box center [566, 512] width 322 height 32
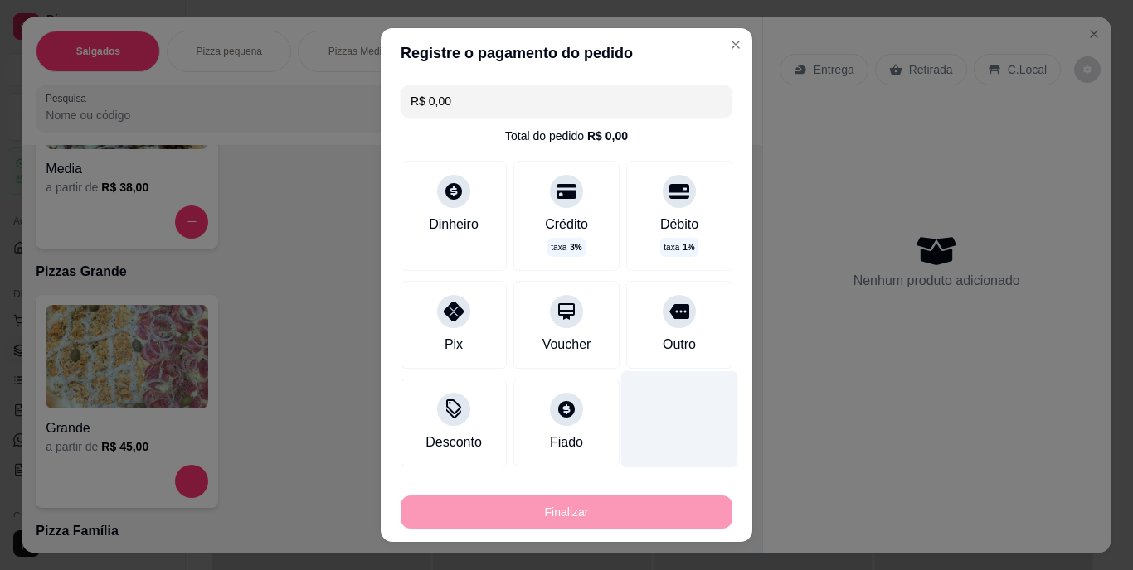
type input "-R$ 49,00"
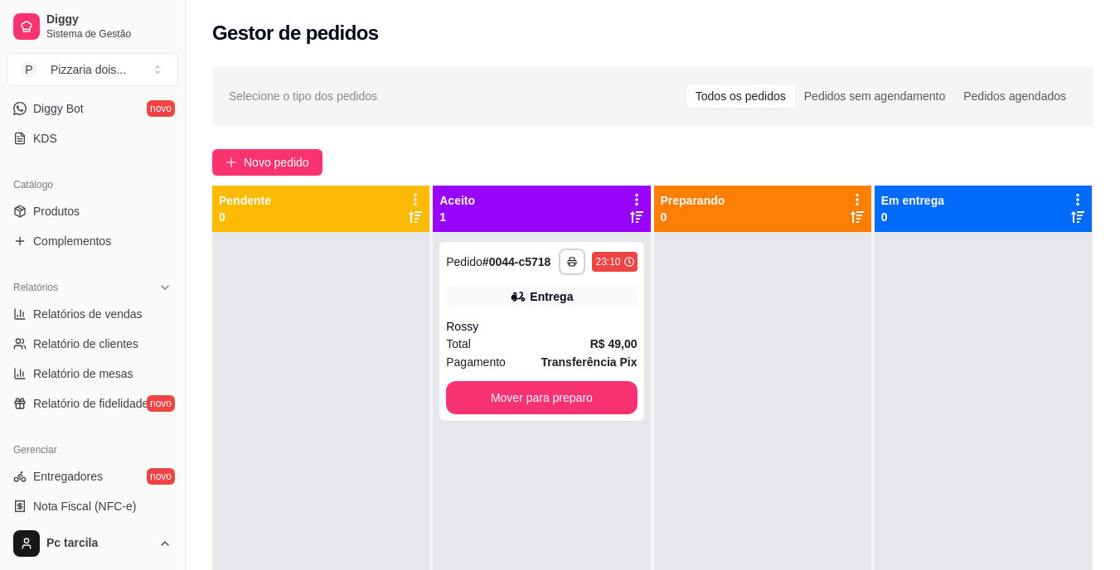
scroll to position [623, 0]
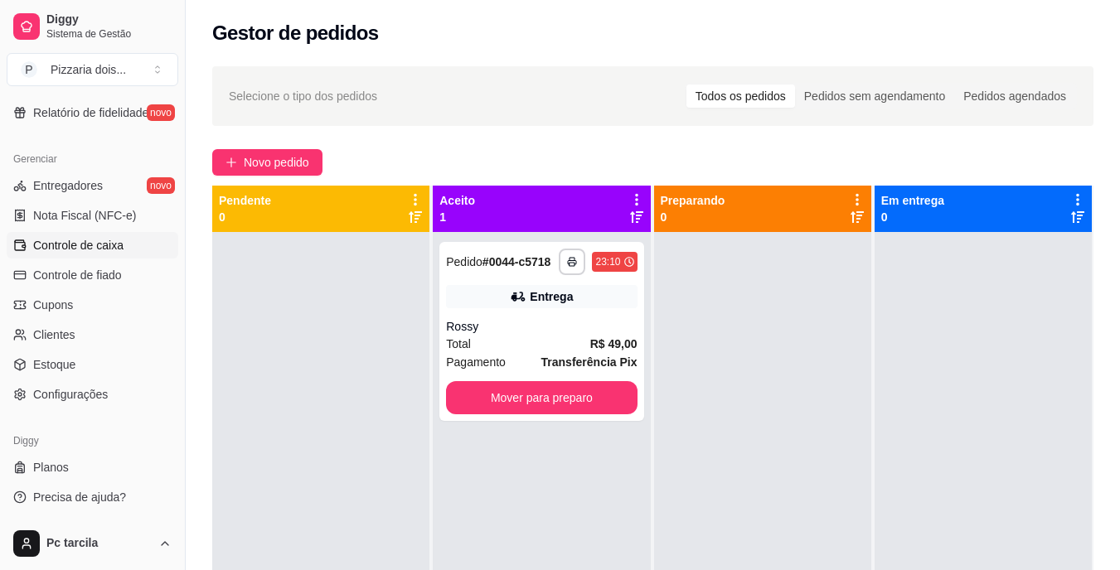
click at [91, 240] on span "Controle de caixa" at bounding box center [78, 245] width 90 height 17
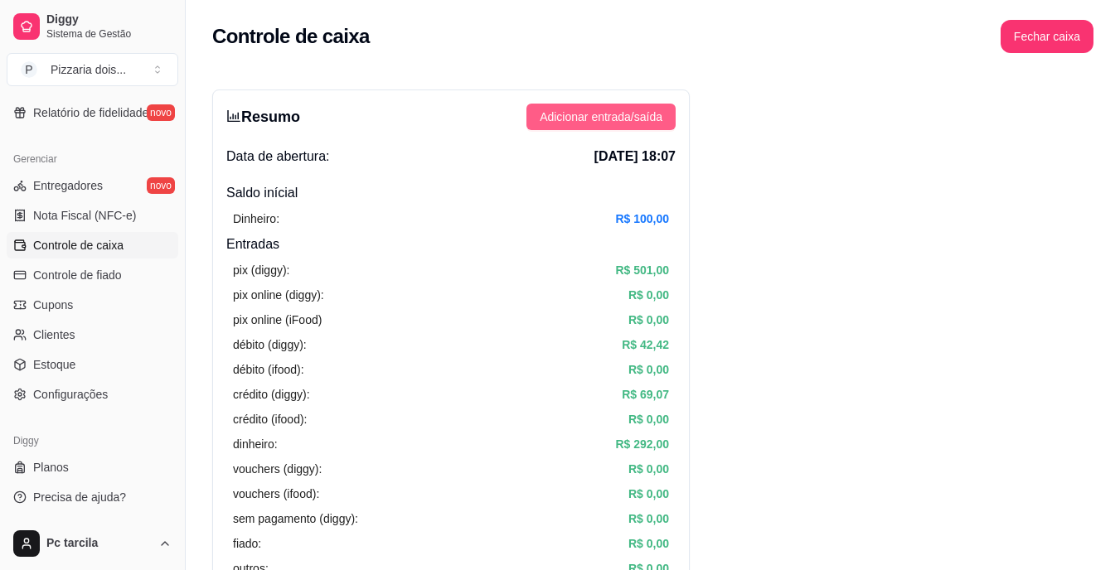
click at [604, 109] on span "Adicionar entrada/saída" at bounding box center [601, 117] width 123 height 18
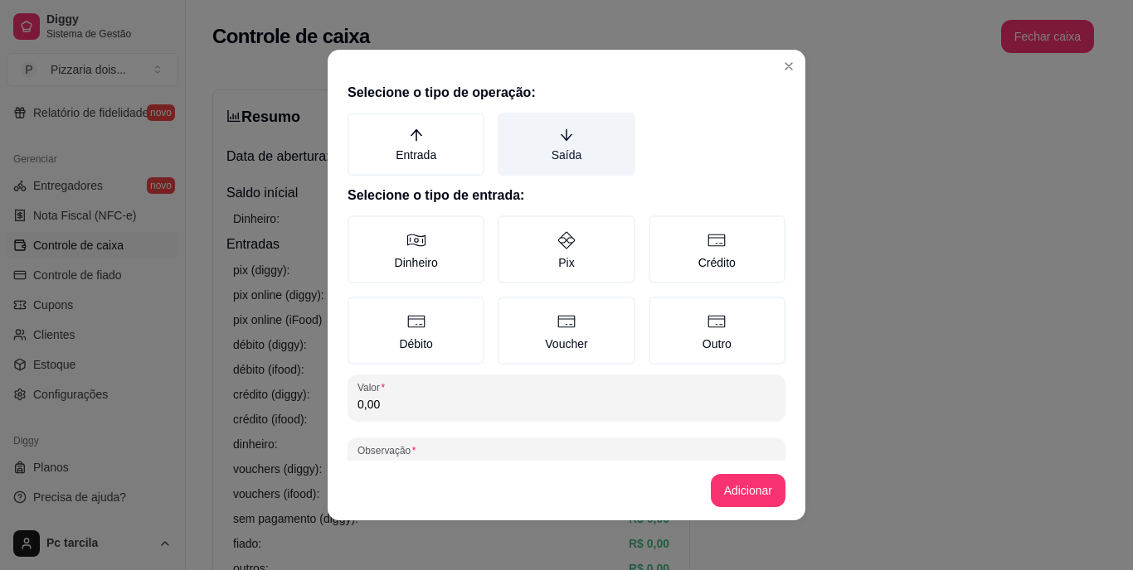
click at [570, 140] on label "Saída" at bounding box center [566, 144] width 137 height 63
click at [510, 125] on button "Saída" at bounding box center [503, 118] width 13 height 13
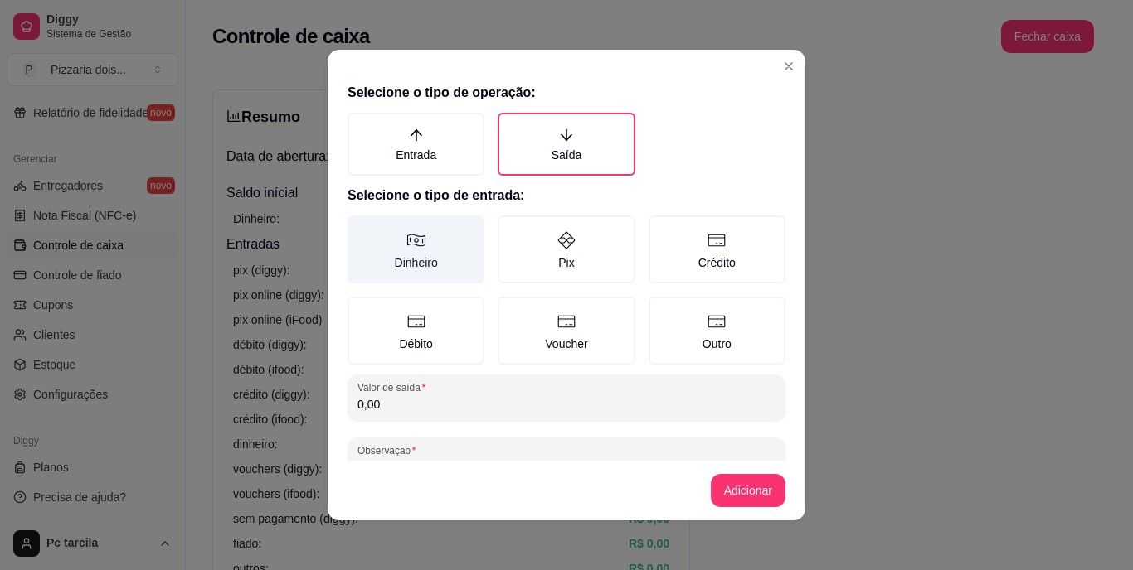
click at [391, 246] on label "Dinheiro" at bounding box center [415, 250] width 137 height 68
click at [360, 228] on button "Dinheiro" at bounding box center [353, 221] width 13 height 13
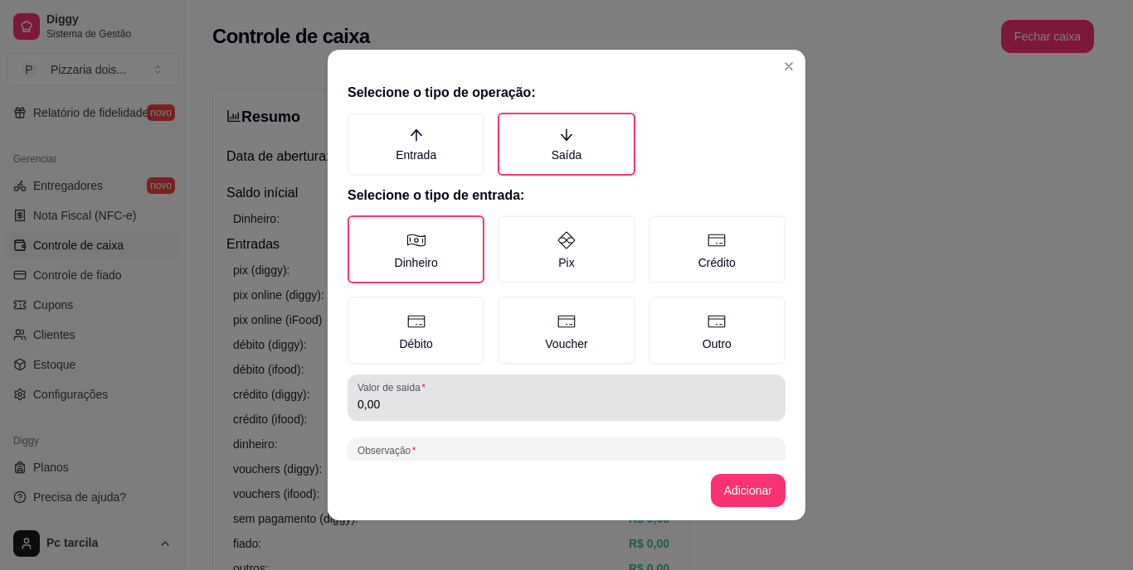
click at [420, 396] on div "0,00" at bounding box center [566, 397] width 418 height 33
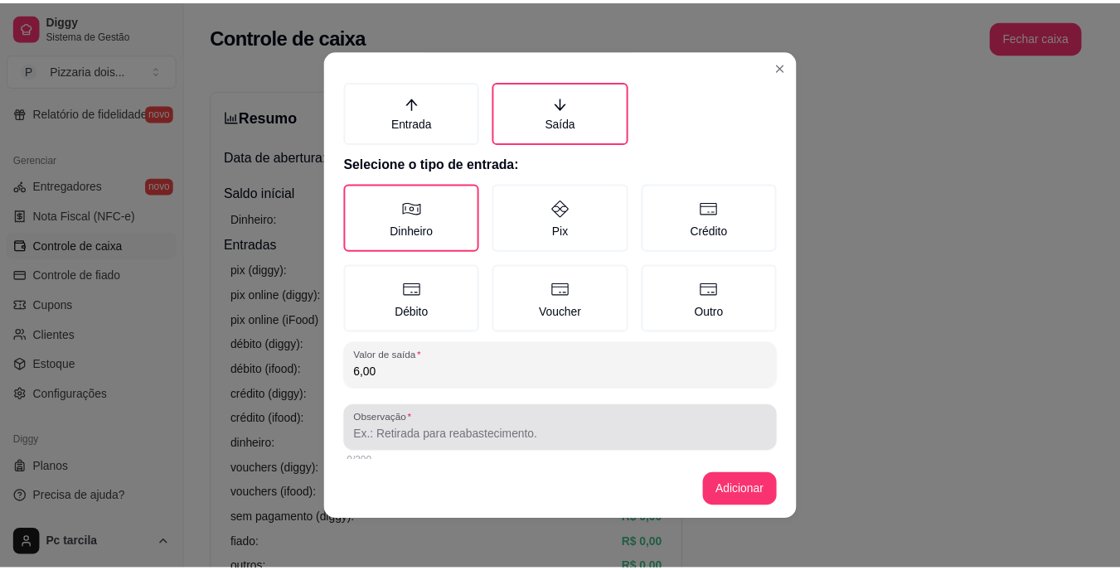
scroll to position [50, 0]
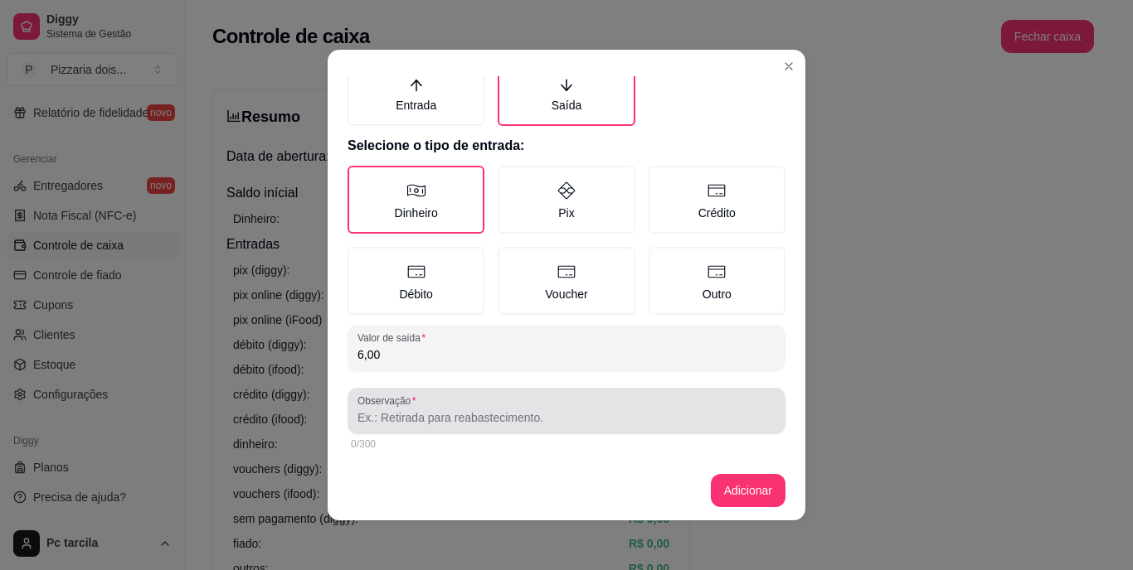
type input "6,00"
click at [420, 433] on div "Observação" at bounding box center [566, 411] width 438 height 46
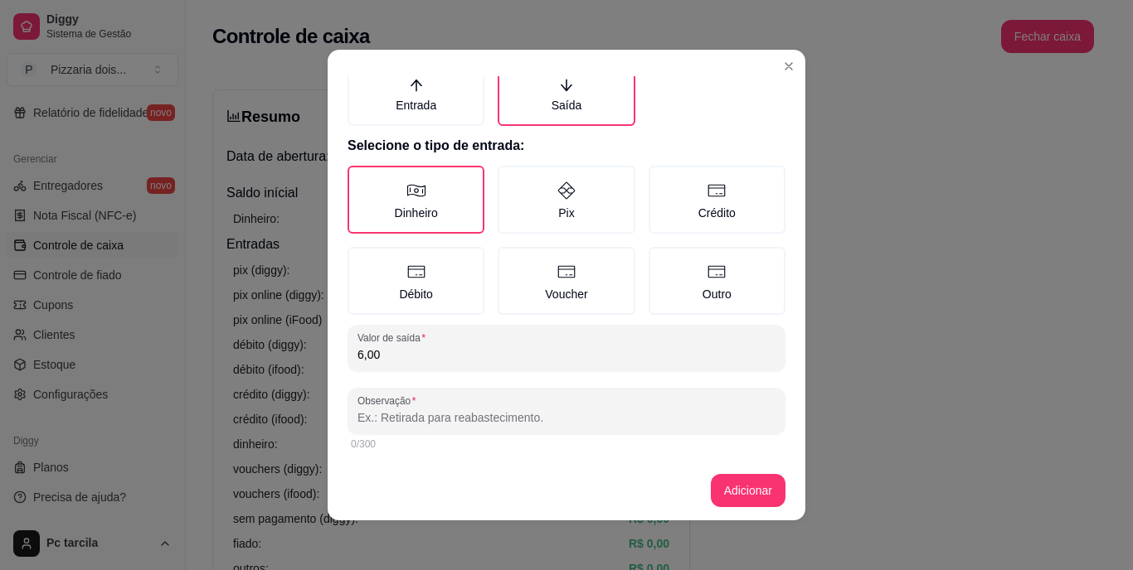
click at [424, 420] on input "Observação" at bounding box center [566, 418] width 418 height 17
type input "Pão"
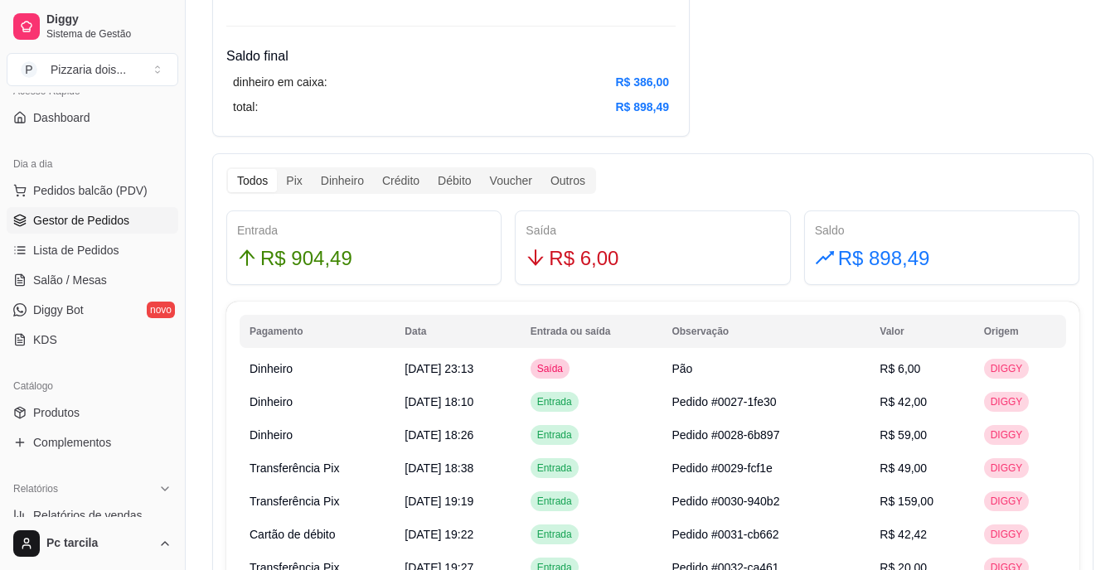
scroll to position [125, 0]
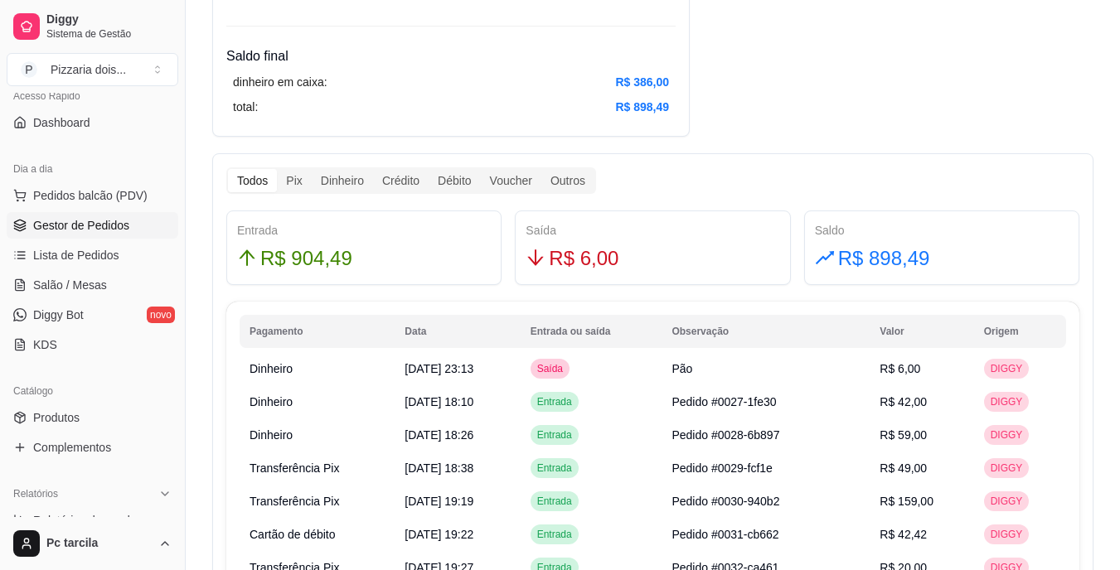
click at [69, 232] on span "Gestor de Pedidos" at bounding box center [81, 225] width 96 height 17
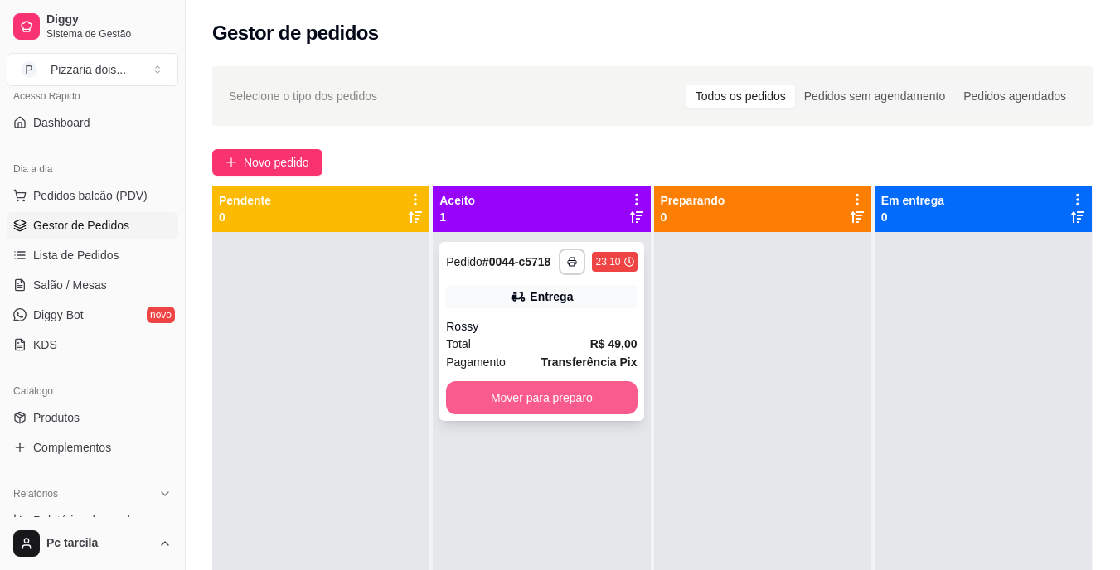
click at [592, 413] on button "Mover para preparo" at bounding box center [541, 397] width 191 height 33
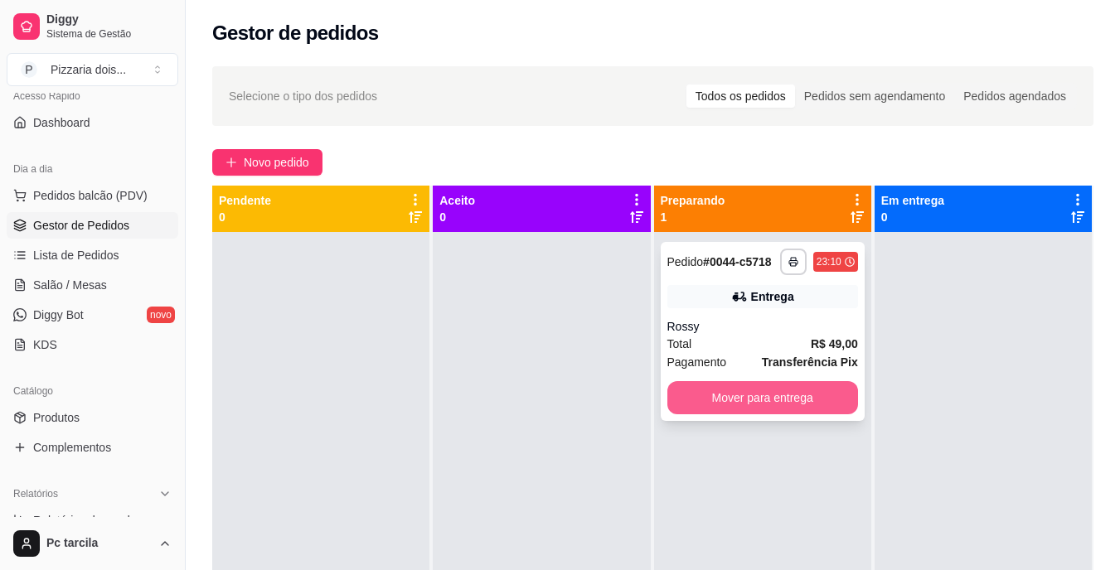
click at [749, 400] on button "Mover para entrega" at bounding box center [762, 397] width 191 height 33
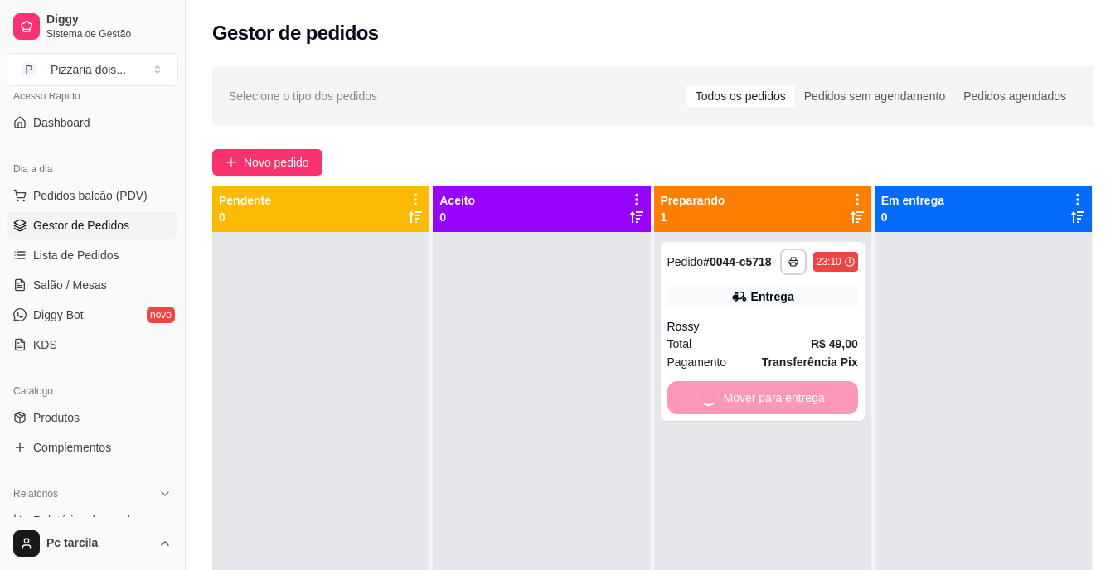
click at [916, 400] on div at bounding box center [983, 517] width 217 height 570
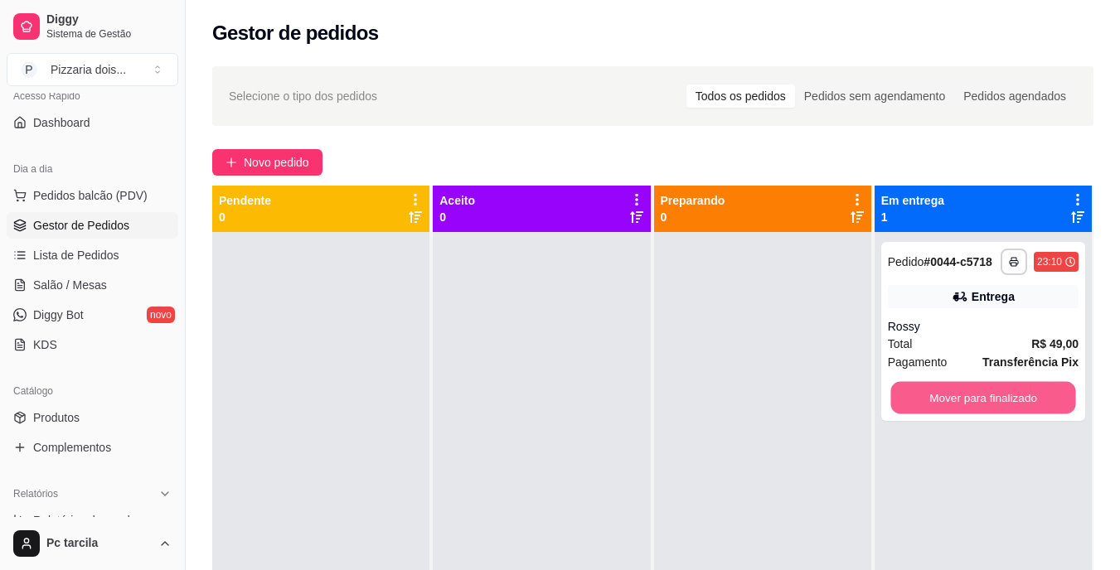
click at [916, 400] on button "Mover para finalizado" at bounding box center [983, 398] width 185 height 32
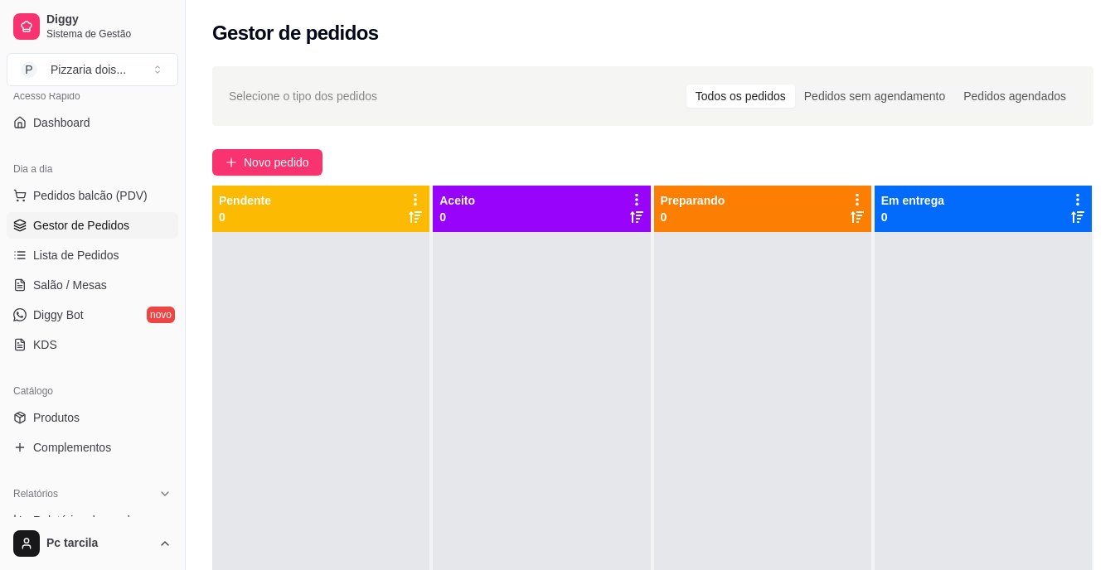
click at [647, 369] on div "Aceito 0" at bounding box center [543, 471] width 221 height 570
click at [305, 163] on span "Novo pedido" at bounding box center [277, 162] width 66 height 18
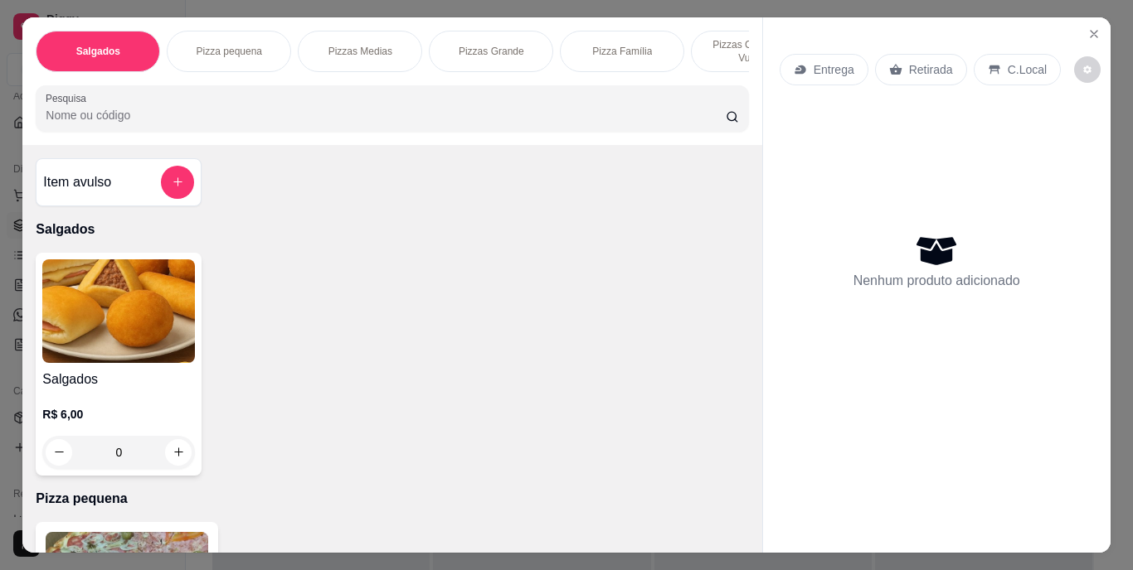
click at [349, 62] on div "Pizzas Medias" at bounding box center [360, 51] width 124 height 41
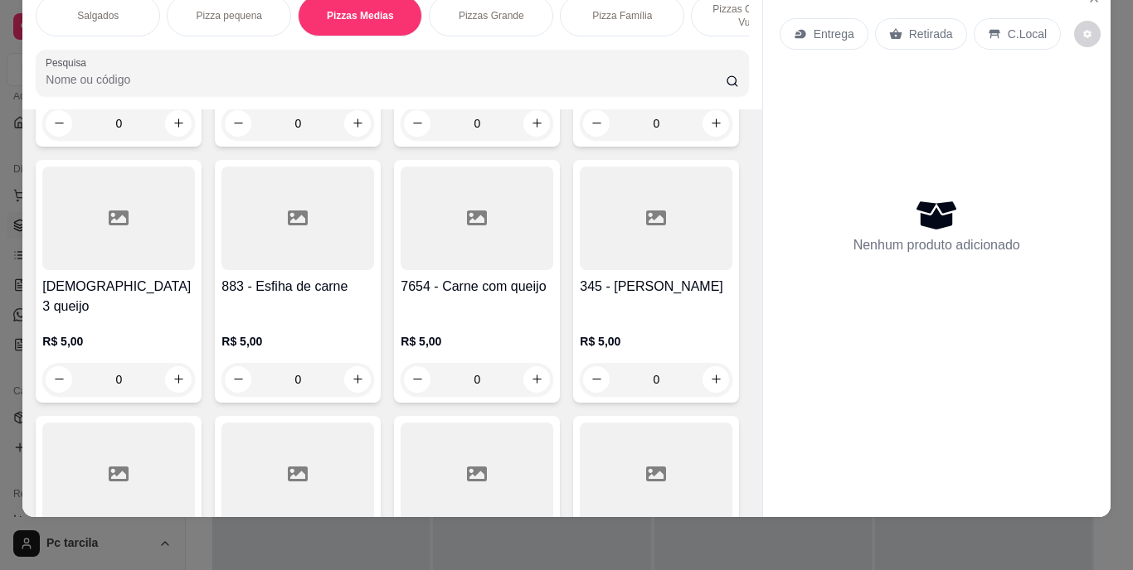
scroll to position [3819, 0]
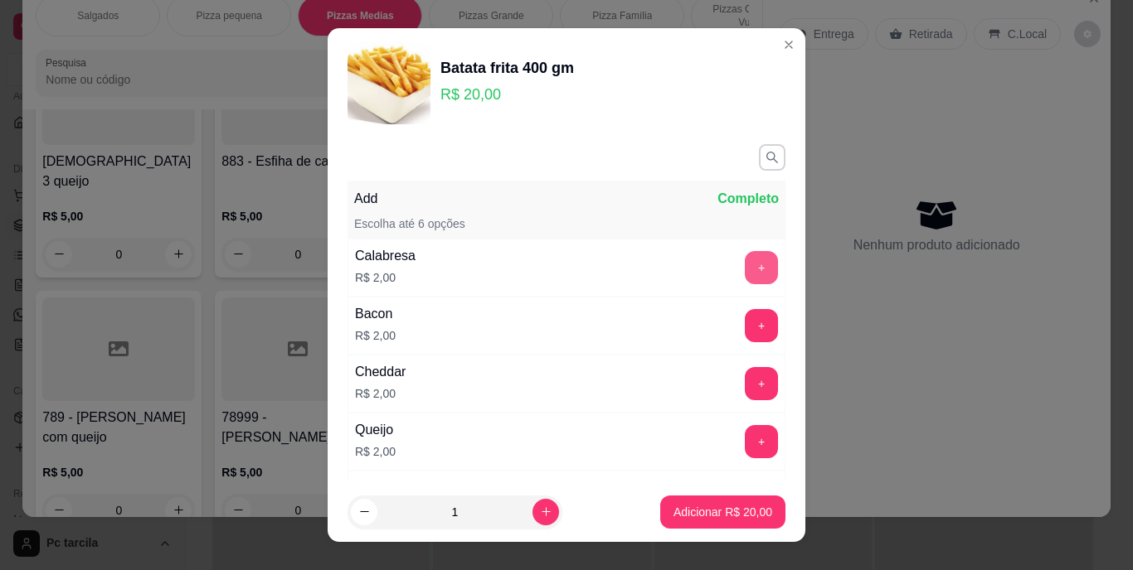
click at [745, 272] on button "+" at bounding box center [761, 267] width 33 height 33
click at [745, 320] on button "+" at bounding box center [761, 326] width 32 height 32
click at [745, 391] on button "+" at bounding box center [761, 383] width 33 height 33
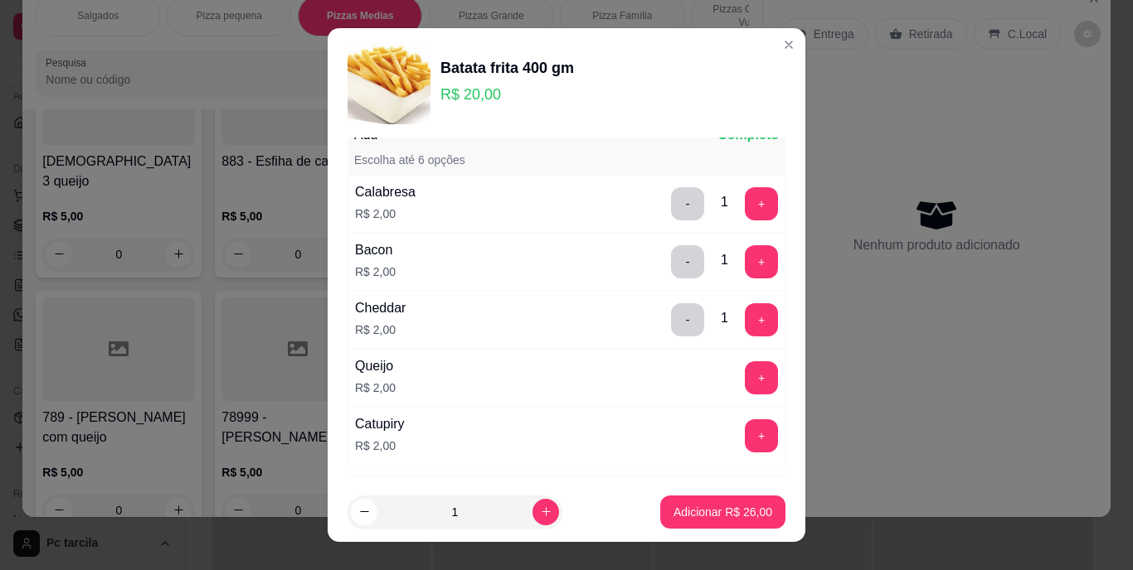
scroll to position [154, 0]
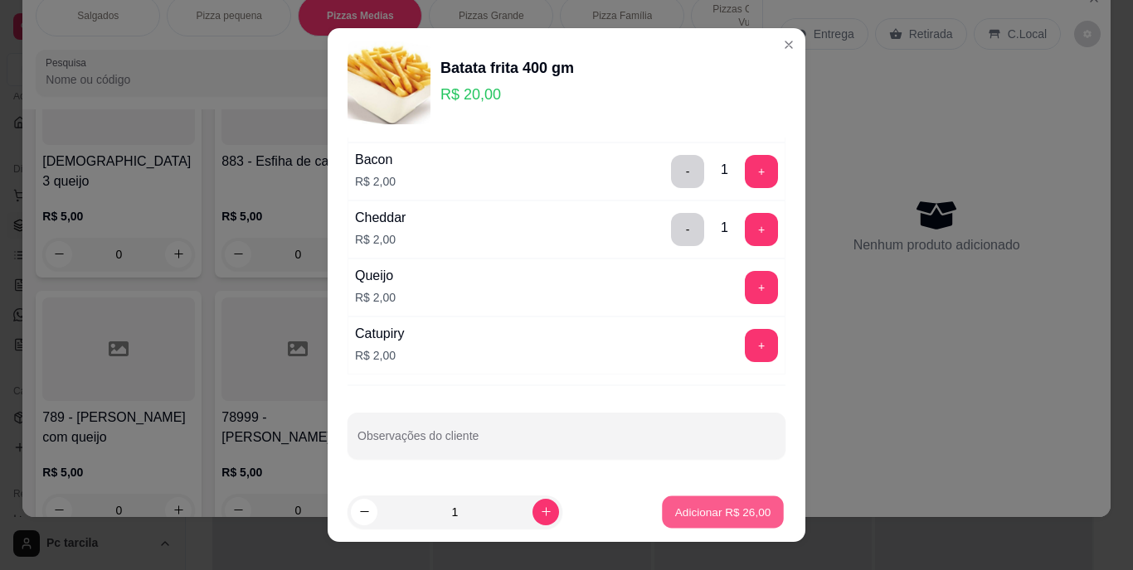
click at [698, 506] on p "Adicionar R$ 26,00" at bounding box center [723, 512] width 96 height 16
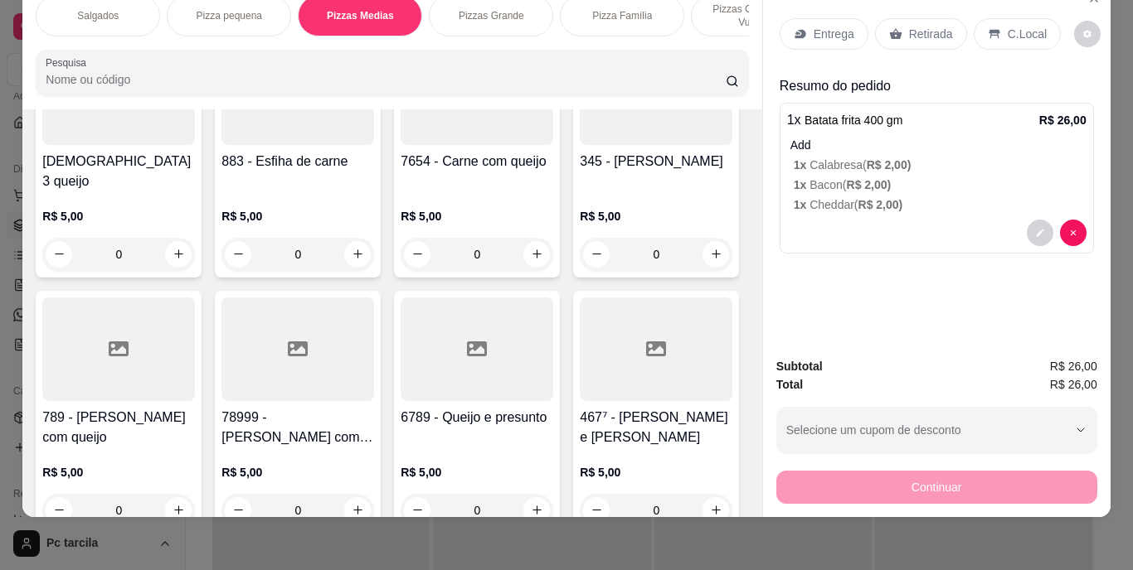
click at [827, 157] on p "1 x Calabresa ( R$ 2,00 )" at bounding box center [940, 165] width 293 height 17
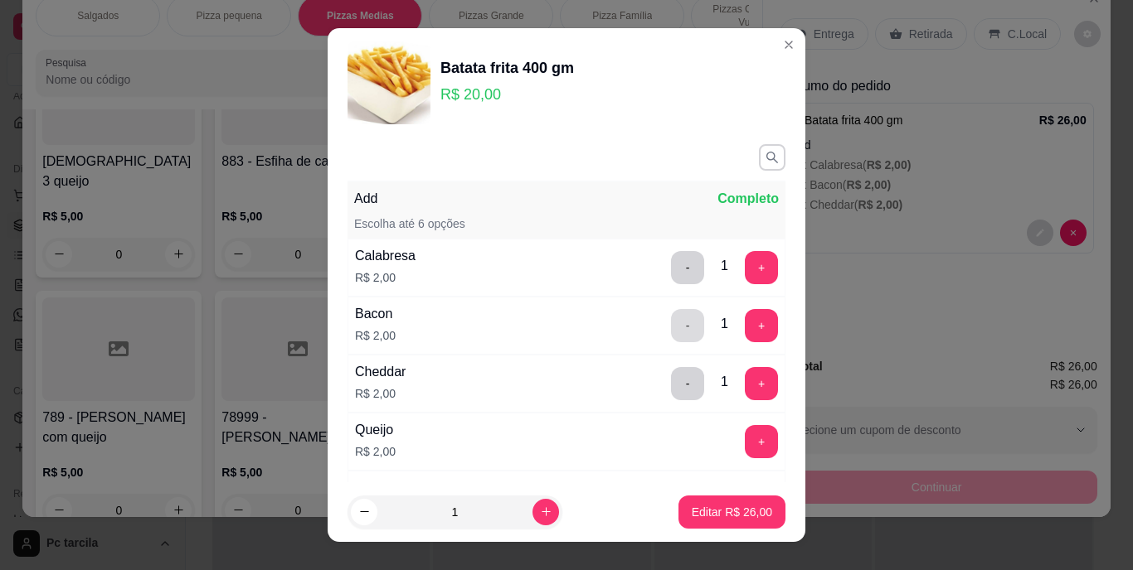
click at [671, 322] on button "-" at bounding box center [687, 325] width 33 height 33
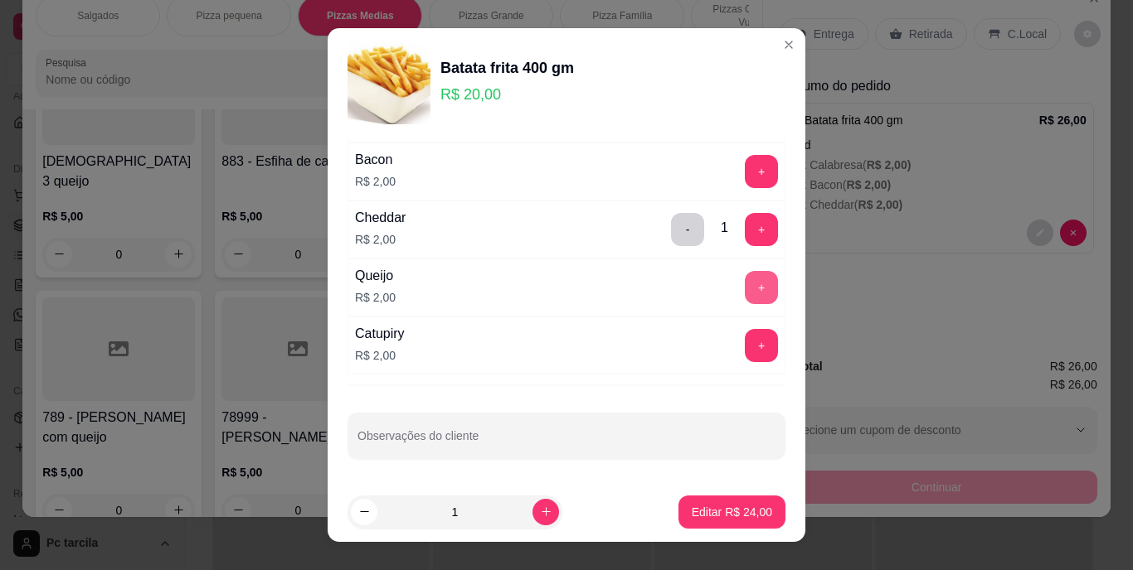
click at [745, 300] on button "+" at bounding box center [761, 287] width 33 height 33
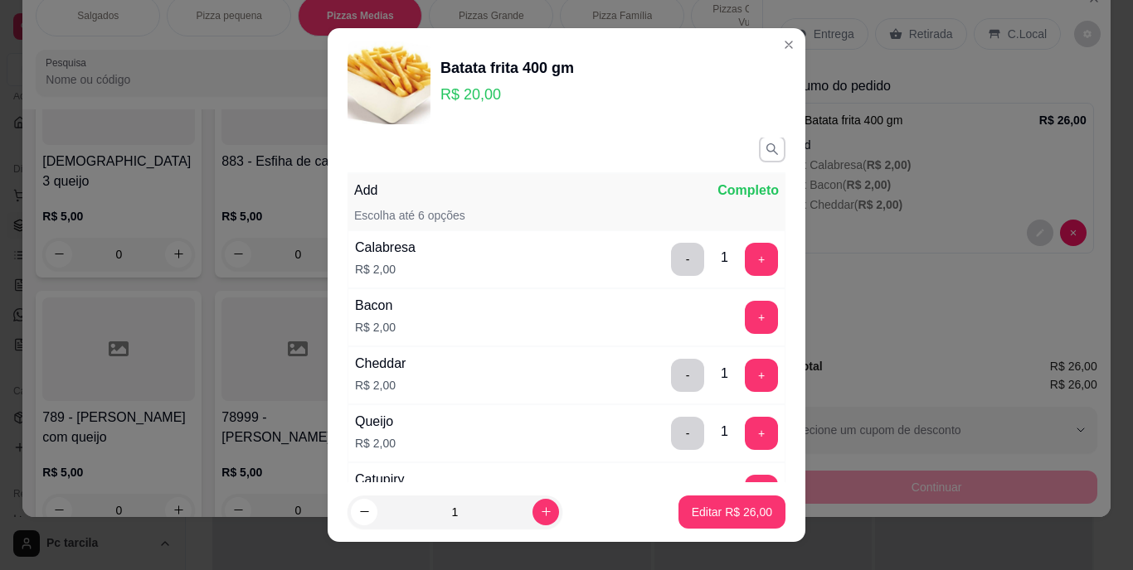
scroll to position [0, 0]
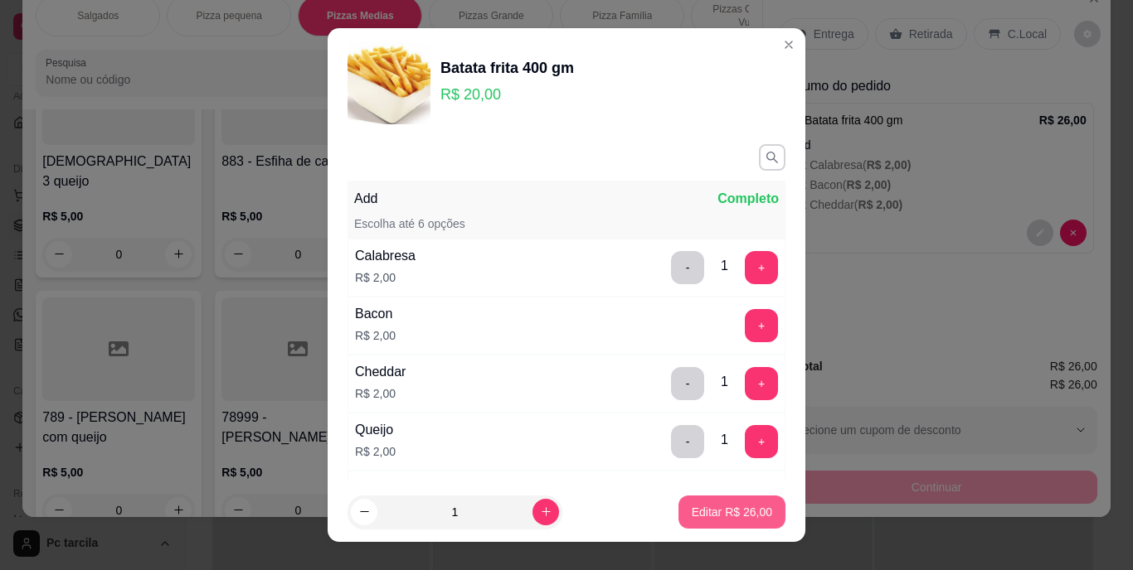
click at [736, 520] on p "Editar R$ 26,00" at bounding box center [732, 512] width 80 height 17
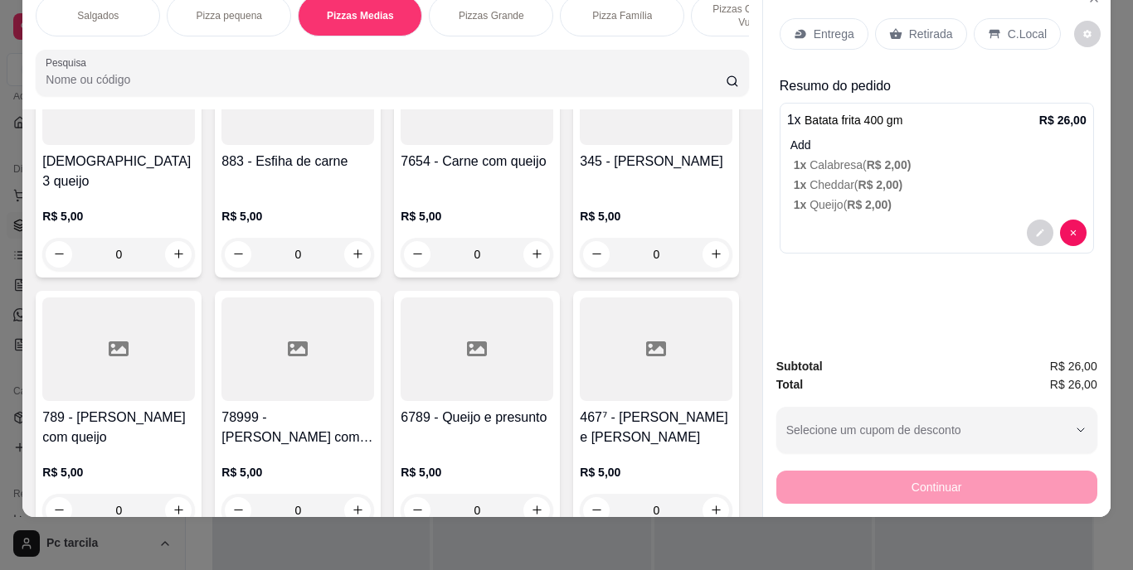
click at [837, 32] on div "Entrega" at bounding box center [823, 34] width 89 height 32
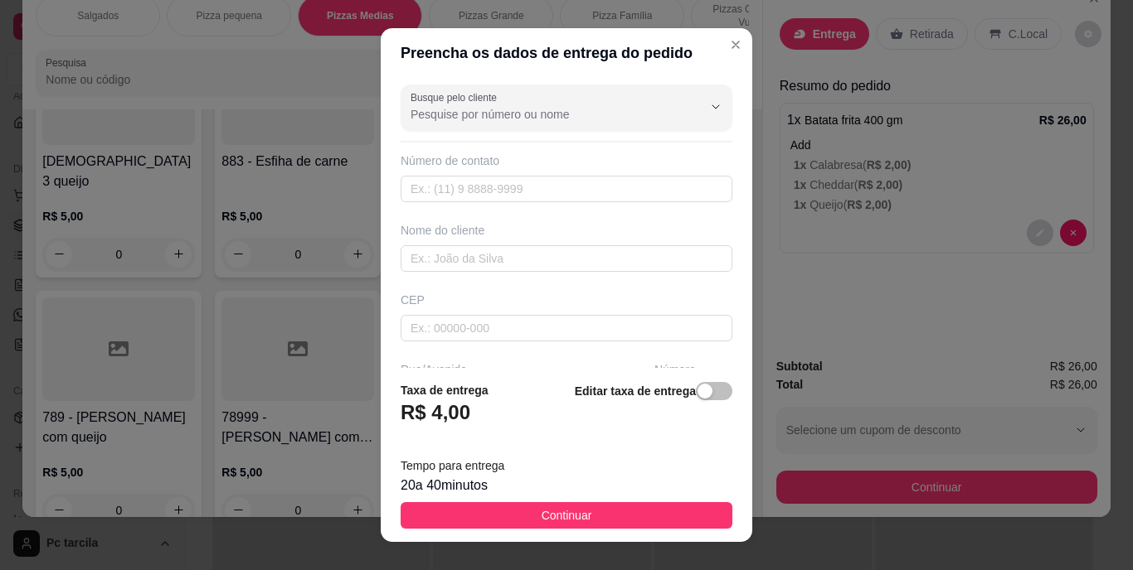
scroll to position [166, 0]
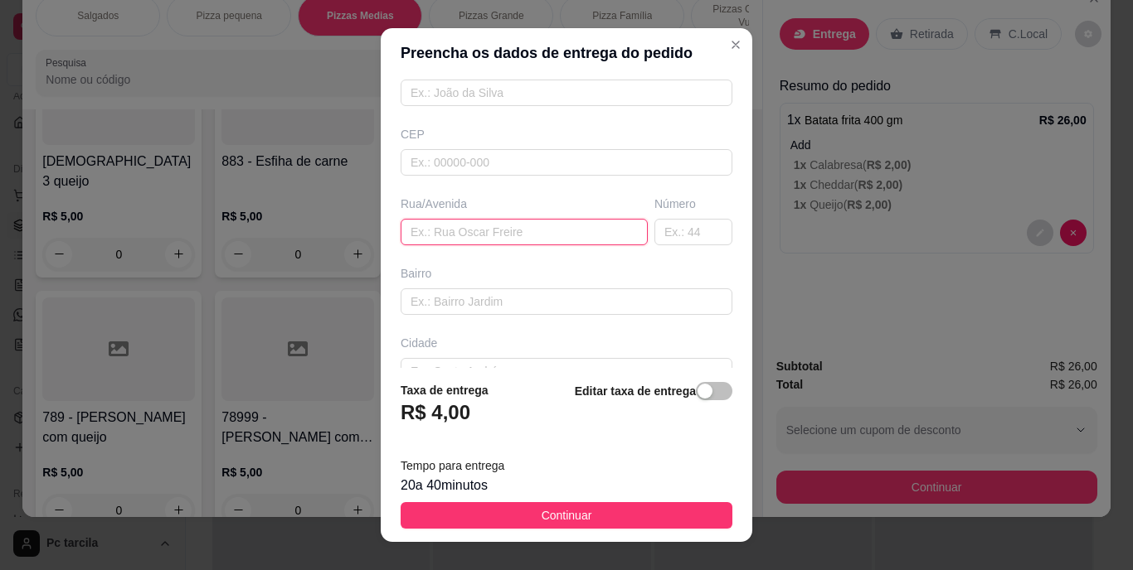
click at [479, 233] on input "text" at bounding box center [523, 232] width 247 height 27
click at [471, 237] on input "Bairo novo eua C 18" at bounding box center [523, 232] width 247 height 27
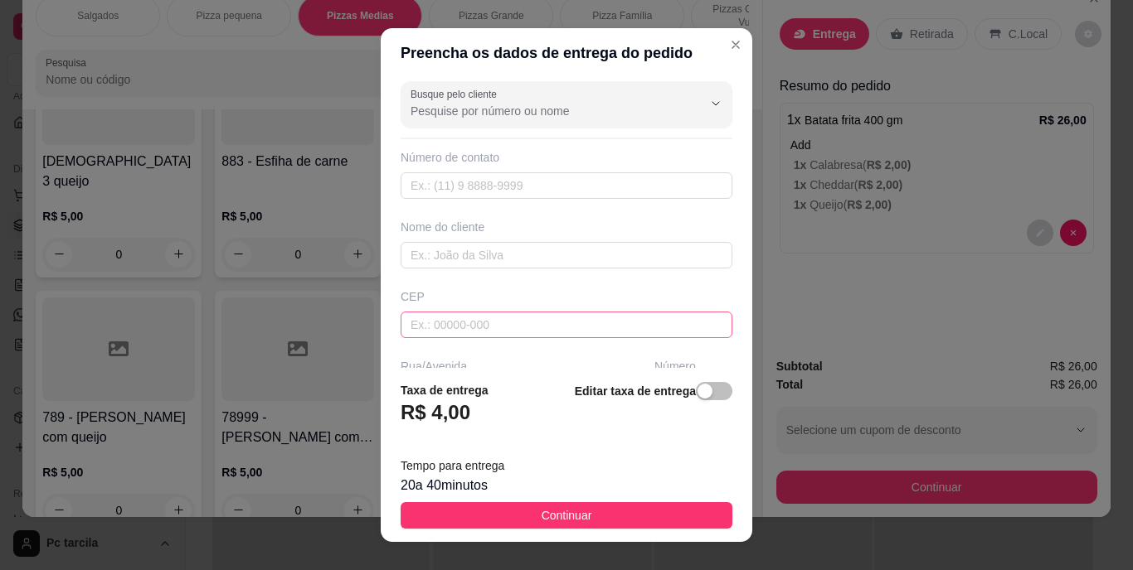
scroll to position [0, 0]
type input "Bairro novo Rua C 18"
click at [454, 279] on div "Busque pelo cliente Número de contato Nome do cliente CEP Rua/[GEOGRAPHIC_DATA]" at bounding box center [566, 222] width 371 height 289
click at [457, 265] on input "text" at bounding box center [566, 258] width 332 height 27
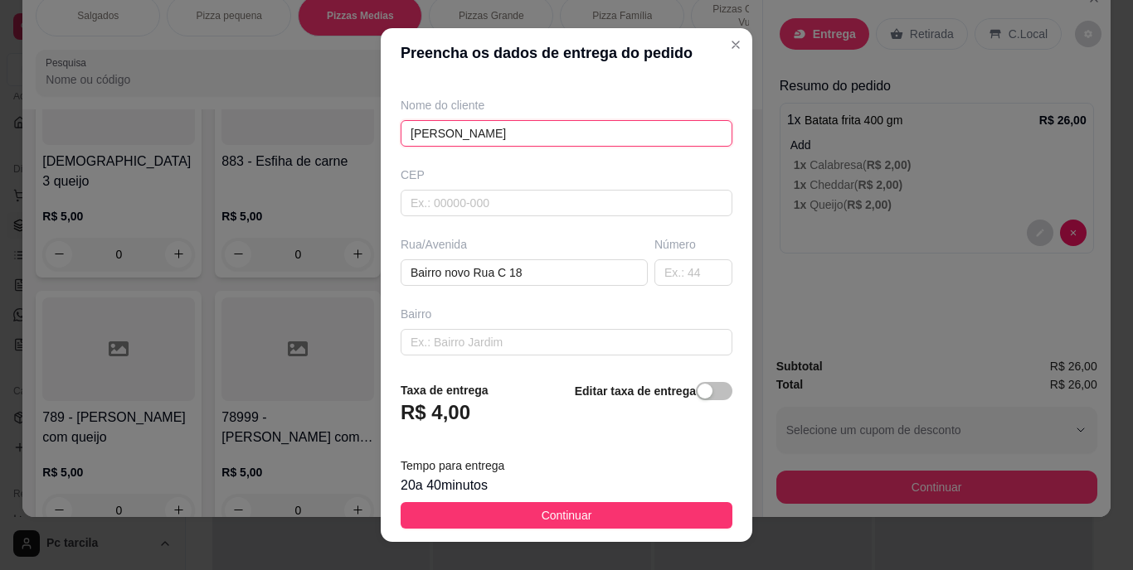
scroll to position [249, 0]
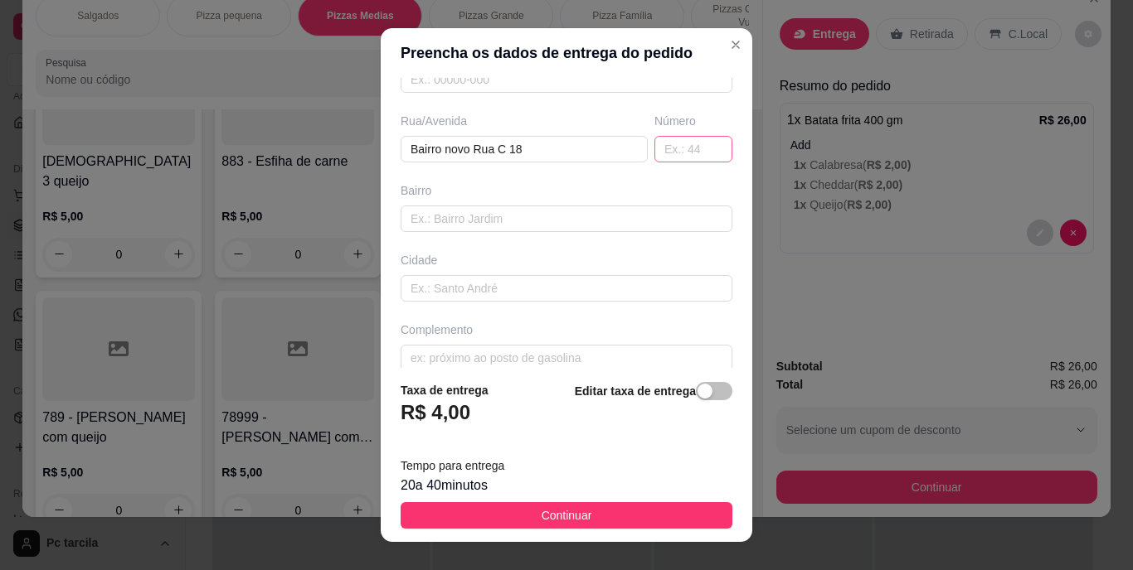
type input "[PERSON_NAME]"
click at [656, 157] on input "text" at bounding box center [693, 149] width 78 height 27
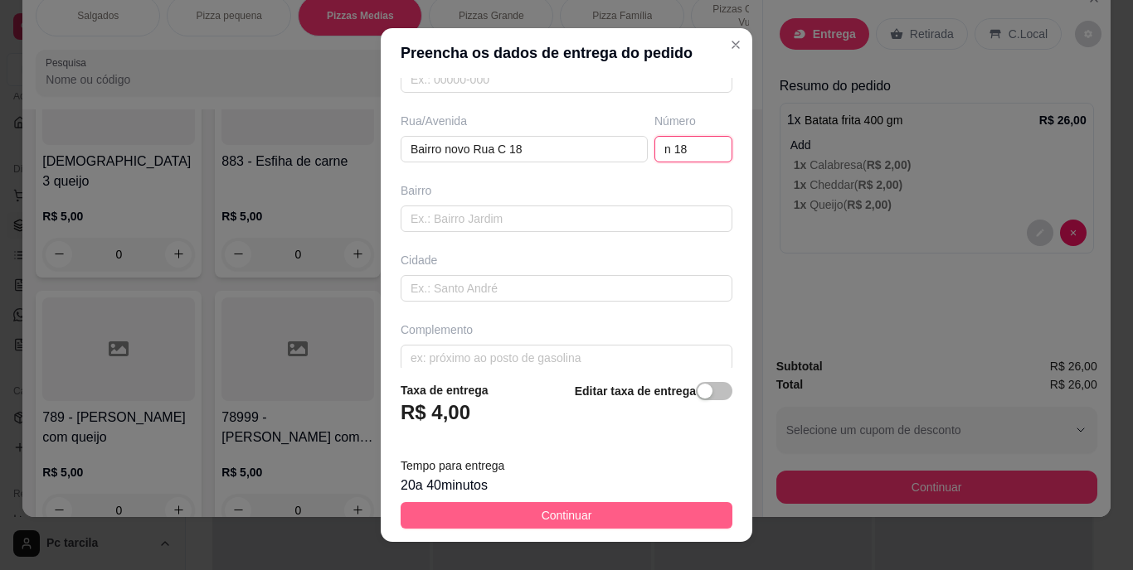
type input "n 18"
click at [640, 517] on button "Continuar" at bounding box center [566, 515] width 332 height 27
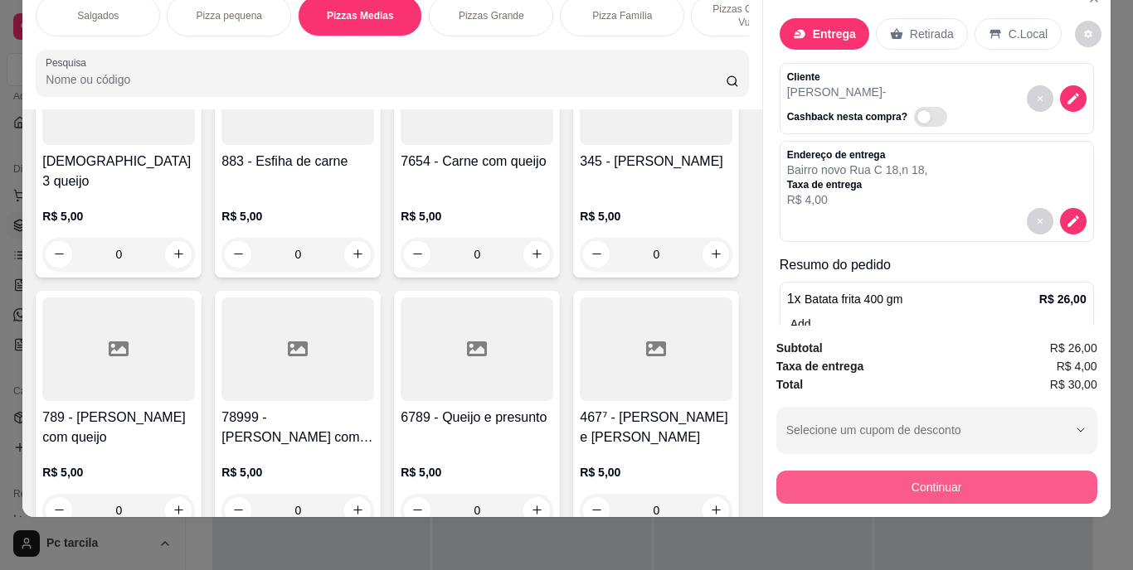
click at [927, 471] on button "Continuar" at bounding box center [936, 487] width 321 height 33
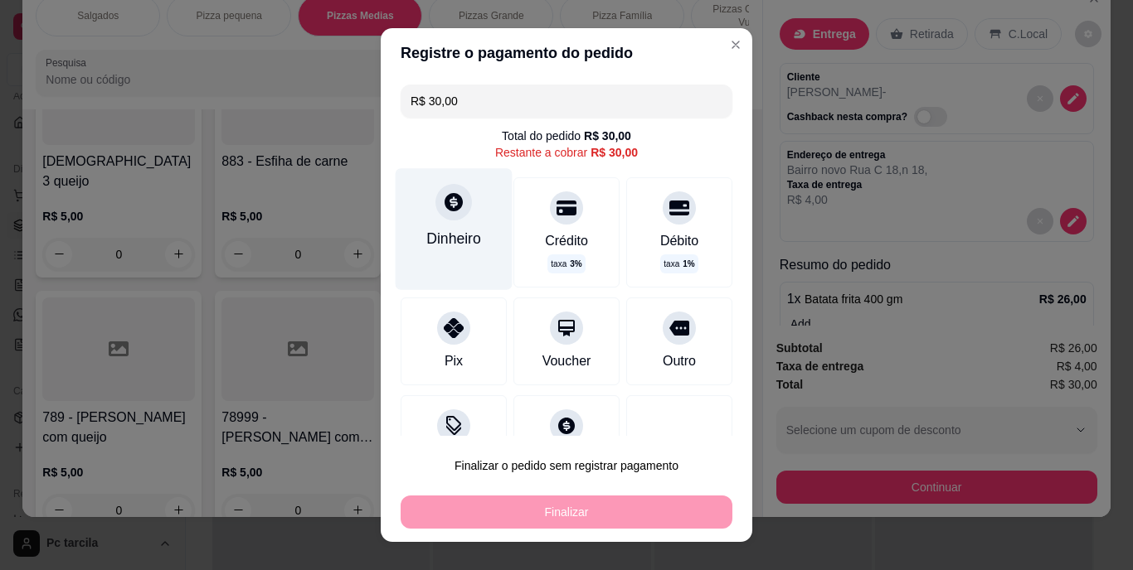
click at [454, 226] on div "Dinheiro" at bounding box center [454, 229] width 117 height 121
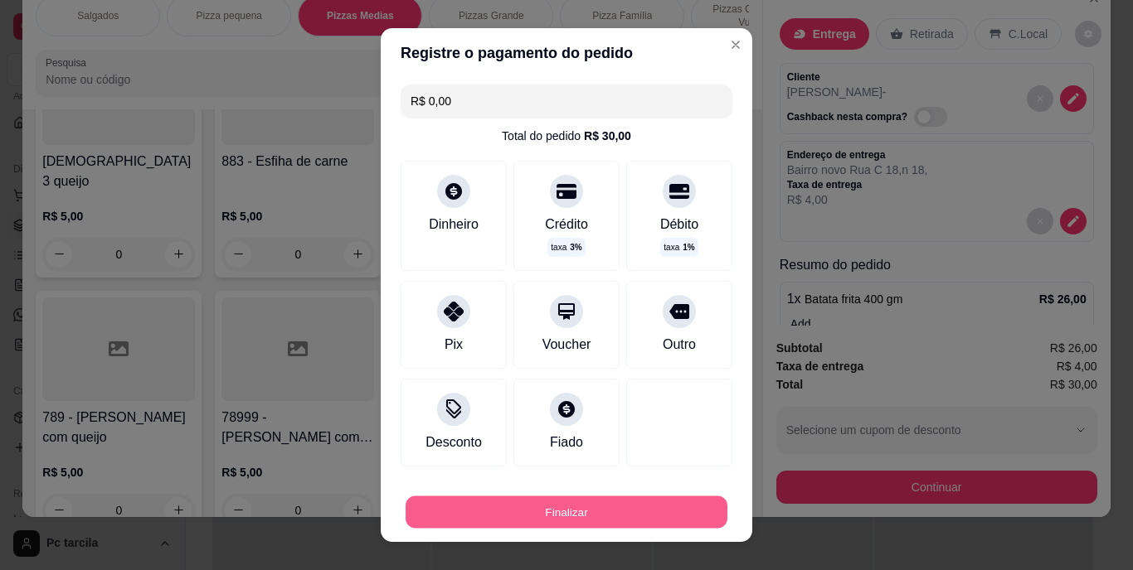
click at [648, 510] on button "Finalizar" at bounding box center [566, 512] width 322 height 32
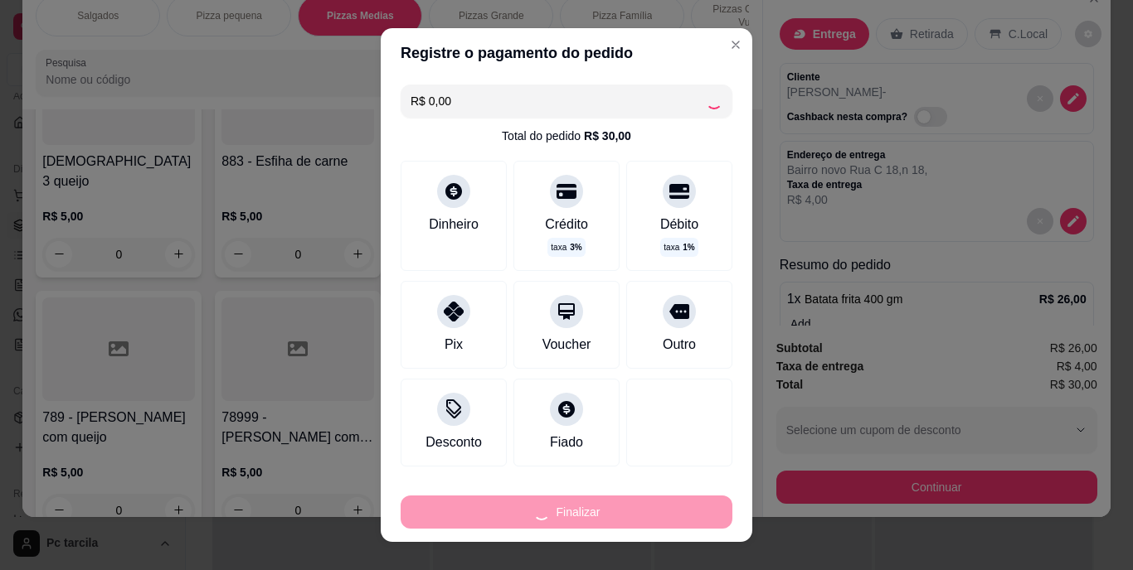
type input "-R$ 30,00"
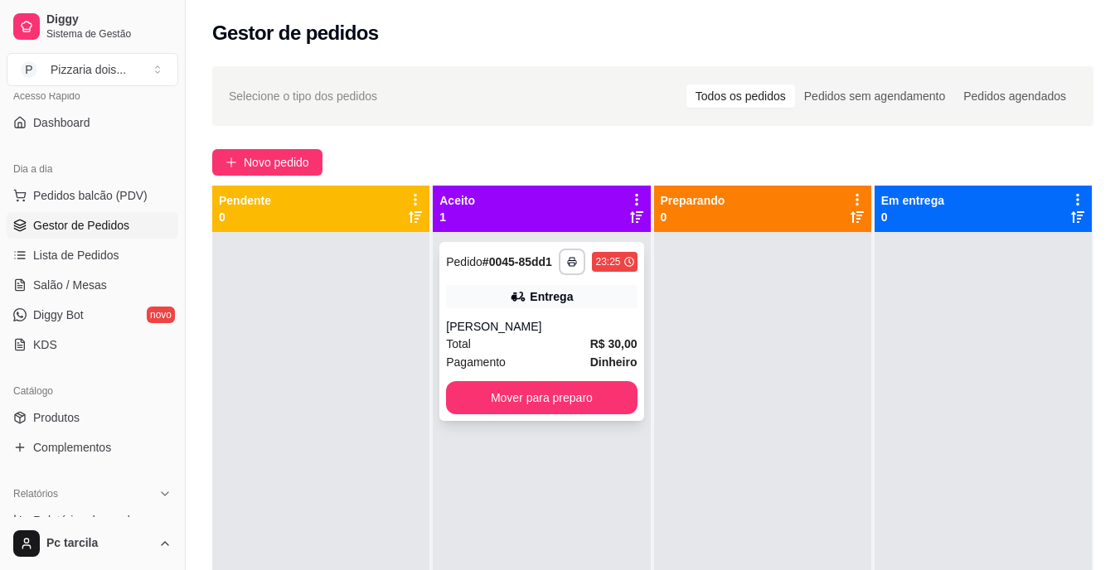
click at [592, 356] on strong "Dinheiro" at bounding box center [613, 362] width 47 height 13
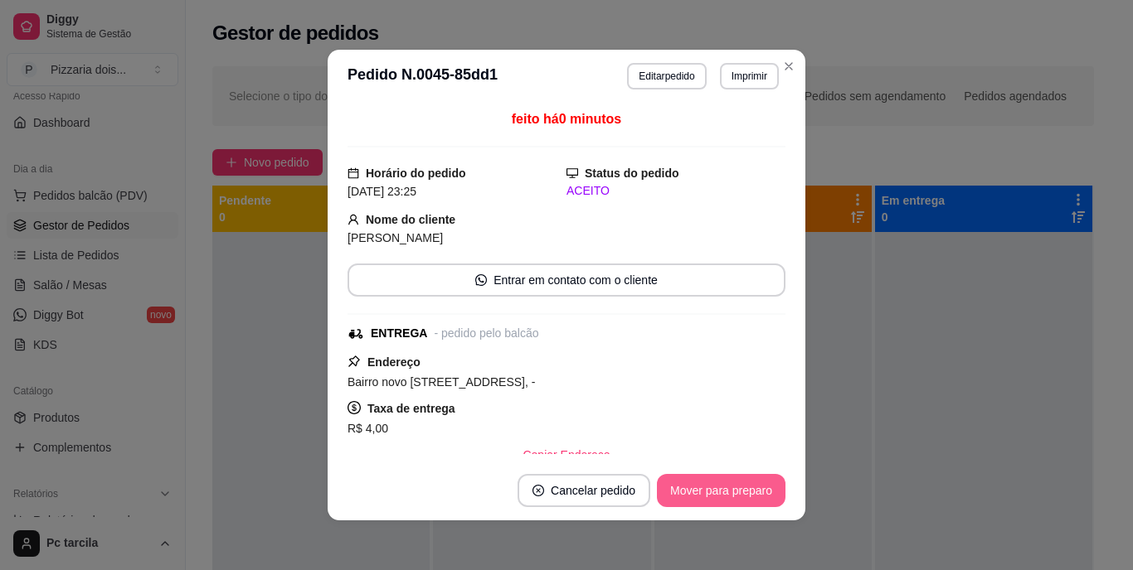
click at [715, 485] on button "Mover para preparo" at bounding box center [721, 490] width 129 height 33
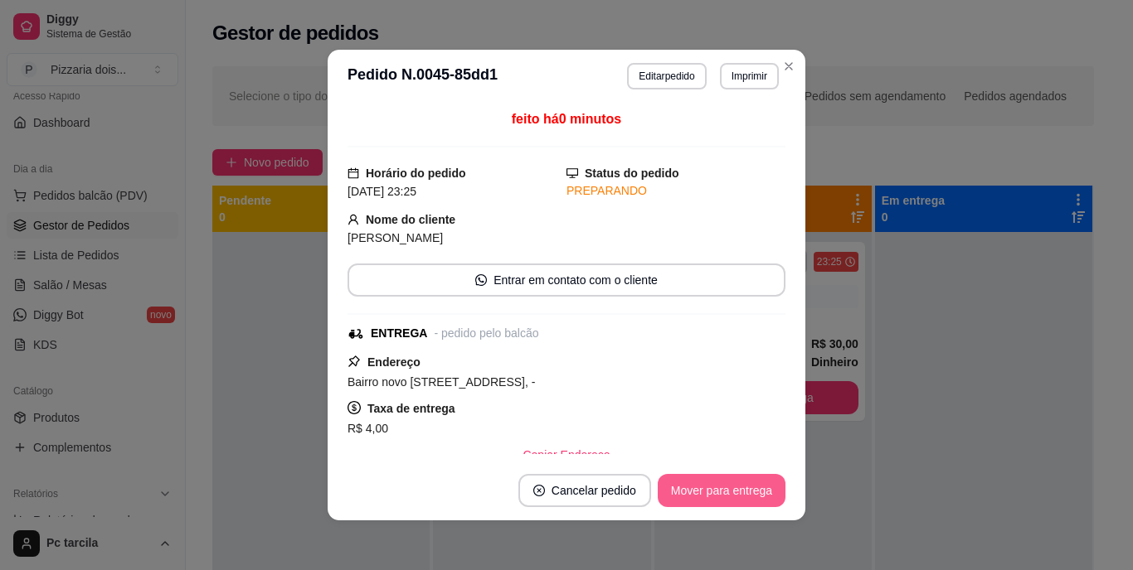
click at [715, 485] on button "Mover para entrega" at bounding box center [722, 490] width 128 height 33
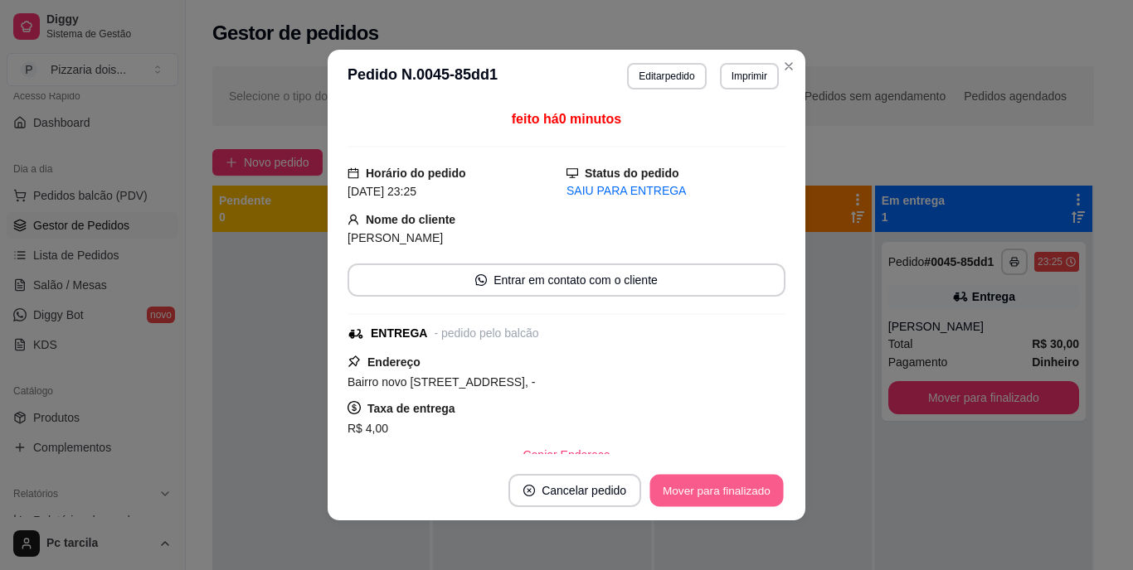
click at [728, 496] on button "Mover para finalizado" at bounding box center [716, 491] width 133 height 32
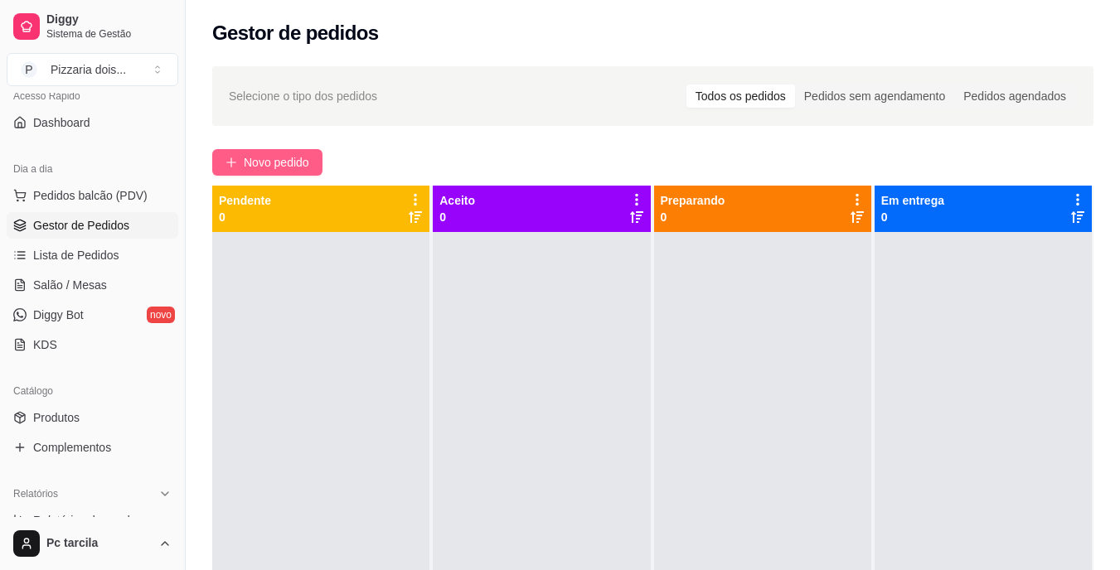
click at [306, 152] on button "Novo pedido" at bounding box center [267, 162] width 110 height 27
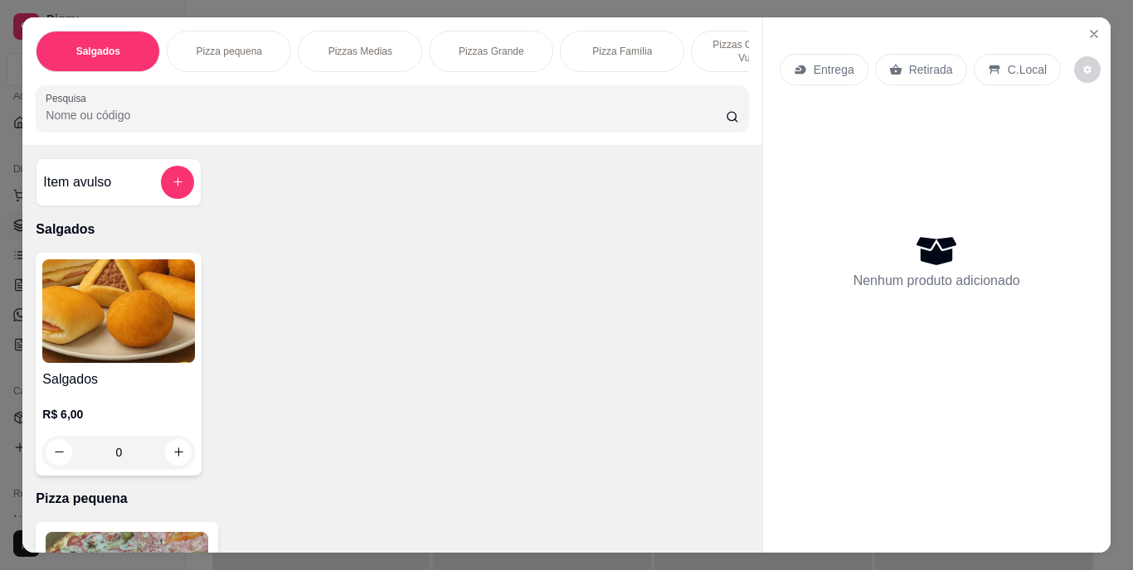
click at [506, 62] on div "Pizzas Grande" at bounding box center [491, 51] width 124 height 41
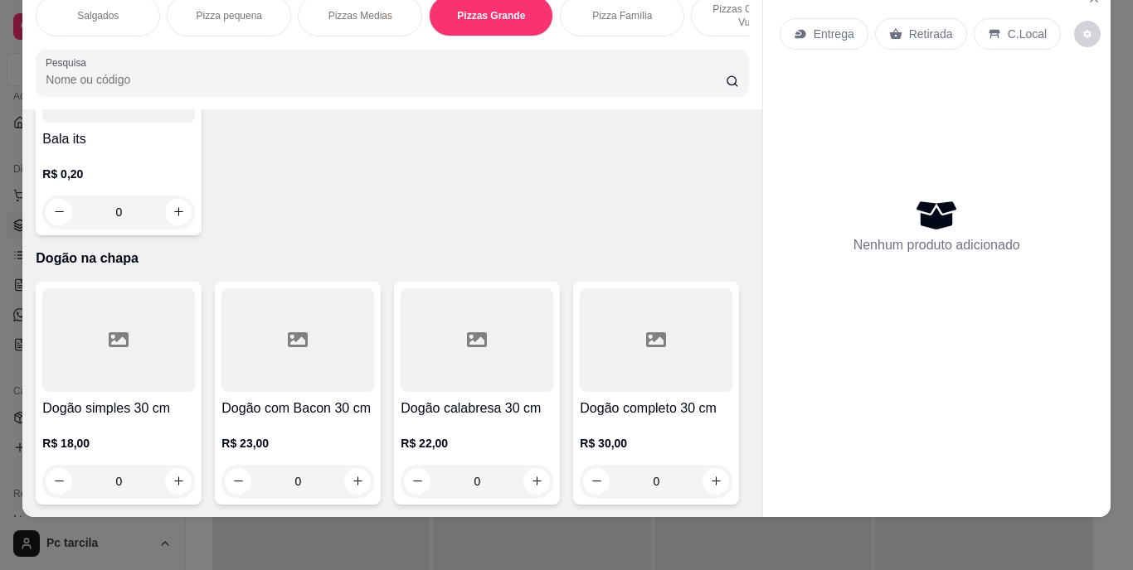
scroll to position [5590, 0]
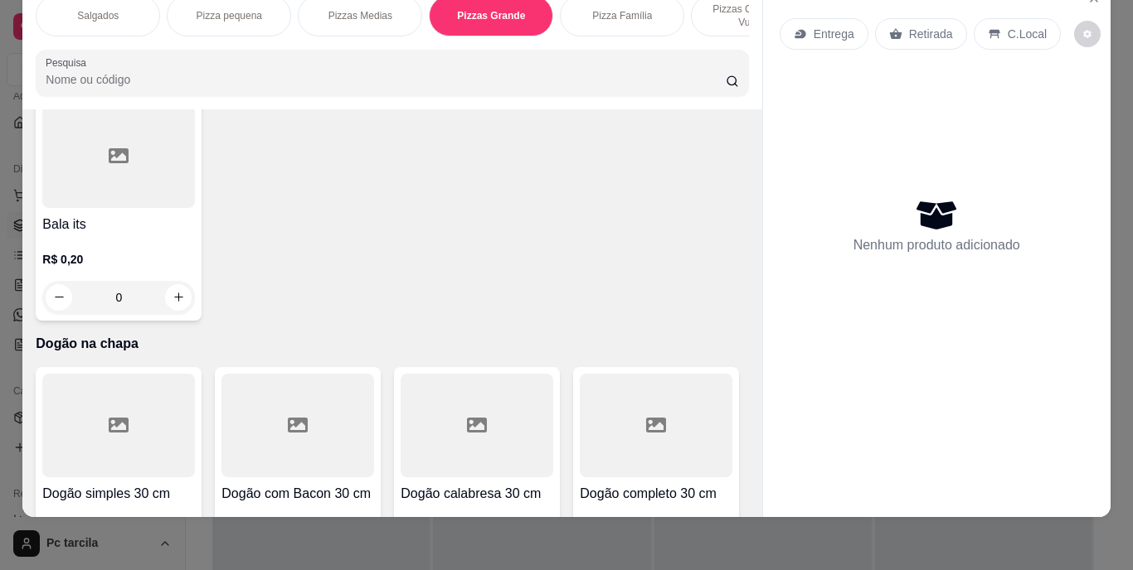
type input "1"
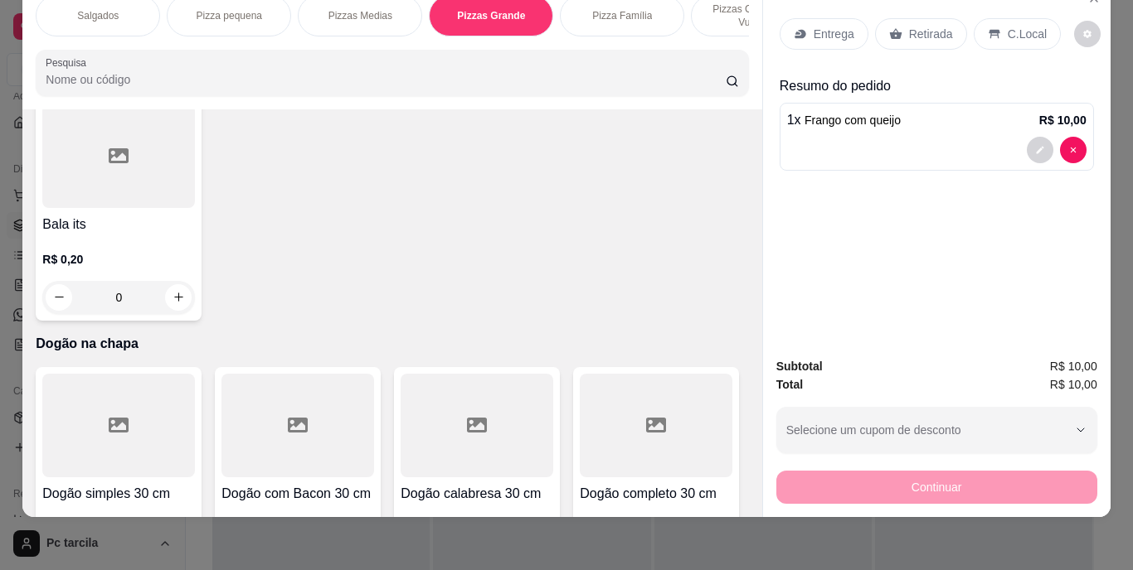
click at [925, 27] on p "Retirada" at bounding box center [931, 34] width 44 height 17
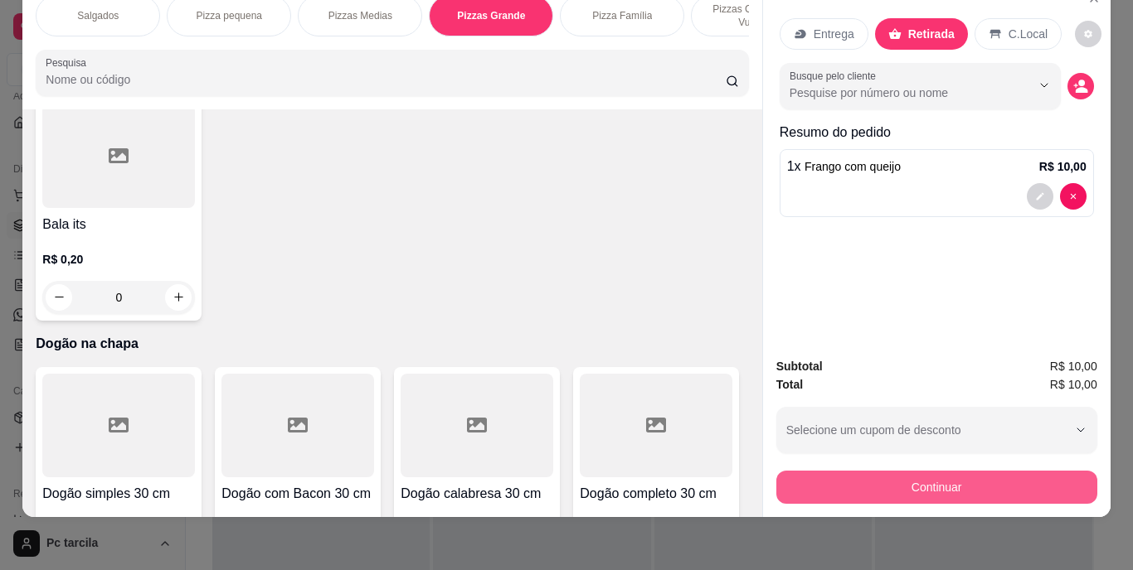
click at [840, 471] on button "Continuar" at bounding box center [936, 487] width 321 height 33
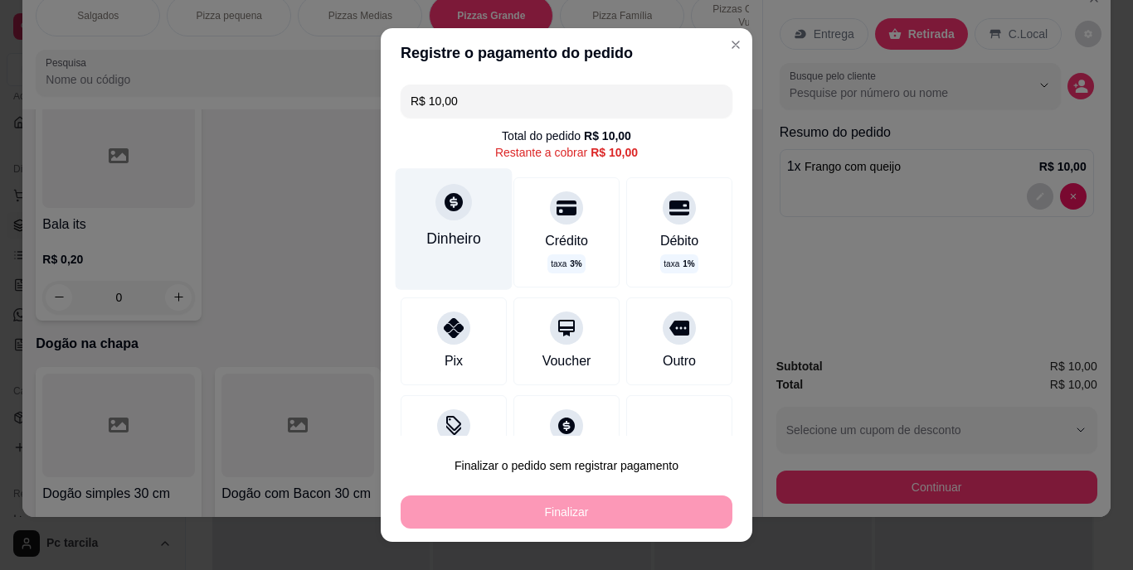
click at [453, 225] on div "Dinheiro" at bounding box center [454, 229] width 117 height 121
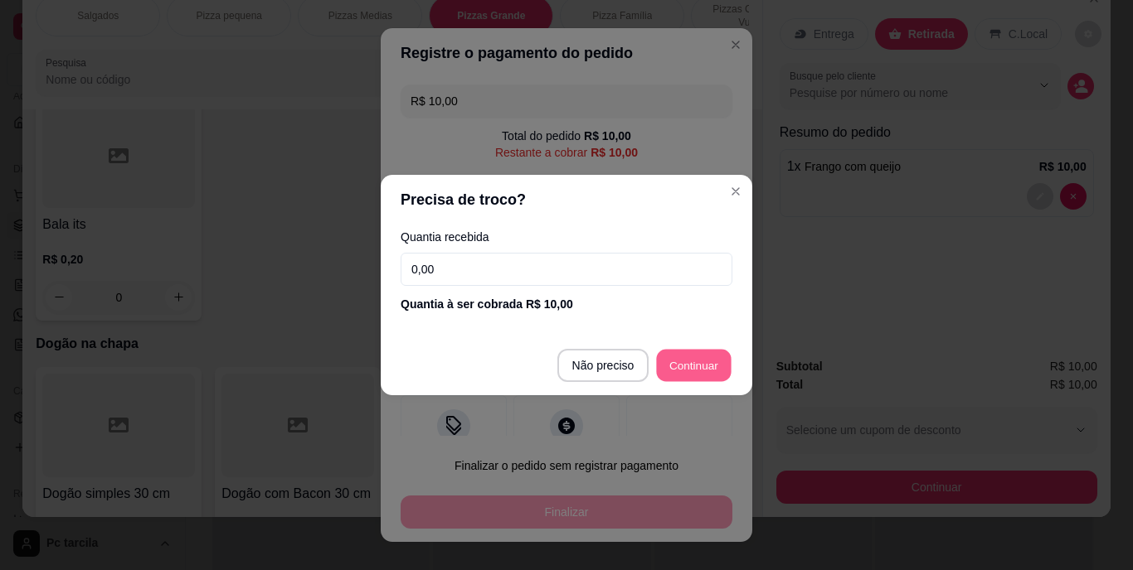
type input "R$ 0,00"
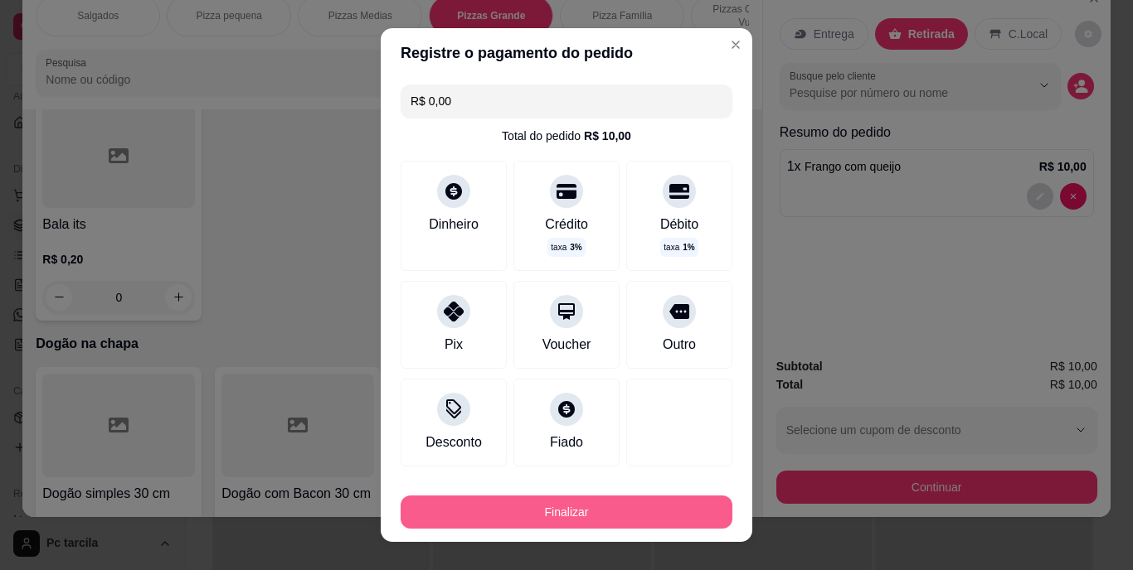
click at [569, 507] on button "Finalizar" at bounding box center [566, 512] width 332 height 33
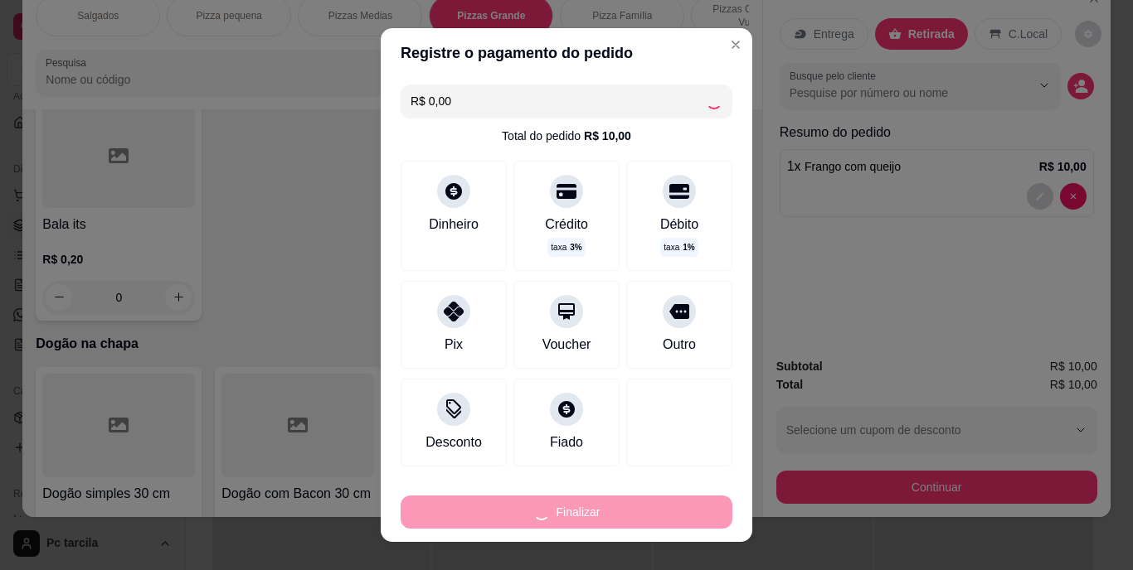
type input "0"
type input "-R$ 10,00"
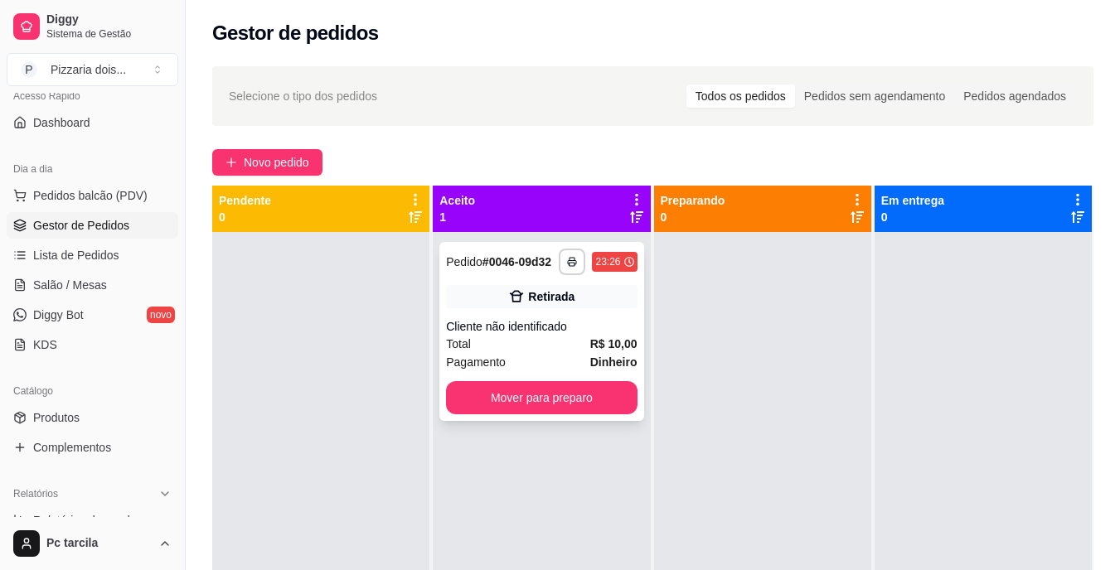
click at [505, 364] on div "Pagamento Dinheiro" at bounding box center [541, 362] width 191 height 18
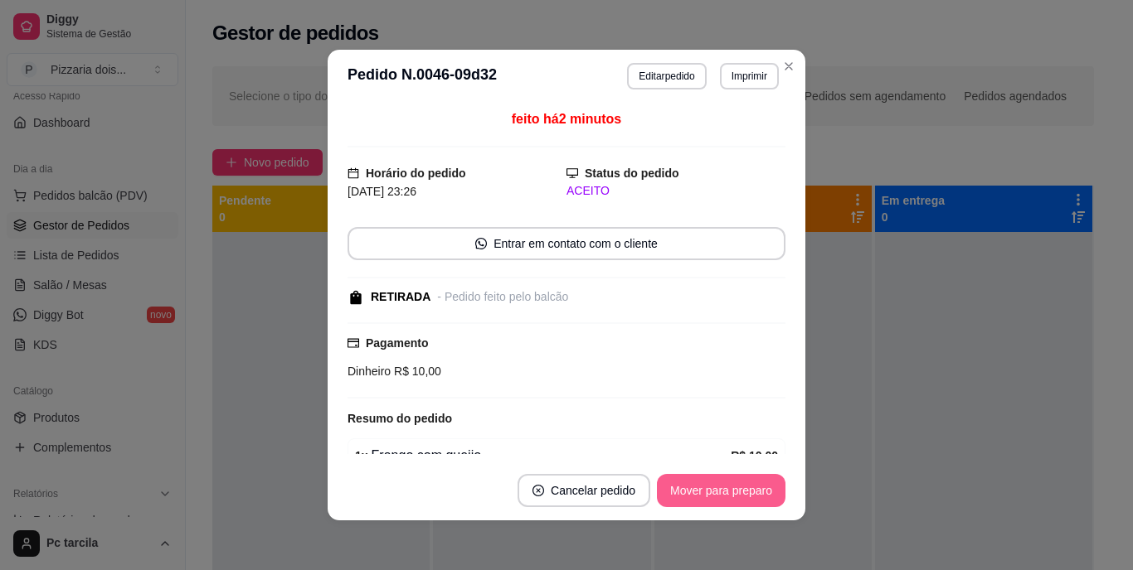
click at [751, 480] on button "Mover para preparo" at bounding box center [721, 490] width 129 height 33
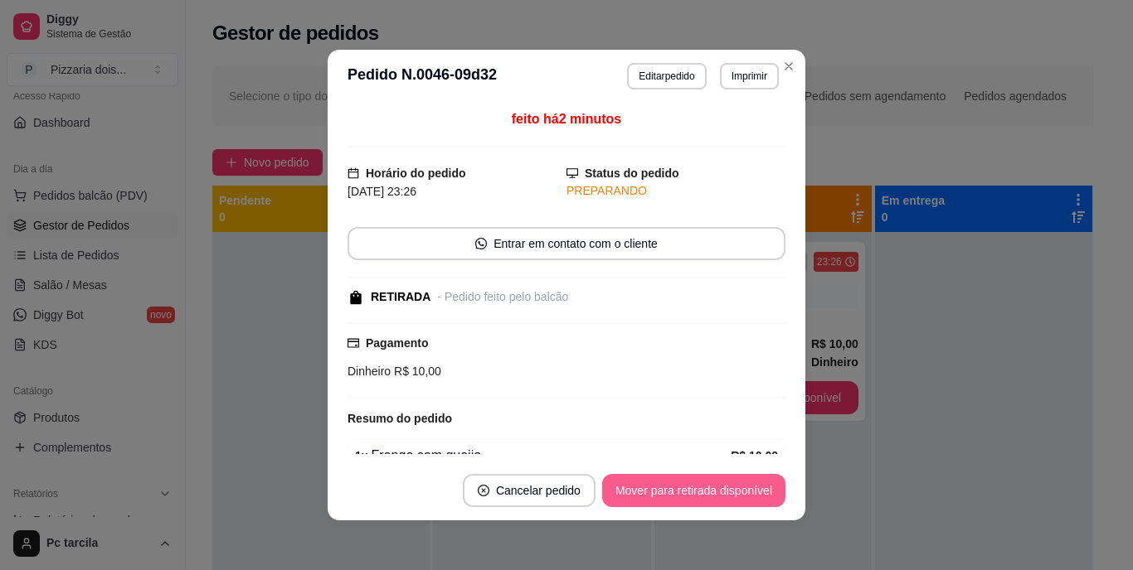
click at [755, 488] on button "Mover para retirada disponível" at bounding box center [693, 490] width 183 height 33
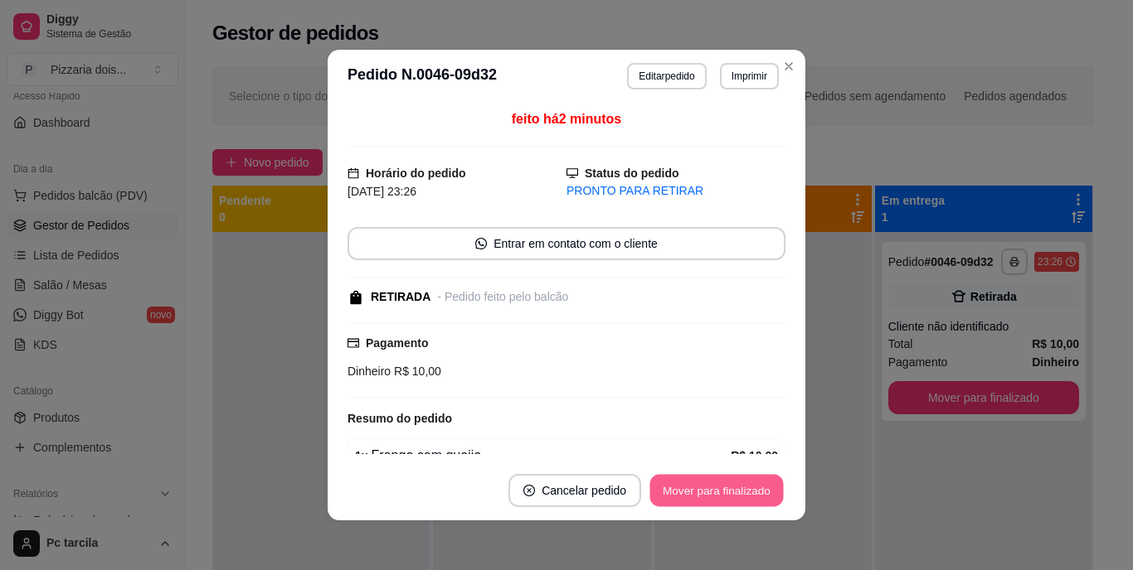
click at [755, 488] on button "Mover para finalizado" at bounding box center [716, 491] width 133 height 32
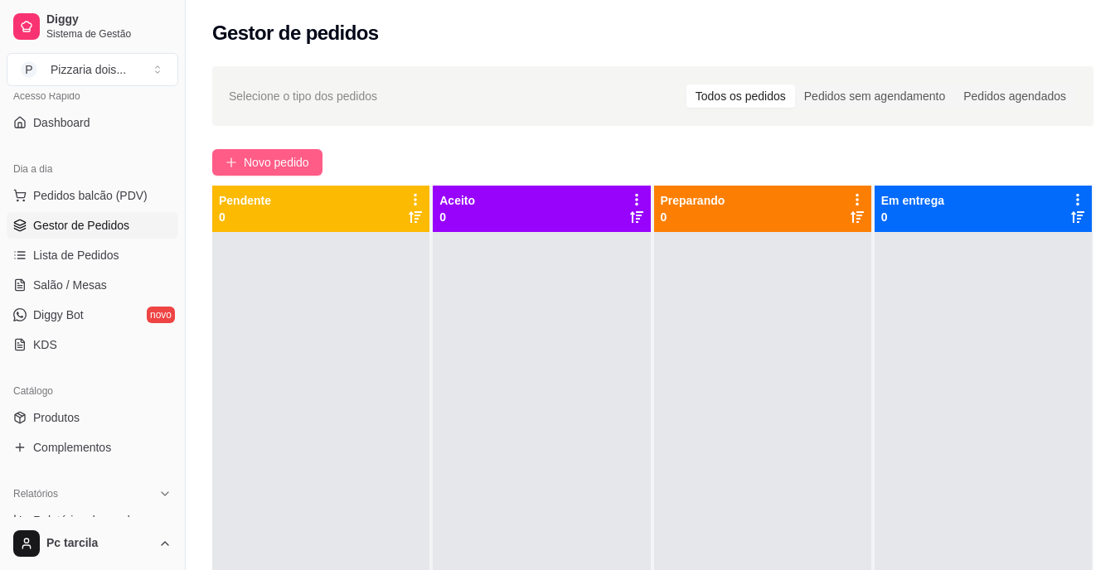
click at [319, 158] on button "Novo pedido" at bounding box center [267, 162] width 110 height 27
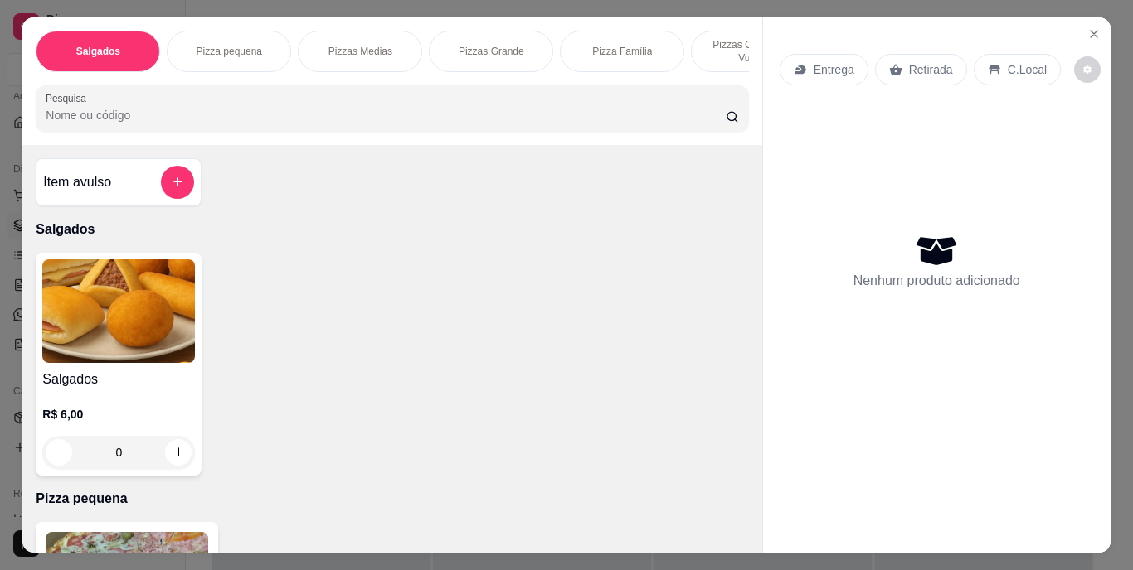
click at [613, 62] on div "Pizza Família" at bounding box center [622, 51] width 124 height 41
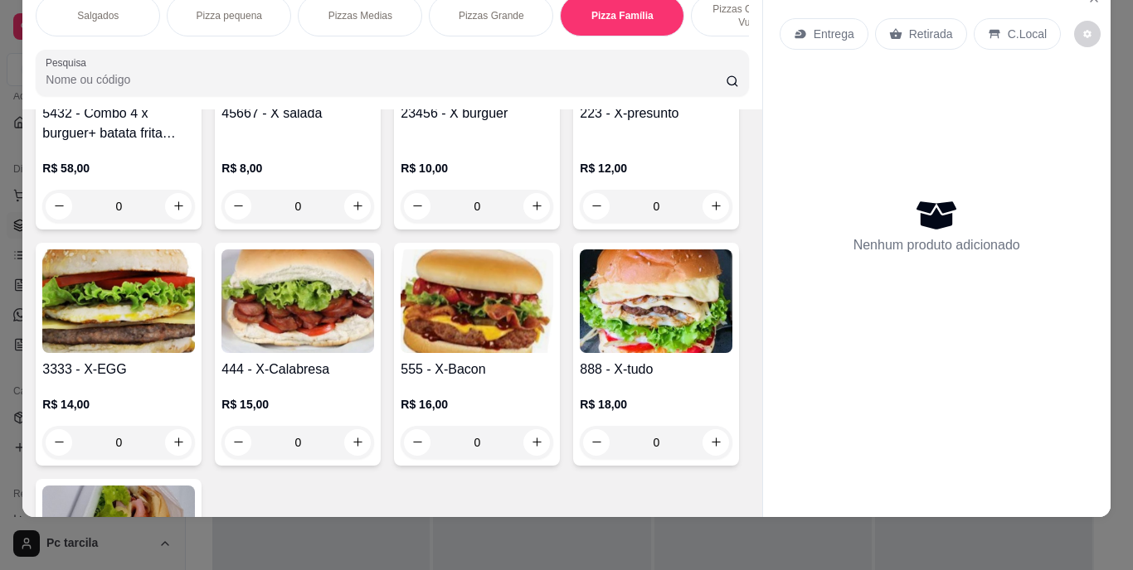
scroll to position [2698, 0]
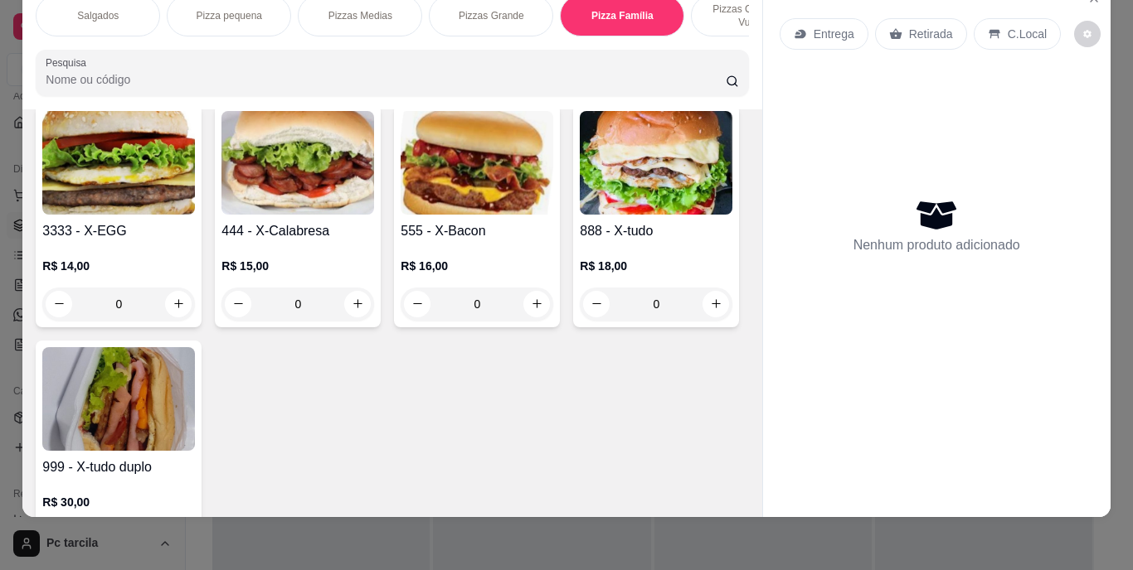
click at [374, 85] on div "R$ 8,00 0" at bounding box center [297, 45] width 153 height 80
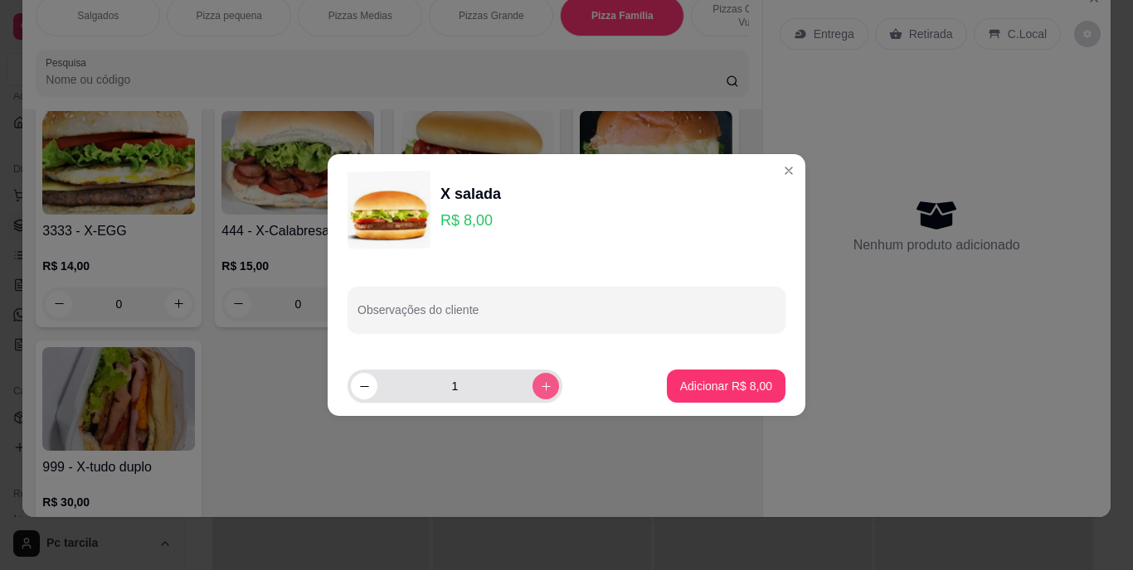
click at [532, 382] on button "increase-product-quantity" at bounding box center [545, 386] width 27 height 27
type input "2"
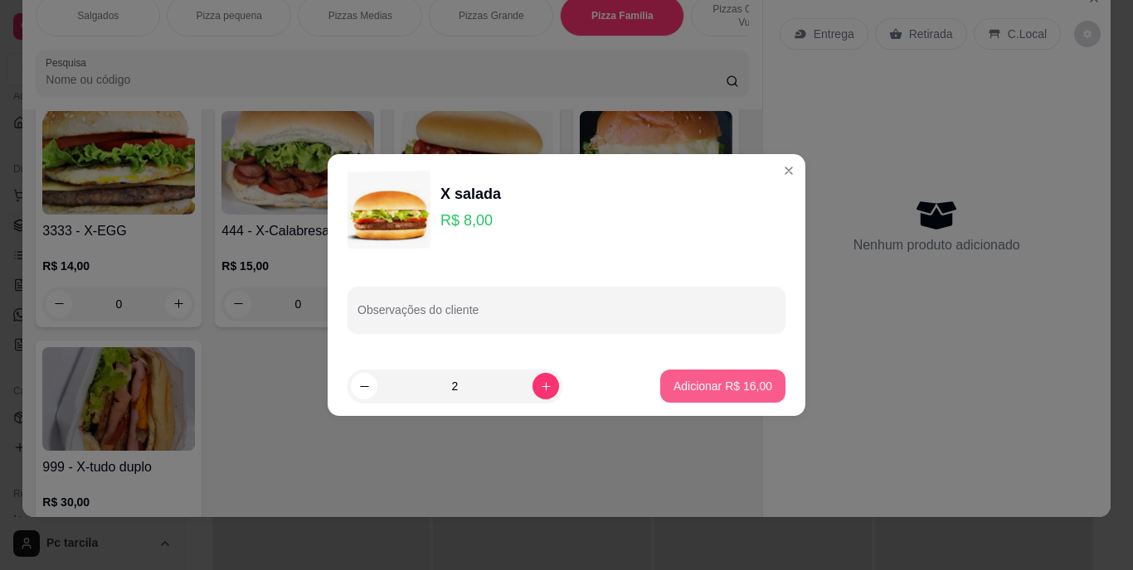
click at [663, 380] on button "Adicionar R$ 16,00" at bounding box center [722, 386] width 125 height 33
type input "2"
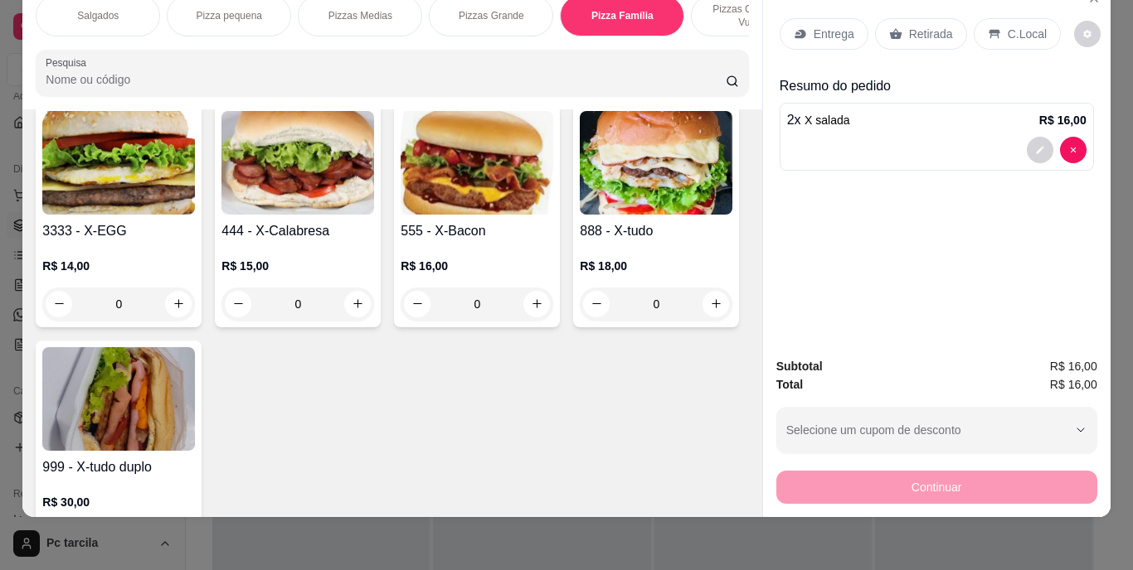
click at [831, 26] on p "Entrega" at bounding box center [833, 34] width 41 height 17
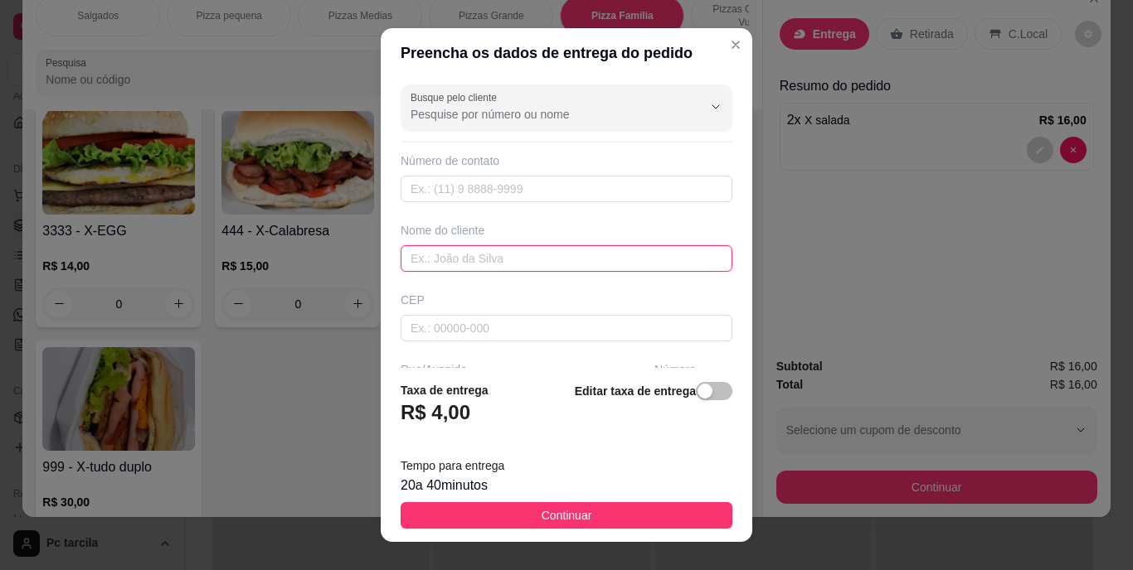
click at [472, 263] on input "text" at bounding box center [566, 258] width 332 height 27
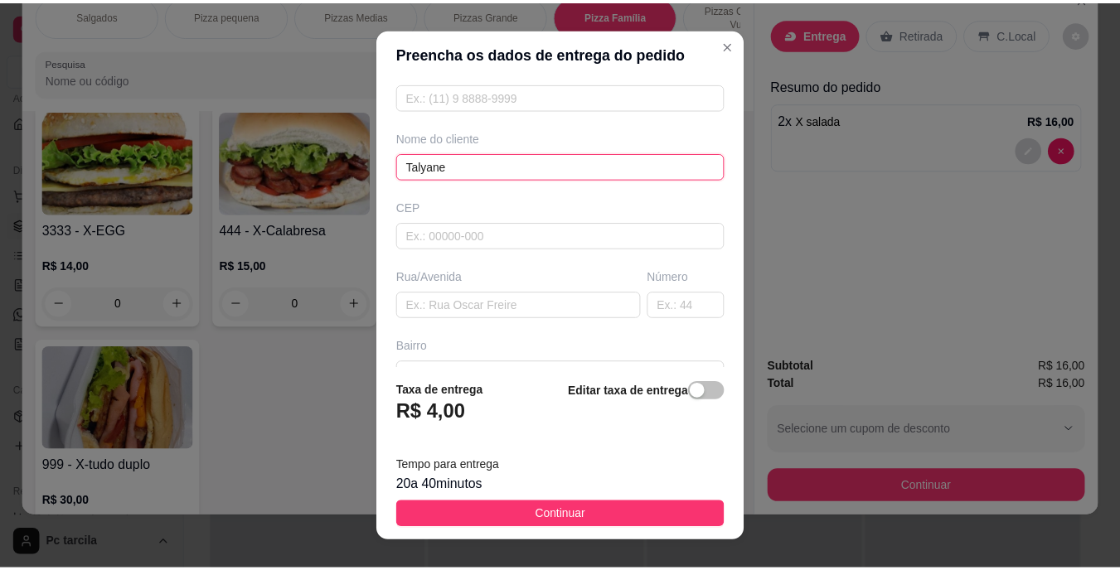
scroll to position [249, 0]
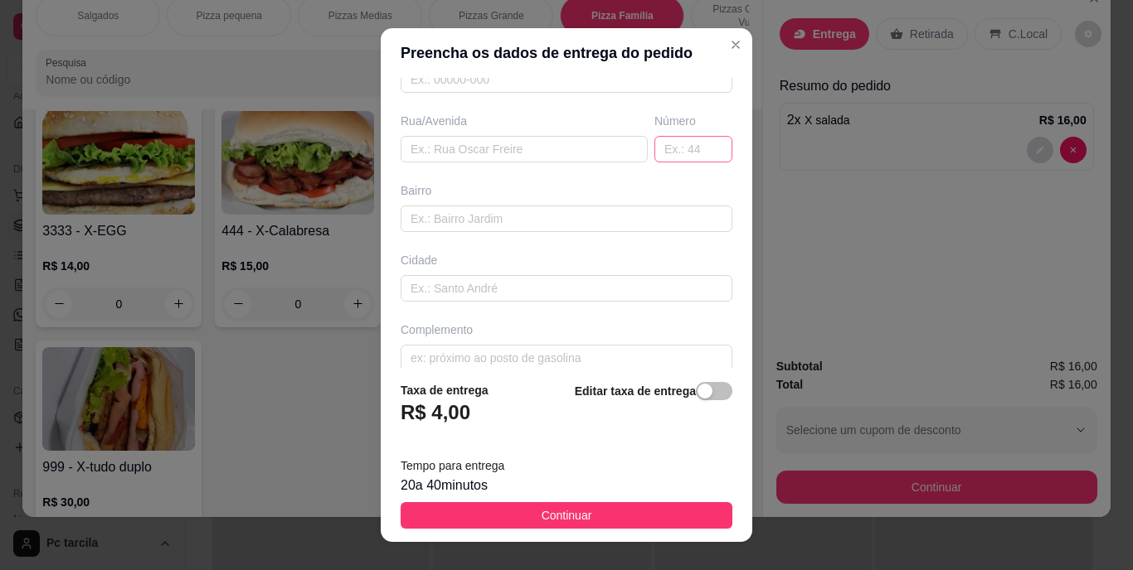
type input "Talyane"
click at [669, 160] on input "text" at bounding box center [693, 149] width 78 height 27
type input "n 140"
click at [438, 148] on input "text" at bounding box center [523, 149] width 247 height 27
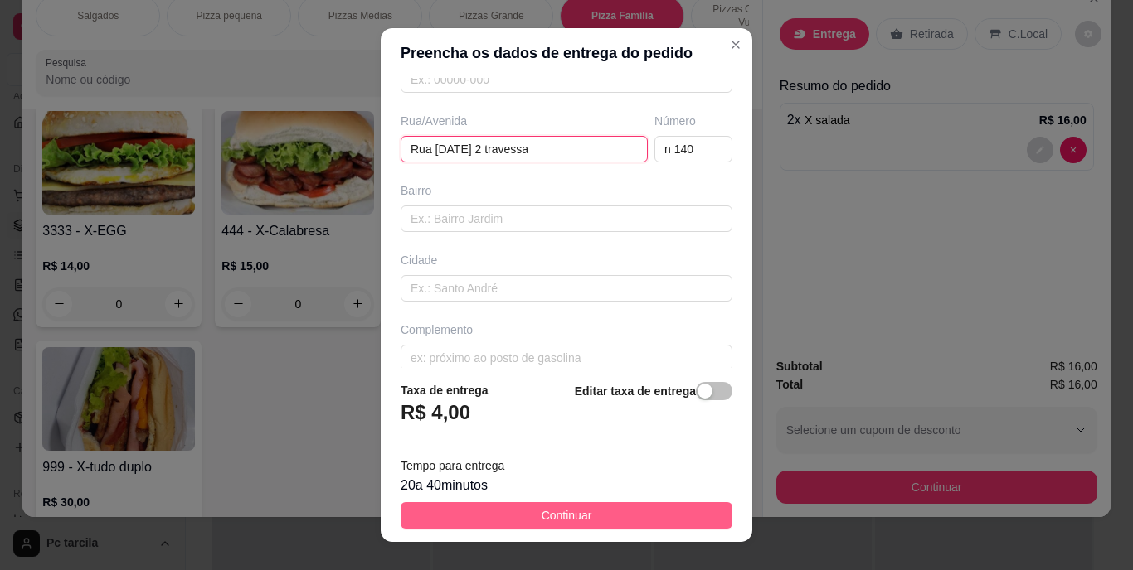
type input "Rua [DATE] 2 travessa"
click at [587, 506] on button "Continuar" at bounding box center [566, 515] width 332 height 27
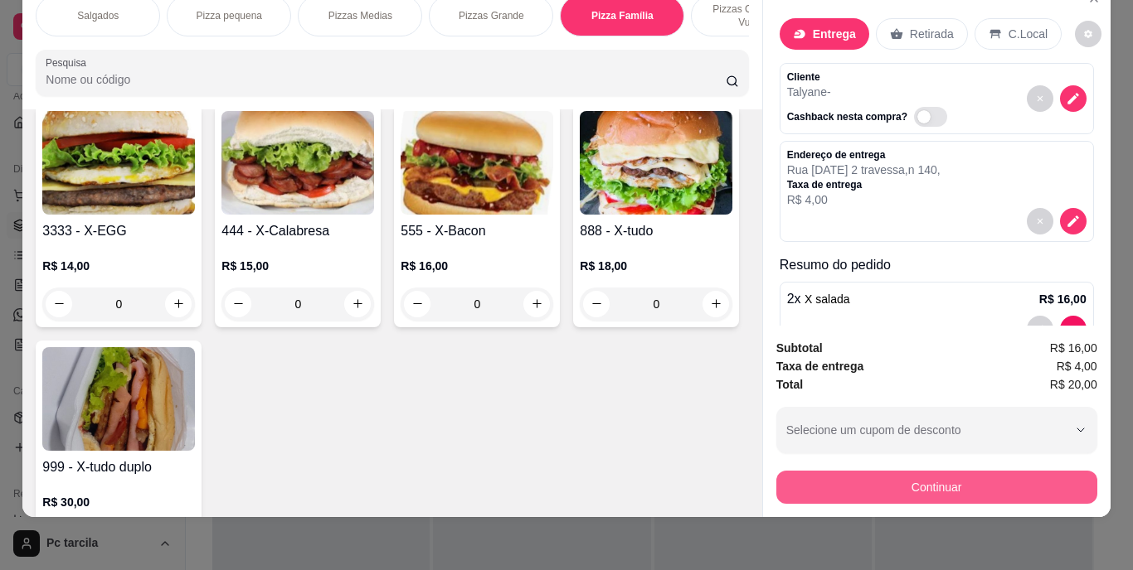
click at [928, 471] on button "Continuar" at bounding box center [936, 487] width 321 height 33
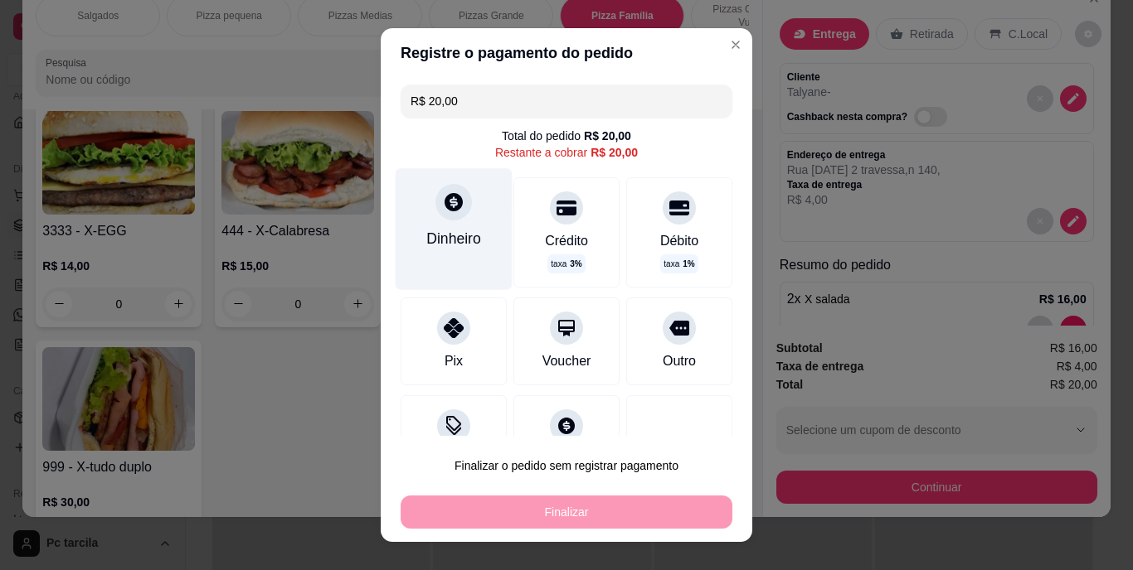
click at [433, 223] on div "Dinheiro" at bounding box center [454, 229] width 117 height 121
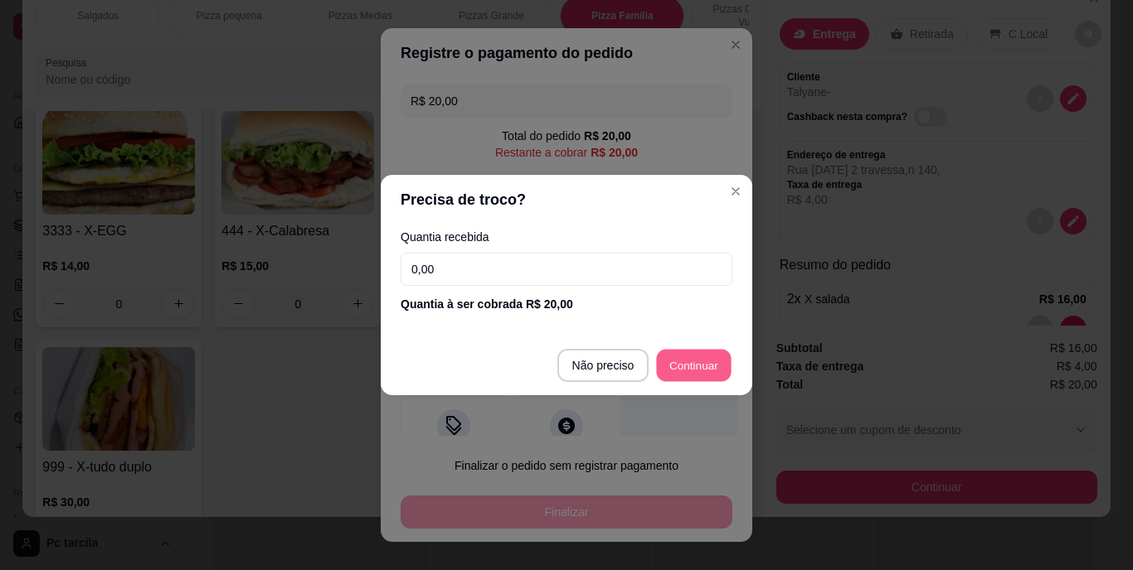
type input "R$ 0,00"
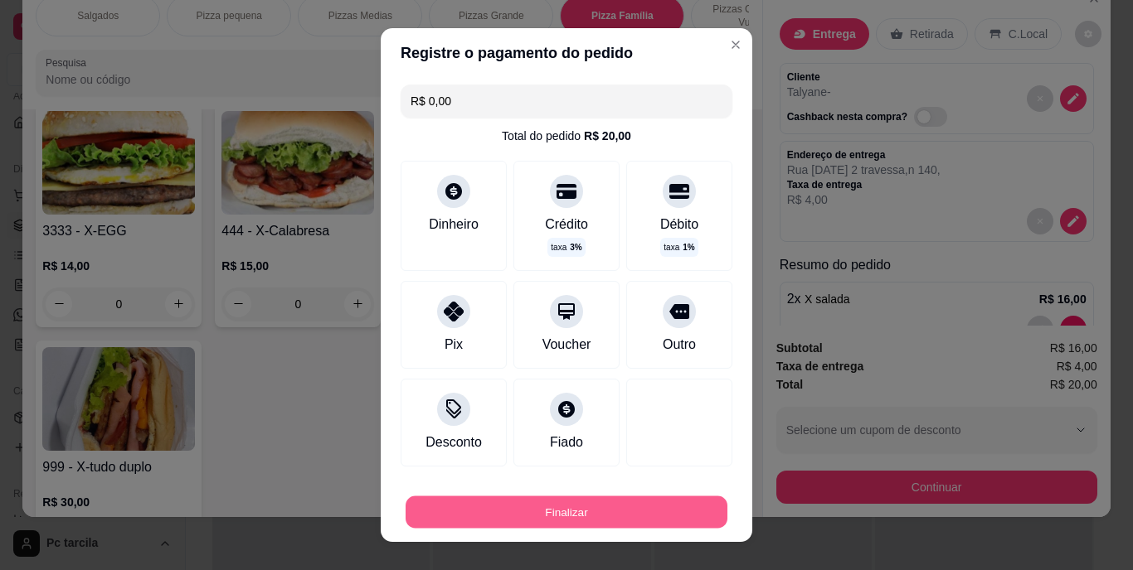
click at [648, 503] on button "Finalizar" at bounding box center [566, 512] width 322 height 32
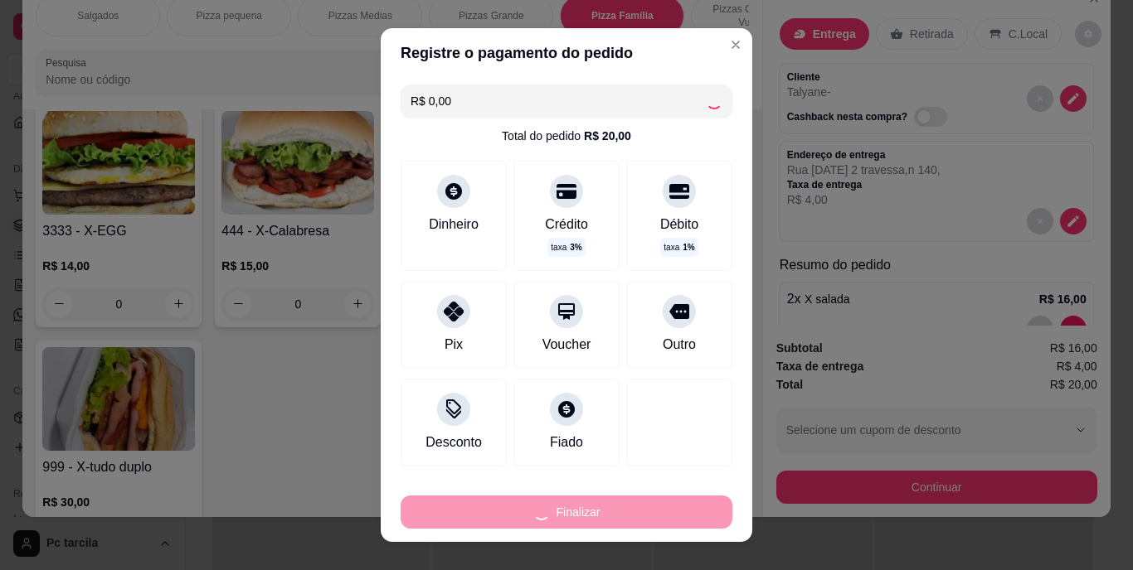
type input "0"
type input "-R$ 20,00"
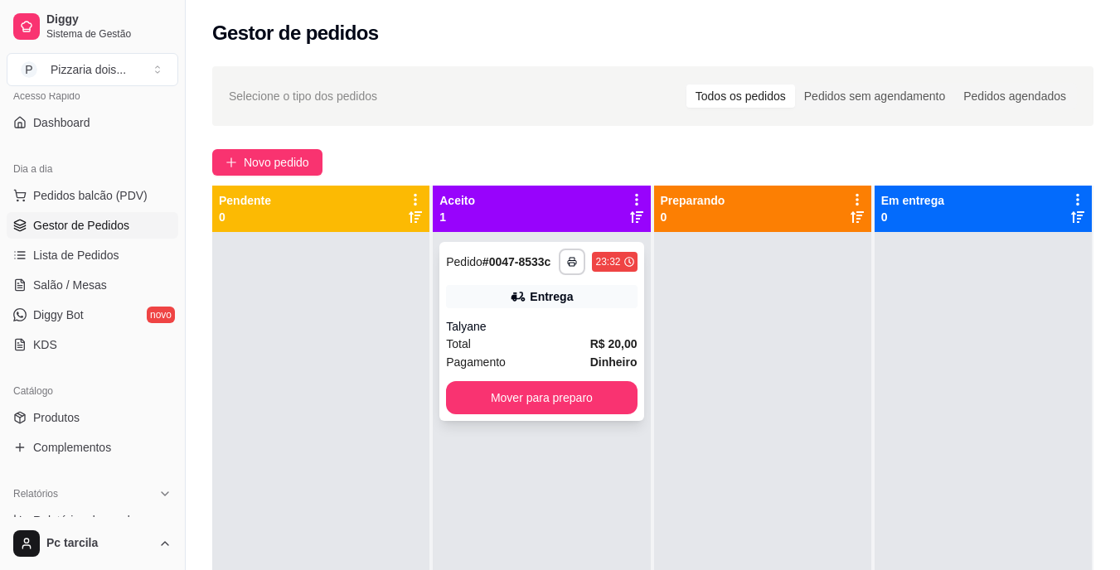
click at [624, 341] on strong "R$ 20,00" at bounding box center [613, 343] width 47 height 13
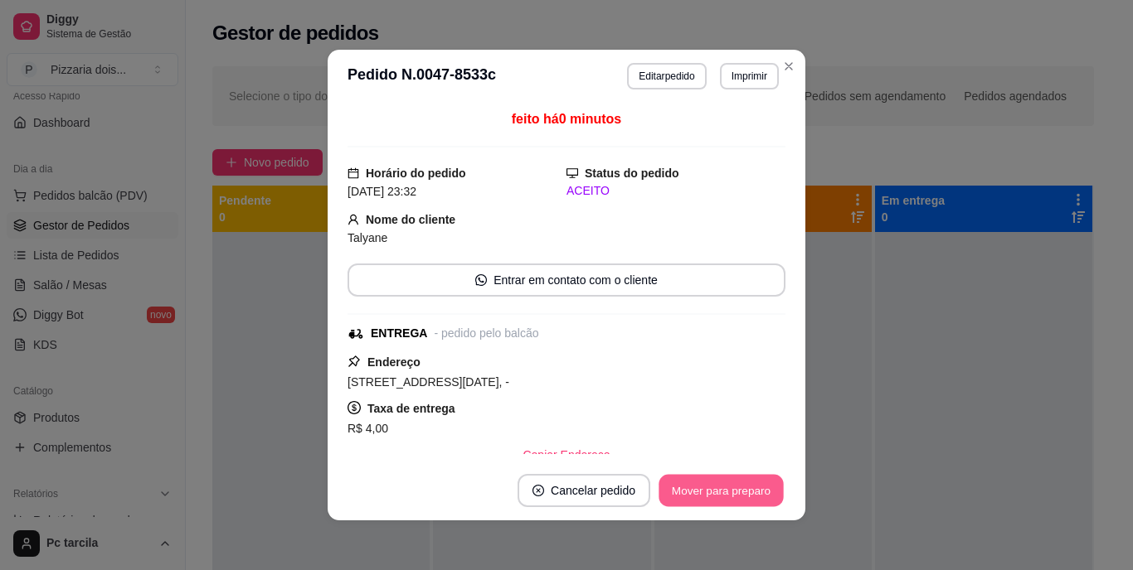
click at [698, 484] on button "Mover para preparo" at bounding box center [720, 491] width 124 height 32
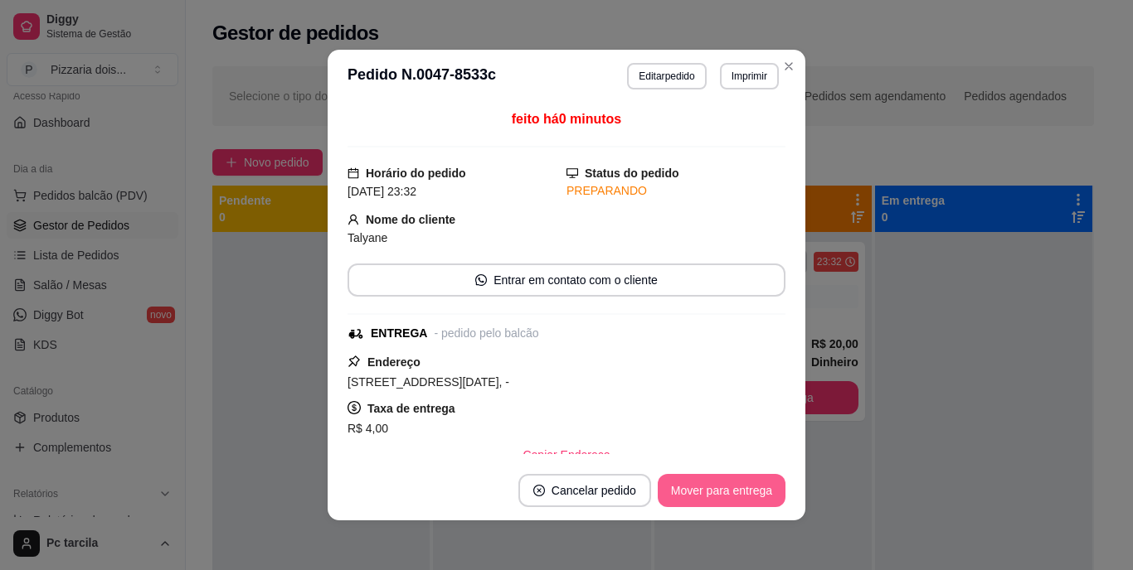
click at [738, 493] on button "Mover para entrega" at bounding box center [722, 490] width 128 height 33
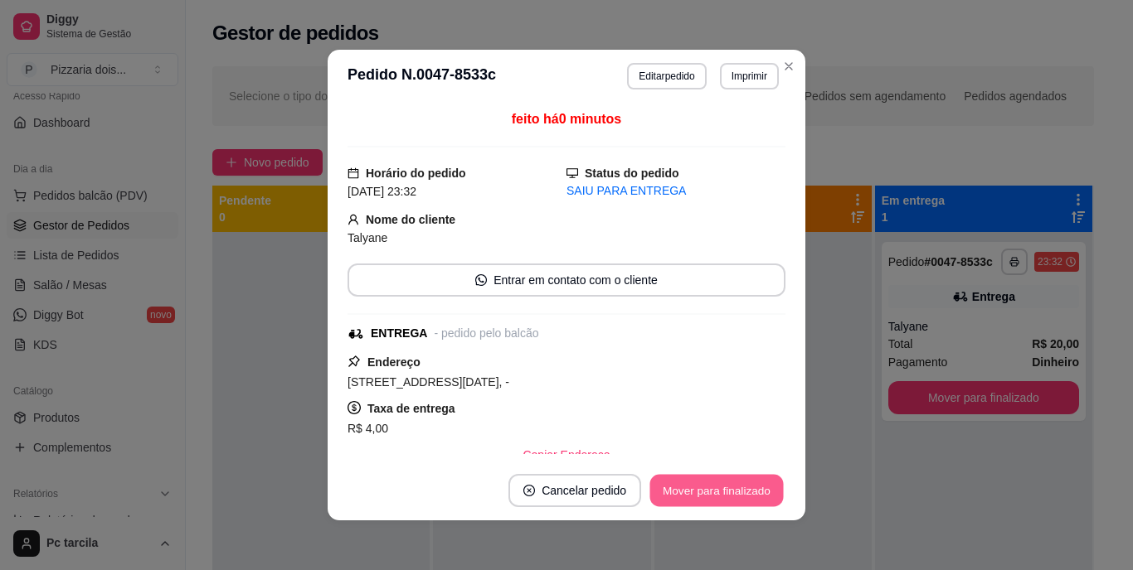
click at [774, 493] on button "Mover para finalizado" at bounding box center [716, 491] width 133 height 32
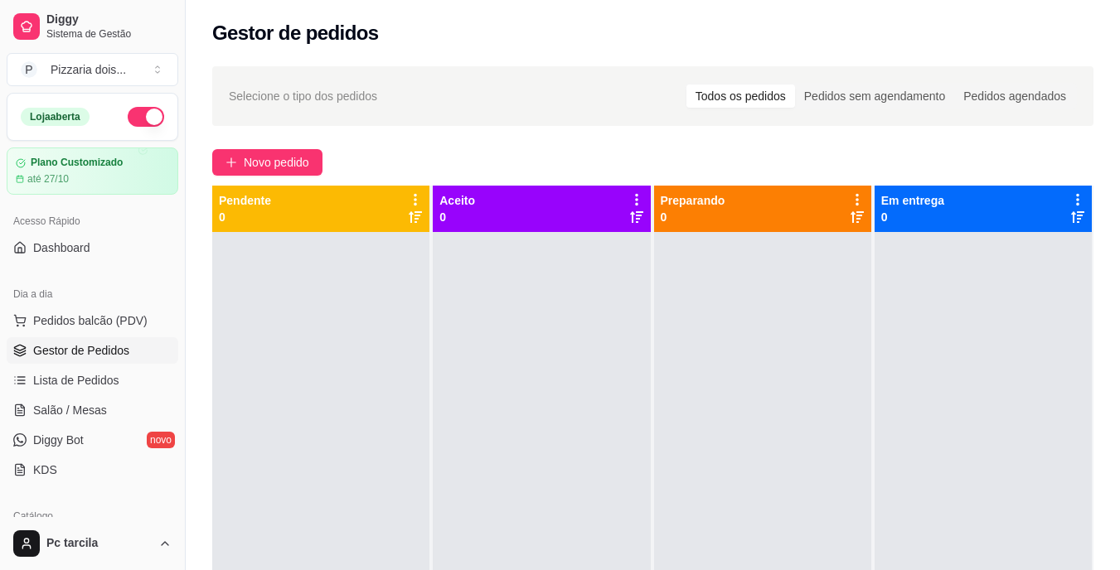
click at [133, 113] on button "button" at bounding box center [146, 117] width 36 height 20
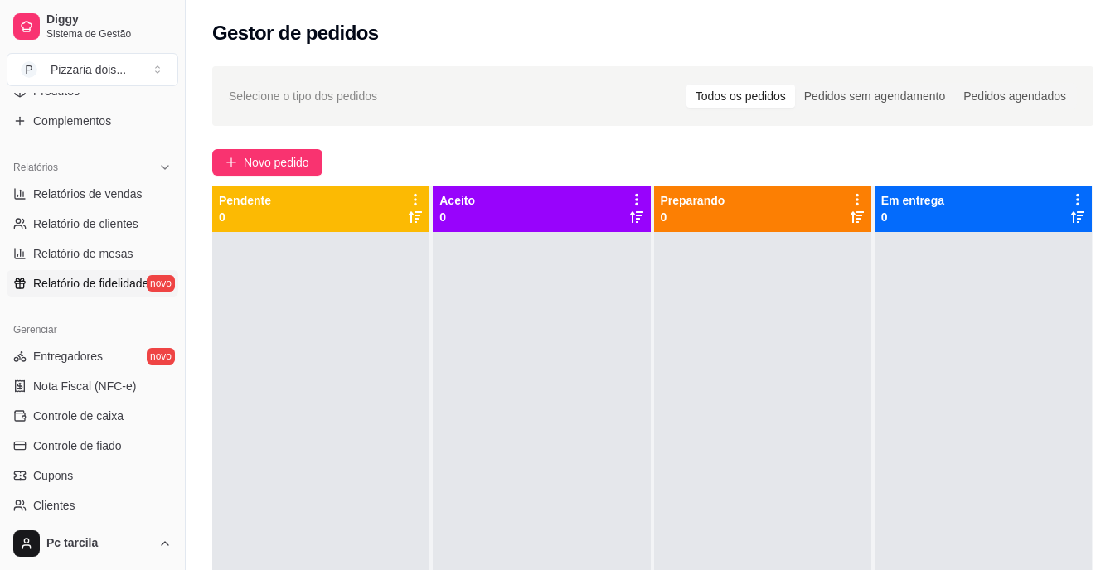
scroll to position [623, 0]
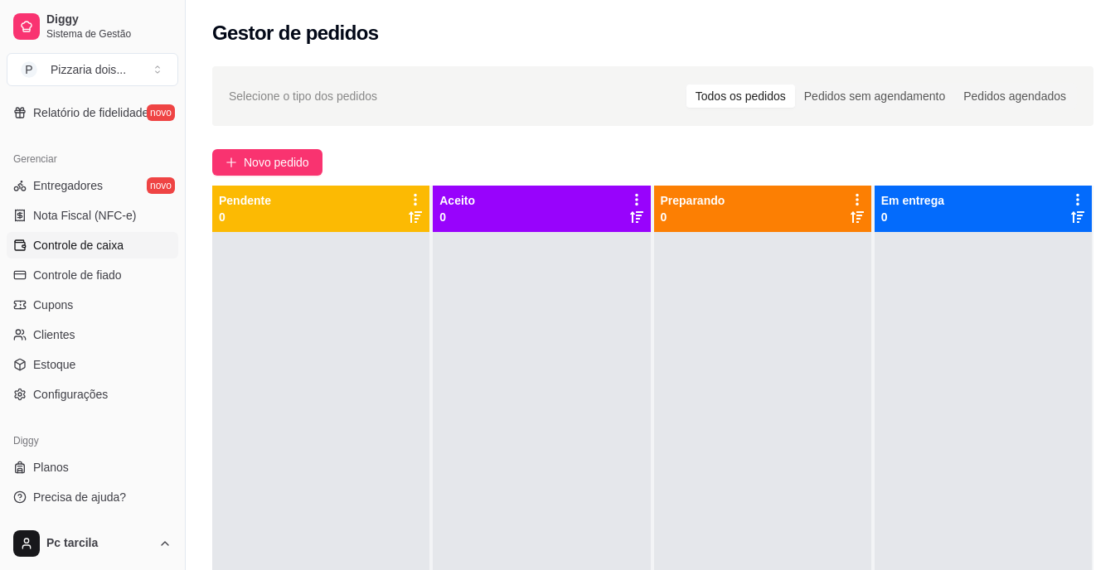
click at [77, 238] on span "Controle de caixa" at bounding box center [78, 245] width 90 height 17
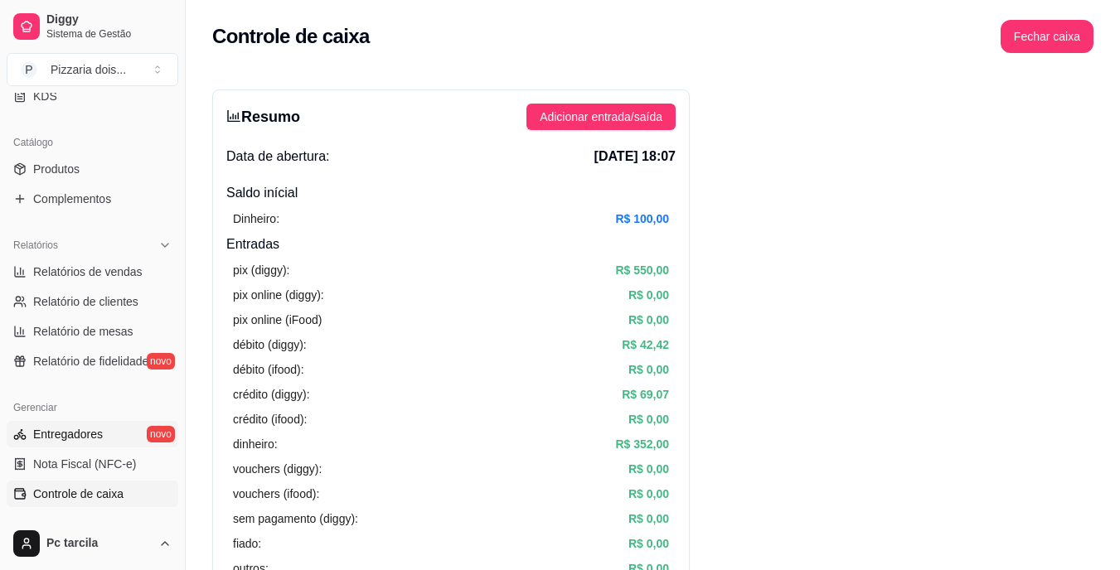
scroll to position [125, 0]
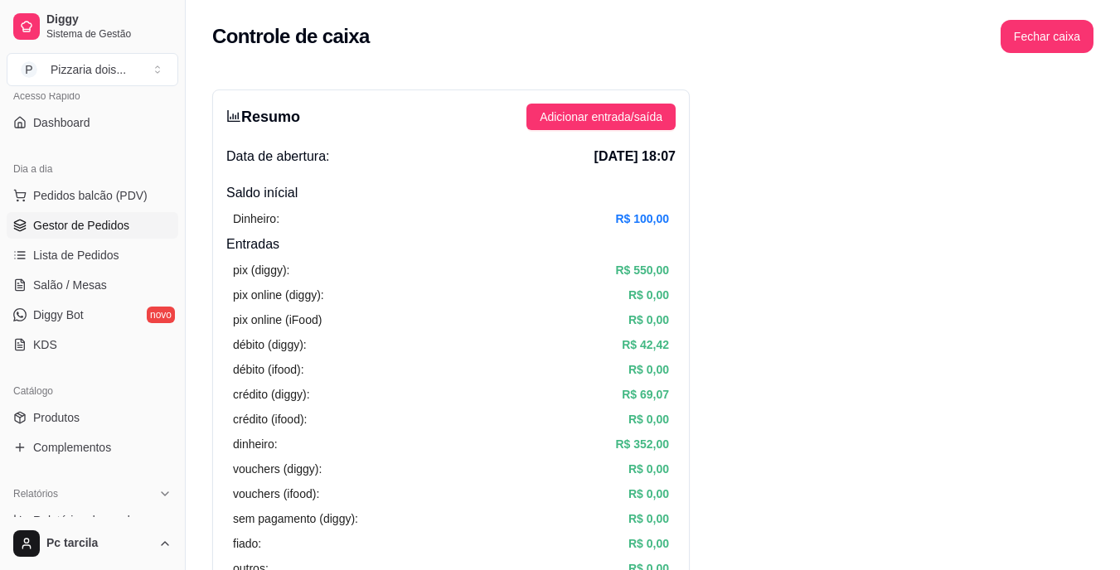
click at [100, 230] on span "Gestor de Pedidos" at bounding box center [81, 225] width 96 height 17
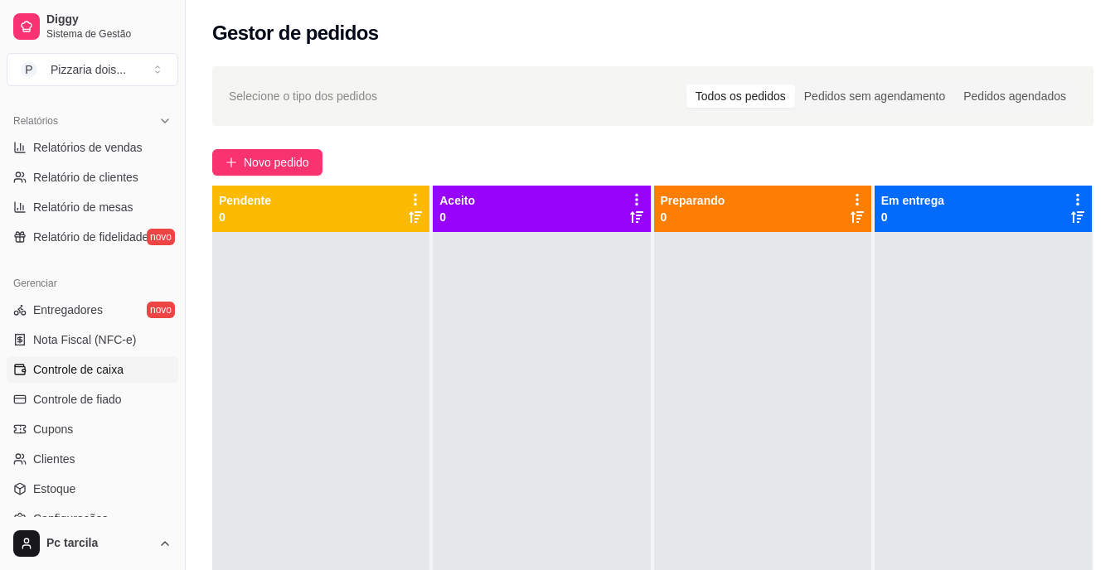
scroll to position [623, 0]
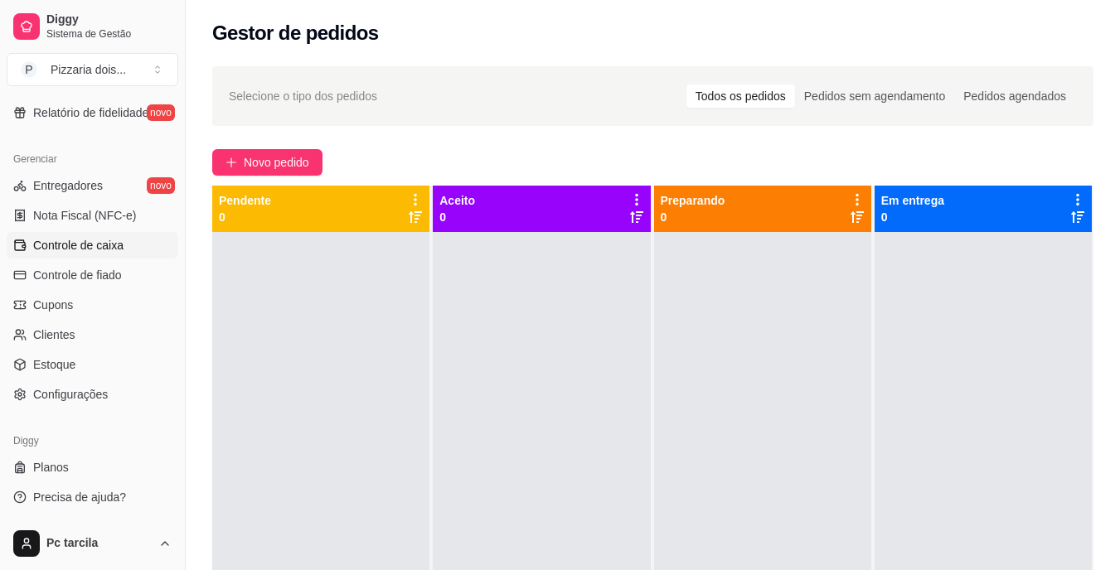
click at [65, 240] on span "Controle de caixa" at bounding box center [78, 245] width 90 height 17
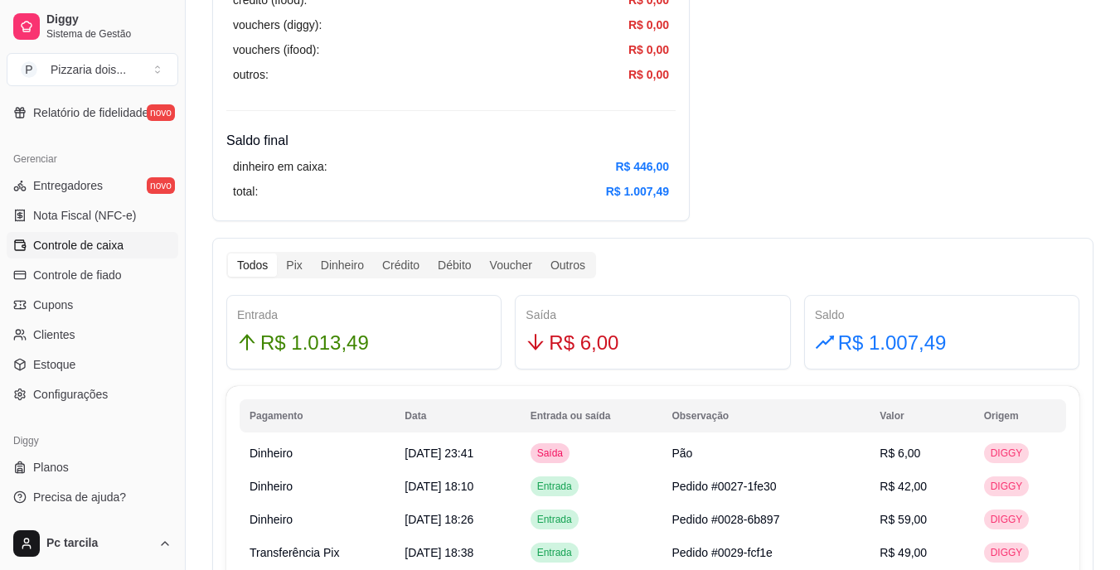
scroll to position [746, 0]
click at [305, 266] on div "Pix" at bounding box center [294, 263] width 34 height 23
click at [277, 252] on input "Pix" at bounding box center [277, 252] width 0 height 0
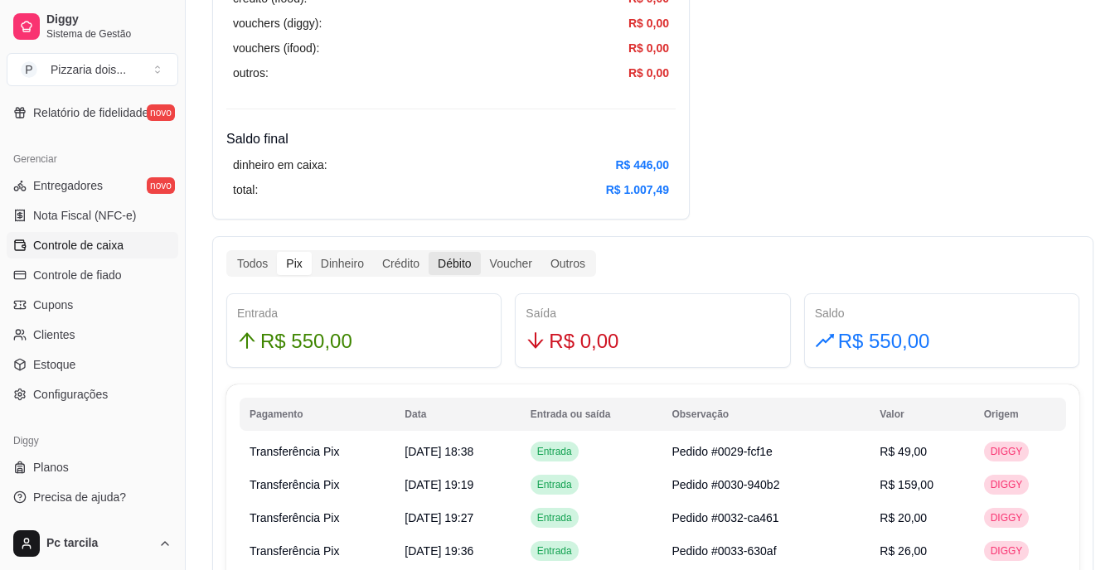
click at [444, 257] on div "Débito" at bounding box center [454, 263] width 51 height 23
click at [429, 252] on input "Débito" at bounding box center [429, 252] width 0 height 0
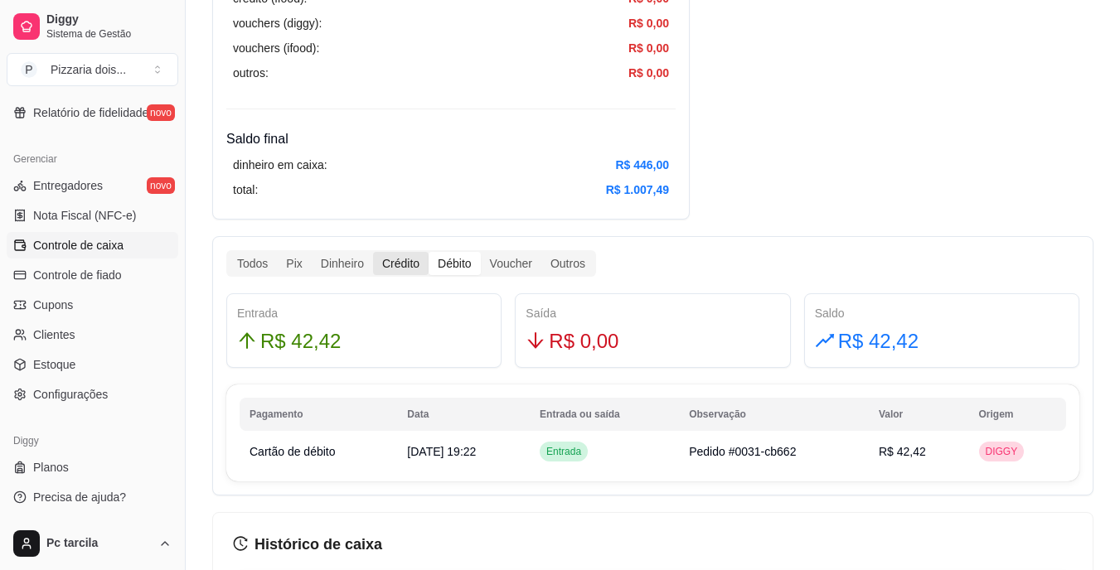
click at [393, 265] on div "Crédito" at bounding box center [401, 263] width 56 height 23
click at [373, 252] on input "Crédito" at bounding box center [373, 252] width 0 height 0
click at [337, 261] on div "Dinheiro" at bounding box center [342, 263] width 61 height 23
click at [312, 252] on input "Dinheiro" at bounding box center [312, 252] width 0 height 0
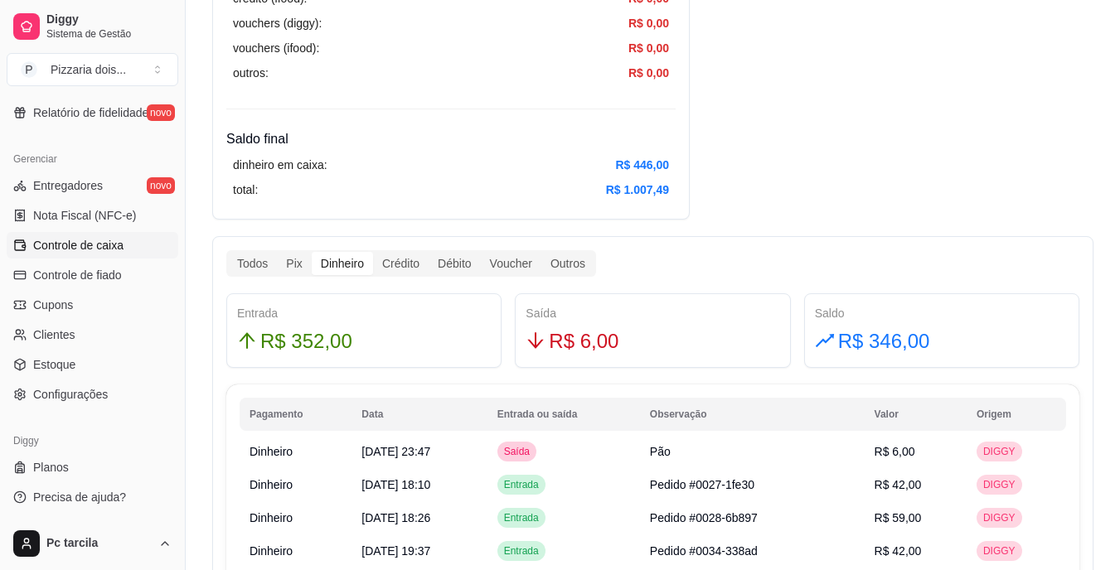
click at [373, 252] on input "Crédito" at bounding box center [373, 252] width 0 height 0
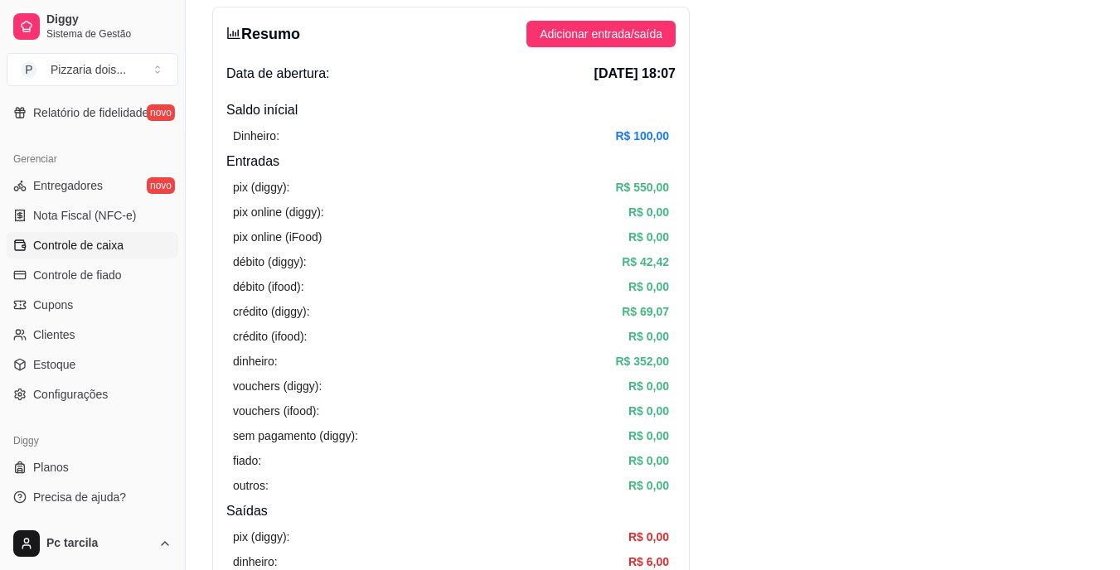
scroll to position [0, 0]
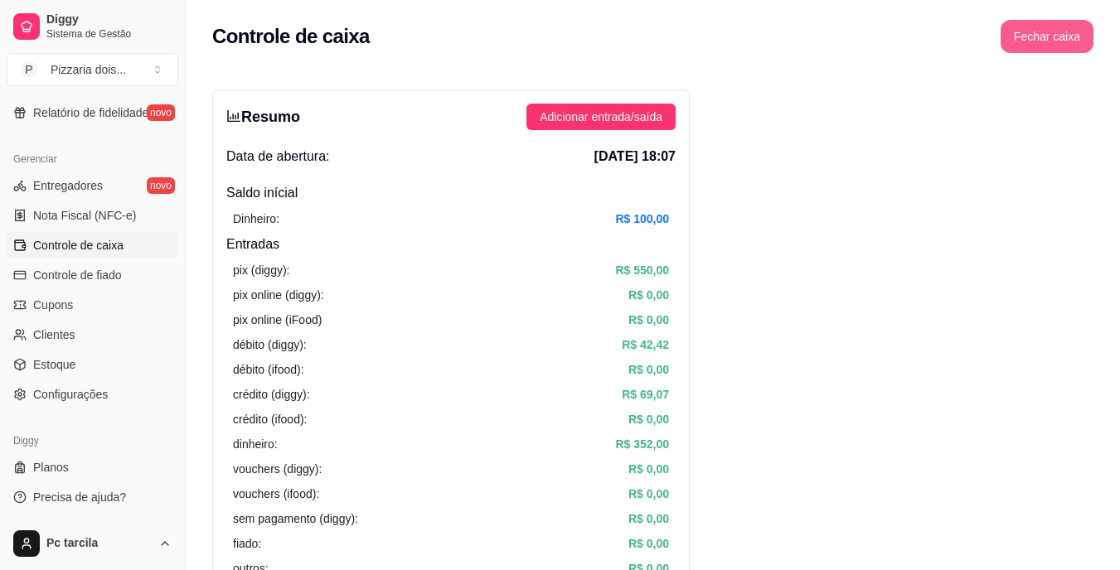
click at [1050, 33] on button "Fechar caixa" at bounding box center [1047, 36] width 93 height 33
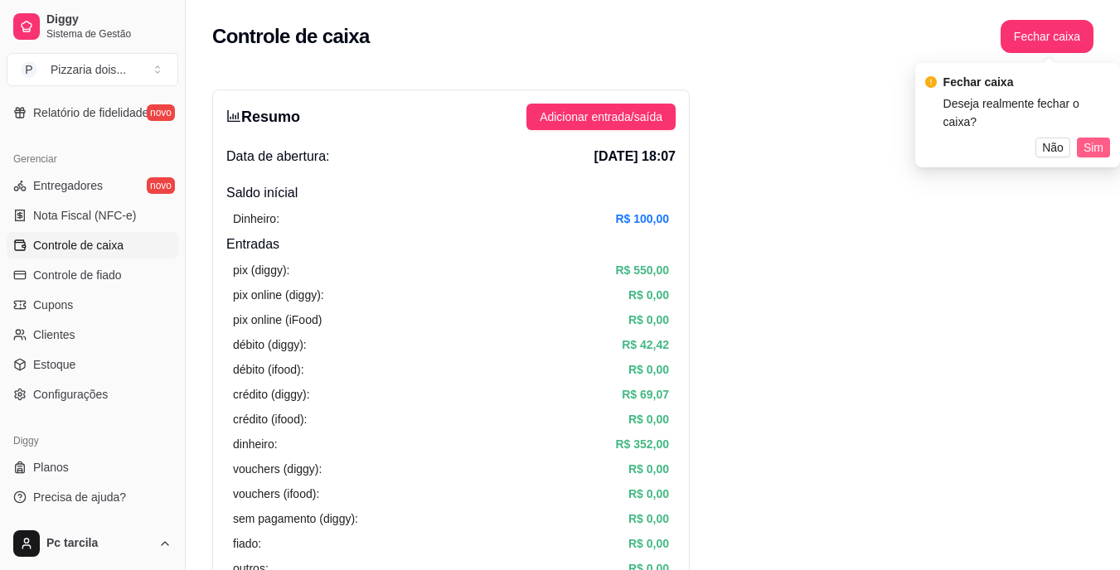
click at [1081, 138] on button "Sim" at bounding box center [1093, 148] width 33 height 20
